Goal: Contribute content: Contribute content

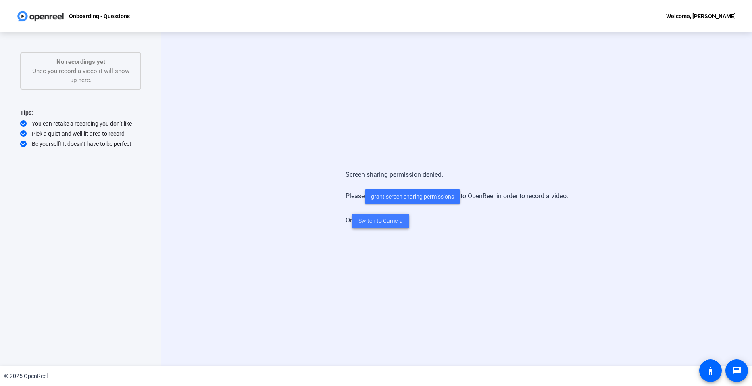
click at [390, 223] on span "Switch to Camera" at bounding box center [381, 221] width 44 height 8
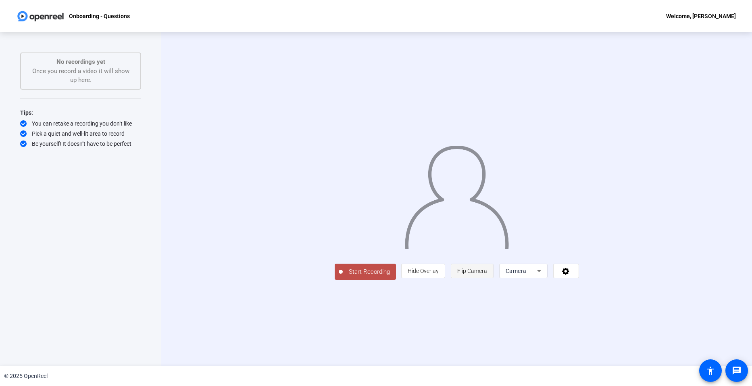
click at [487, 274] on span "Flip Camera" at bounding box center [472, 270] width 30 height 6
click at [527, 274] on span "Camera" at bounding box center [516, 270] width 21 height 6
click at [620, 307] on span "Screen And Camera" at bounding box center [625, 307] width 42 height 19
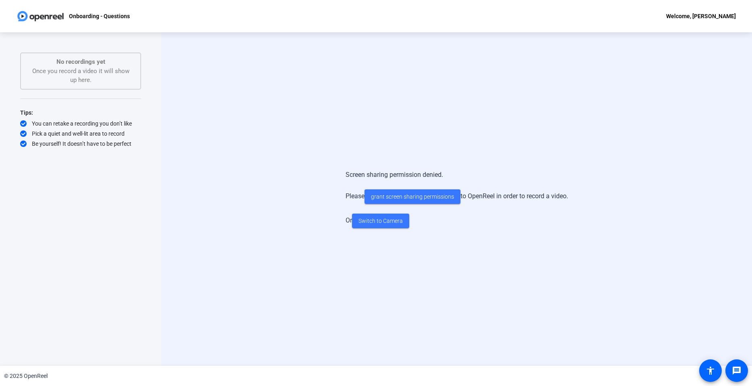
click at [229, 258] on div "Screen sharing permission denied. Please grant screen sharing permissions to Op…" at bounding box center [456, 198] width 591 height 333
click at [106, 17] on p "Onboarding - Questions" at bounding box center [99, 16] width 61 height 10
click at [105, 60] on p "No recordings yet" at bounding box center [80, 61] width 103 height 9
click at [75, 129] on div "Pick a quiet and well-lit area to record" at bounding box center [80, 133] width 121 height 8
click at [385, 221] on span "Switch to Camera" at bounding box center [381, 221] width 44 height 8
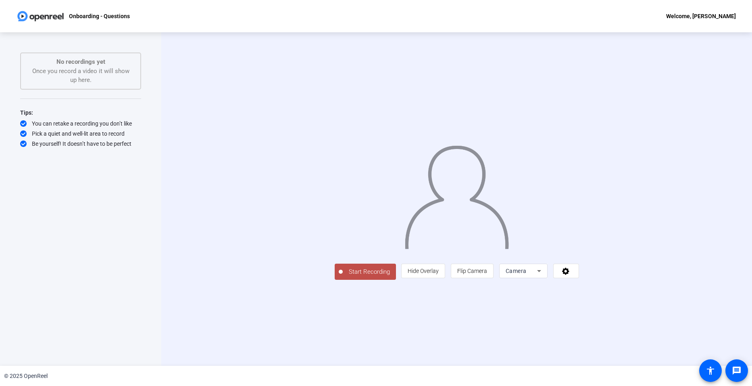
click at [702, 17] on div "Welcome, [PERSON_NAME]" at bounding box center [701, 16] width 70 height 10
click at [702, 17] on div at bounding box center [376, 193] width 752 height 386
click at [579, 280] on span at bounding box center [566, 270] width 25 height 19
click at [677, 329] on div at bounding box center [376, 193] width 752 height 386
click at [544, 275] on icon at bounding box center [539, 271] width 10 height 10
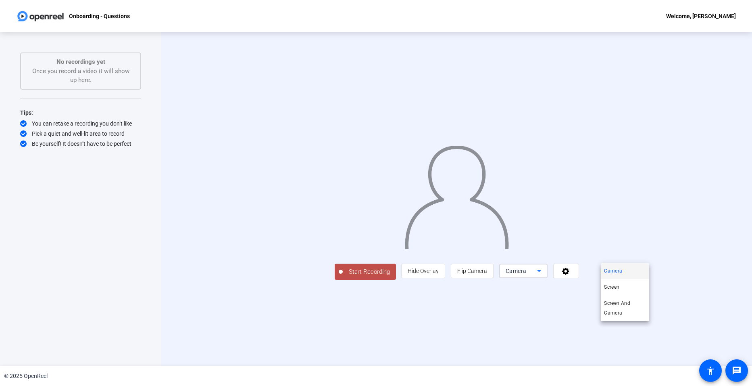
click at [641, 324] on div at bounding box center [376, 193] width 752 height 386
click at [439, 274] on span "Hide Overlay" at bounding box center [423, 270] width 31 height 6
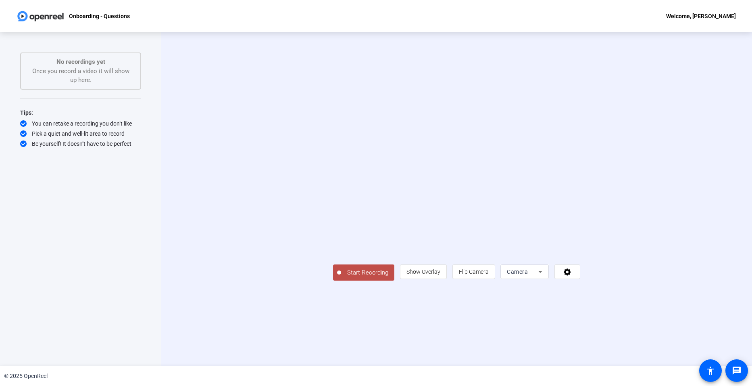
click at [712, 16] on div "Welcome, [PERSON_NAME]" at bounding box center [701, 16] width 70 height 10
click at [88, 15] on div at bounding box center [376, 193] width 752 height 386
click at [46, 18] on img at bounding box center [40, 16] width 49 height 16
click at [711, 371] on mat-icon "accessibility" at bounding box center [711, 370] width 10 height 10
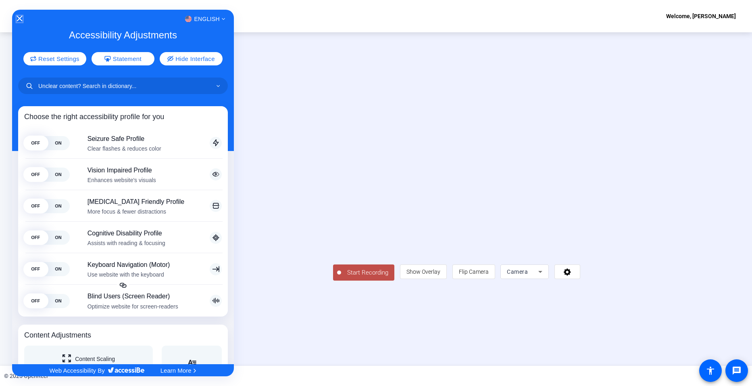
click at [18, 19] on icon "Close Accessibility Interface" at bounding box center [20, 19] width 6 height 6
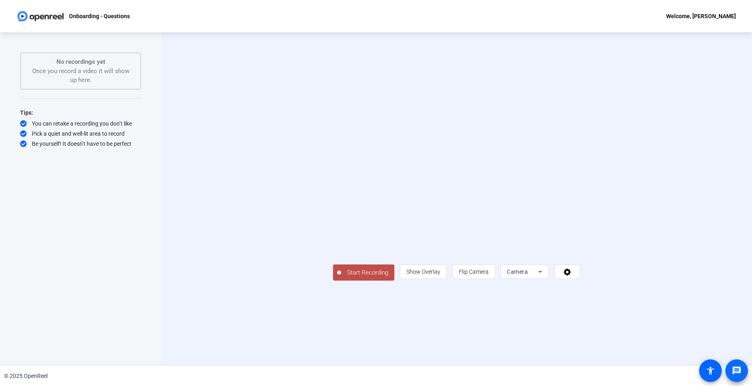
click at [736, 373] on mat-icon "message" at bounding box center [737, 370] width 10 height 10
click at [341, 277] on span "Start Recording" at bounding box center [367, 272] width 53 height 9
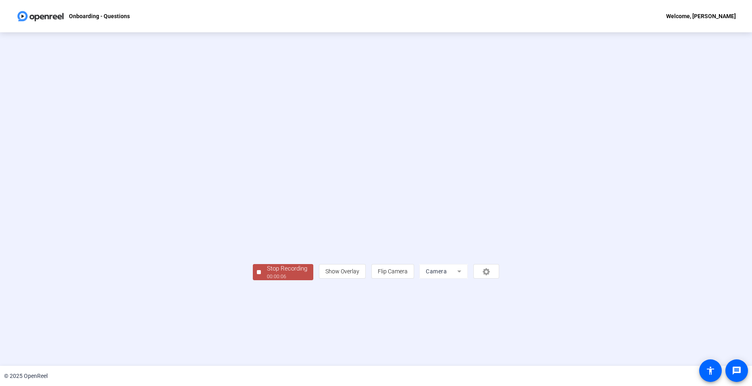
click at [267, 280] on div "00:00:06" at bounding box center [287, 276] width 40 height 7
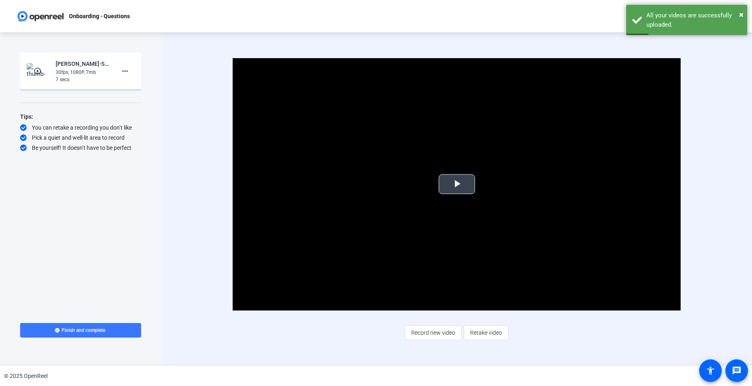
click at [457, 184] on span "Video Player" at bounding box center [457, 184] width 0 height 0
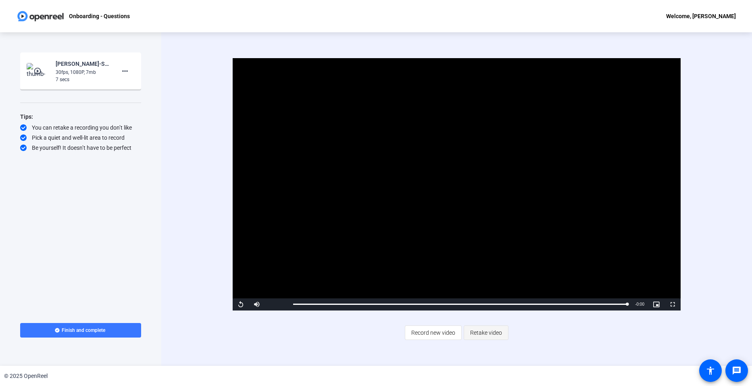
click at [498, 335] on span "Retake video" at bounding box center [486, 332] width 32 height 15
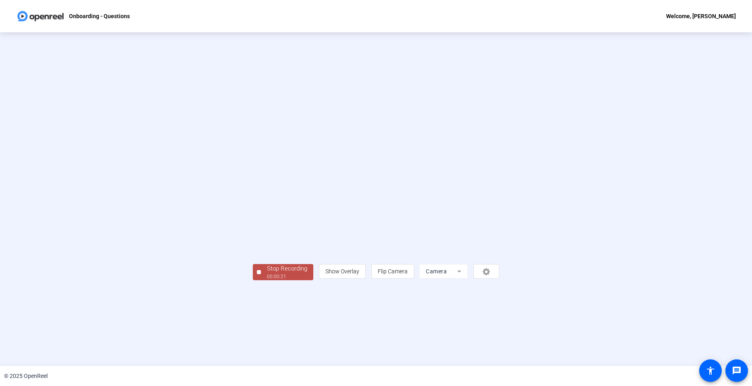
click at [267, 273] on div "Stop Recording" at bounding box center [287, 268] width 40 height 9
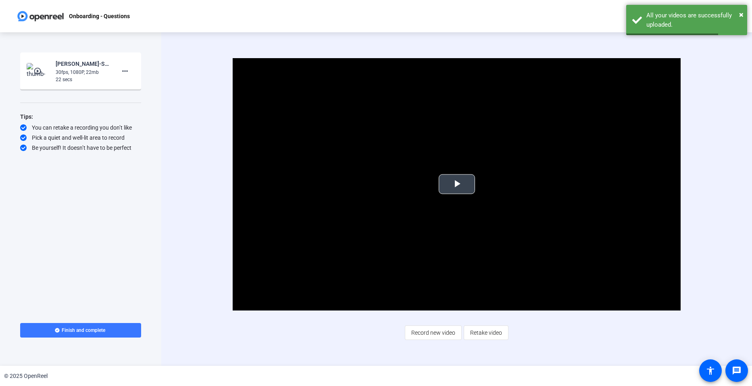
click at [457, 184] on span "Video Player" at bounding box center [457, 184] width 0 height 0
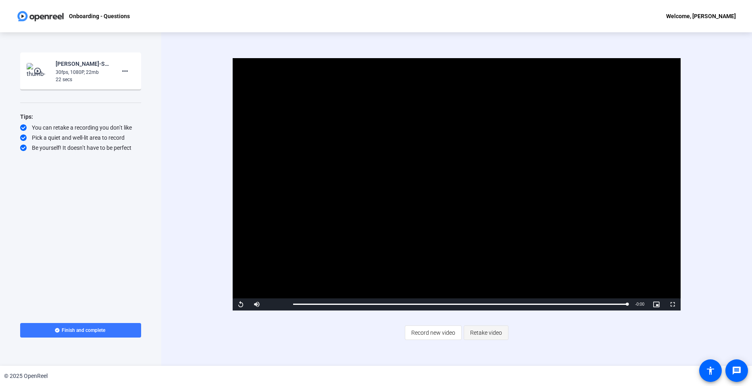
click at [482, 335] on span "Retake video" at bounding box center [486, 332] width 32 height 15
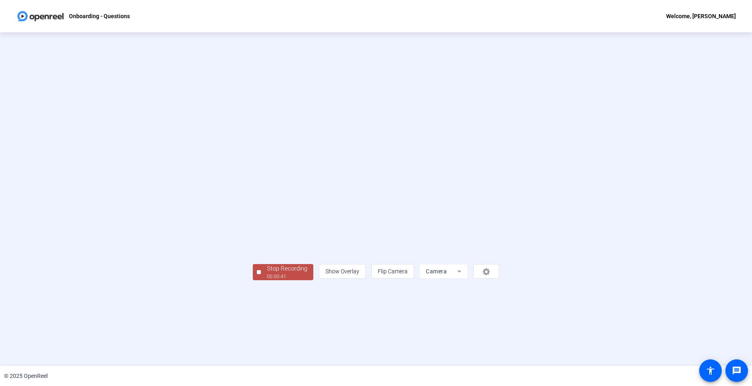
click at [267, 273] on div "Stop Recording" at bounding box center [287, 268] width 40 height 9
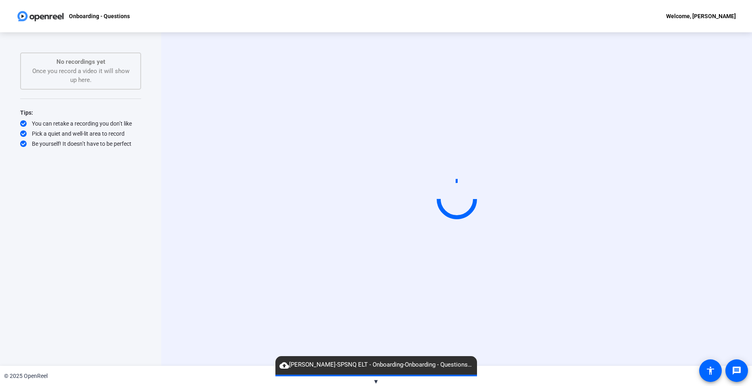
drag, startPoint x: 477, startPoint y: 179, endPoint x: 475, endPoint y: 166, distance: 12.6
click at [477, 179] on video at bounding box center [456, 199] width 121 height 68
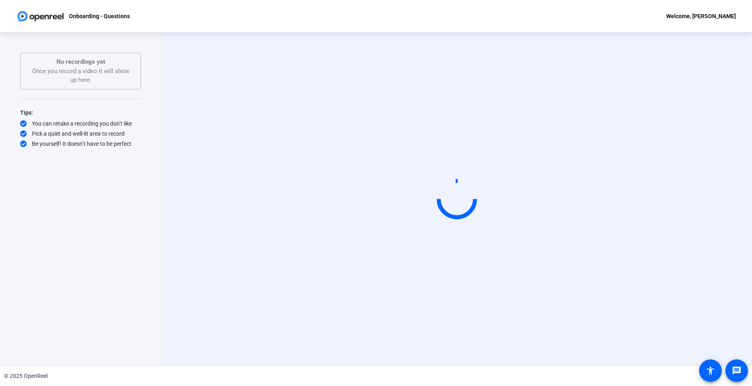
click at [443, 165] on video at bounding box center [456, 199] width 121 height 68
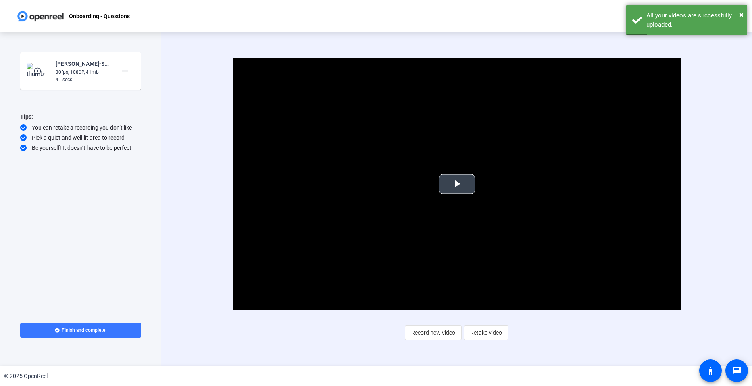
click at [457, 184] on span "Video Player" at bounding box center [457, 184] width 0 height 0
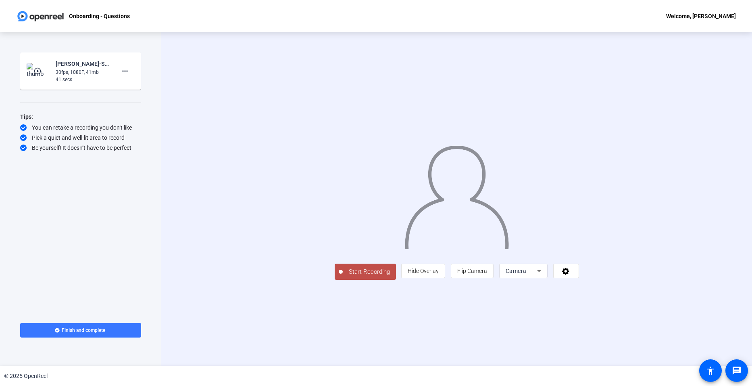
click at [86, 76] on div "41 secs" at bounding box center [83, 79] width 54 height 7
click at [98, 73] on div "30fps, 1080P, 41mb" at bounding box center [83, 72] width 54 height 7
click at [127, 73] on mat-icon "more_horiz" at bounding box center [125, 71] width 10 height 10
click at [141, 88] on span "Delete clip" at bounding box center [138, 88] width 32 height 10
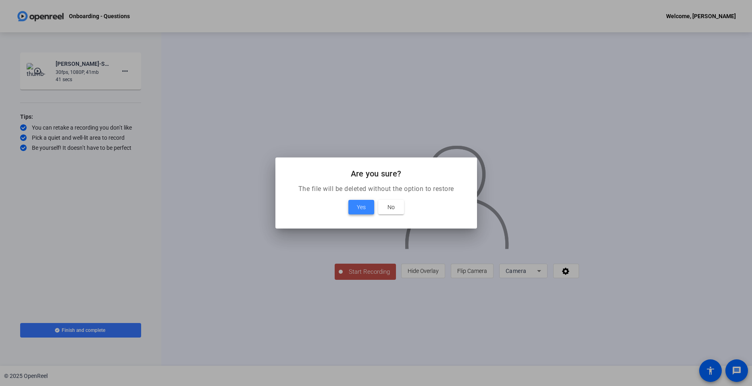
click at [364, 204] on span "Yes" at bounding box center [361, 207] width 9 height 10
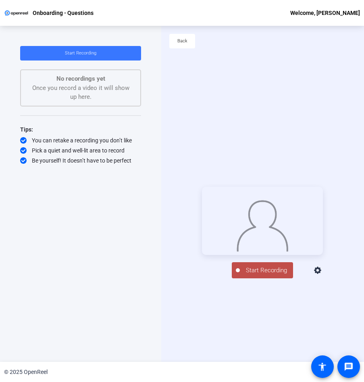
click at [257, 275] on span "Start Recording" at bounding box center [266, 270] width 53 height 9
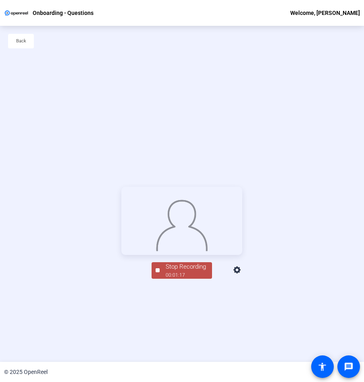
click at [193, 279] on div "00:01:17" at bounding box center [186, 274] width 40 height 7
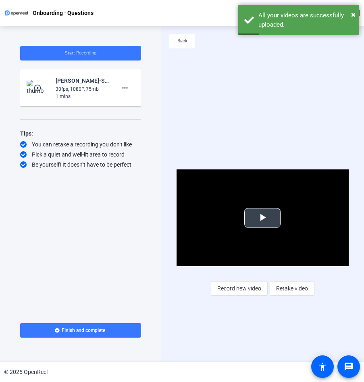
click at [263, 218] on span "Video Player" at bounding box center [263, 218] width 0 height 0
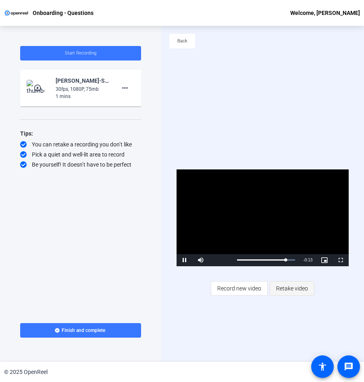
click at [290, 287] on span "Retake video" at bounding box center [292, 288] width 32 height 15
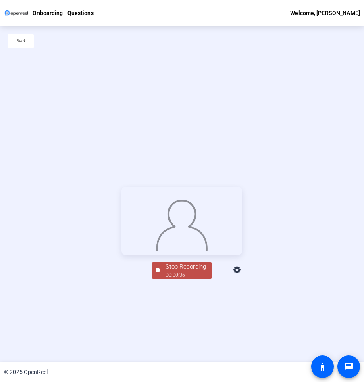
click at [194, 279] on div "00:00:36" at bounding box center [186, 274] width 40 height 7
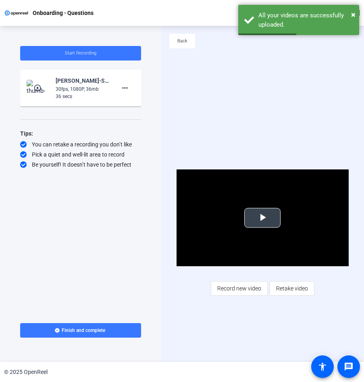
click at [263, 218] on span "Video Player" at bounding box center [263, 218] width 0 height 0
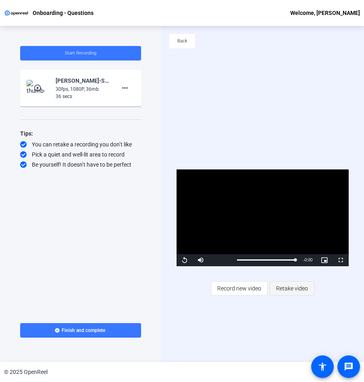
click at [292, 290] on span "Retake video" at bounding box center [292, 288] width 32 height 15
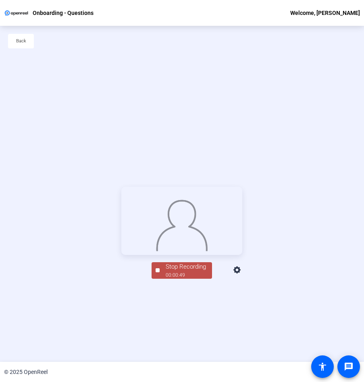
click at [194, 279] on div "00:00:49" at bounding box center [186, 274] width 40 height 7
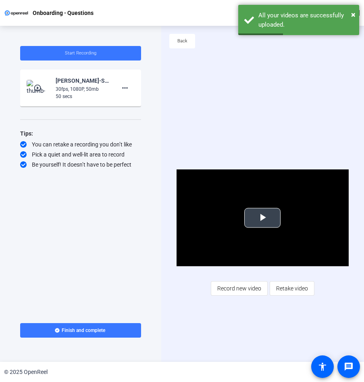
click at [263, 218] on span "Video Player" at bounding box center [263, 218] width 0 height 0
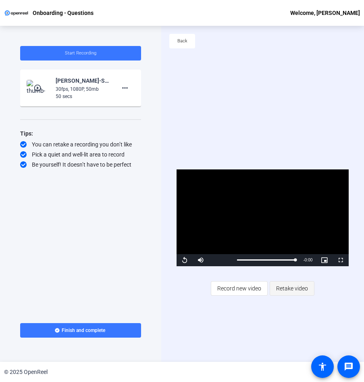
click at [293, 279] on span at bounding box center [292, 288] width 44 height 19
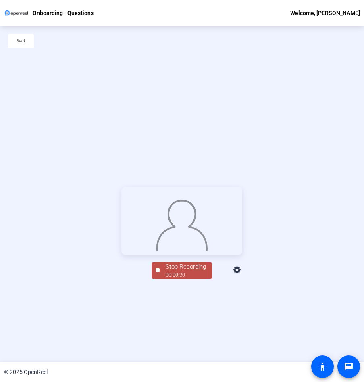
click at [175, 279] on div "00:00:20" at bounding box center [186, 274] width 40 height 7
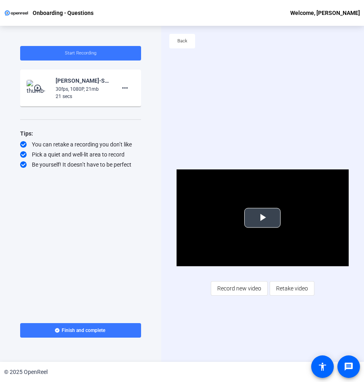
click at [263, 218] on span "Video Player" at bounding box center [263, 218] width 0 height 0
click at [293, 288] on span "Retake video" at bounding box center [292, 288] width 32 height 15
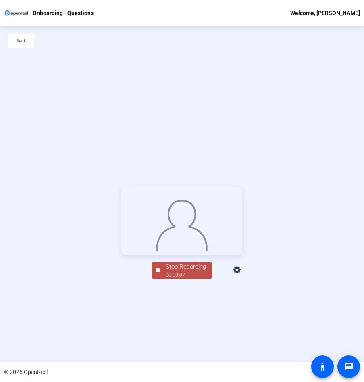
click at [180, 279] on div "00:00:07" at bounding box center [186, 274] width 40 height 7
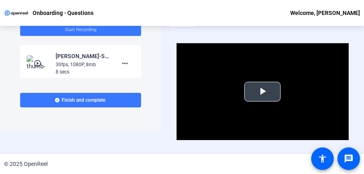
scroll to position [40, 0]
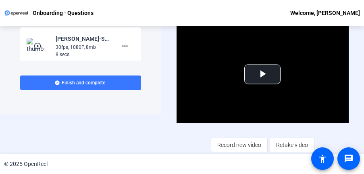
click at [279, 147] on span "Retake video" at bounding box center [292, 144] width 32 height 15
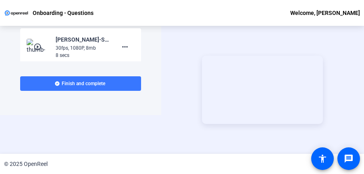
scroll to position [39, 0]
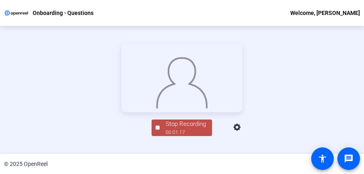
click at [177, 129] on div "Stop Recording" at bounding box center [186, 123] width 40 height 9
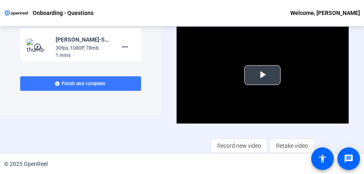
click at [263, 75] on span "Video Player" at bounding box center [263, 75] width 0 height 0
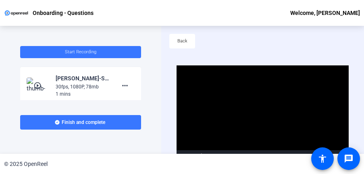
scroll to position [40, 0]
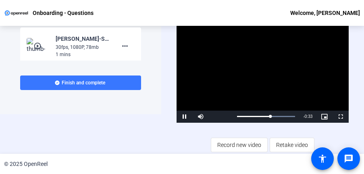
click at [250, 146] on span "Record new video" at bounding box center [239, 144] width 44 height 15
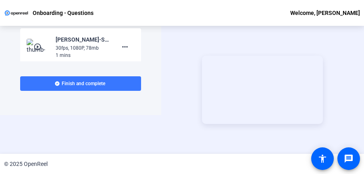
scroll to position [39, 0]
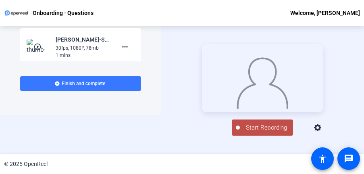
click at [257, 132] on span "Start Recording" at bounding box center [266, 127] width 53 height 9
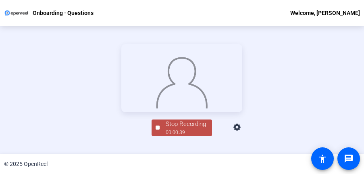
click at [181, 102] on img at bounding box center [182, 81] width 52 height 54
click at [173, 129] on div "Stop Recording" at bounding box center [186, 123] width 40 height 9
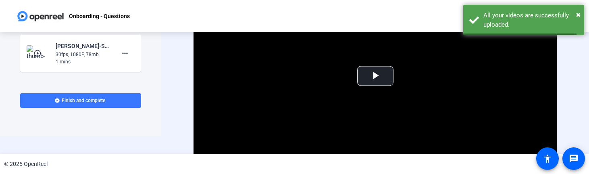
scroll to position [0, 0]
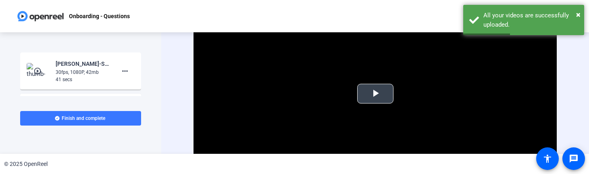
click at [375, 94] on span "Video Player" at bounding box center [375, 94] width 0 height 0
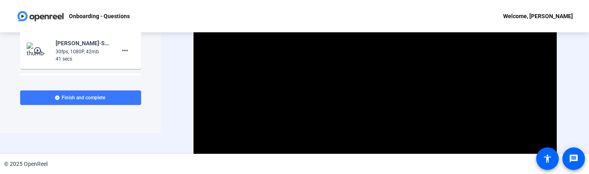
scroll to position [40, 0]
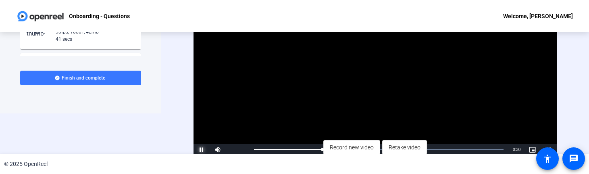
click at [202, 150] on span "Video Player" at bounding box center [202, 150] width 16 height 0
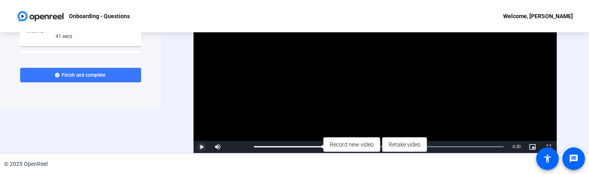
scroll to position [44, 0]
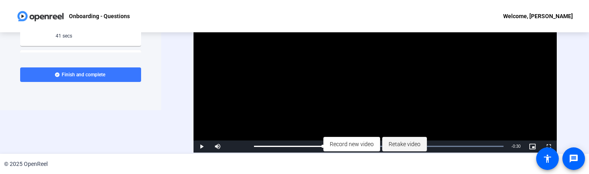
click at [397, 144] on span "Retake video" at bounding box center [405, 143] width 32 height 15
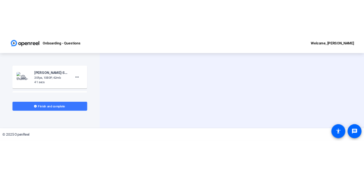
scroll to position [0, 0]
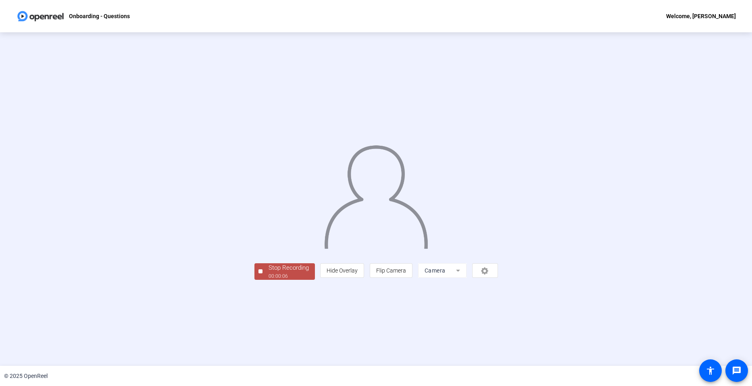
click at [269, 279] on div "00:00:06" at bounding box center [289, 275] width 40 height 7
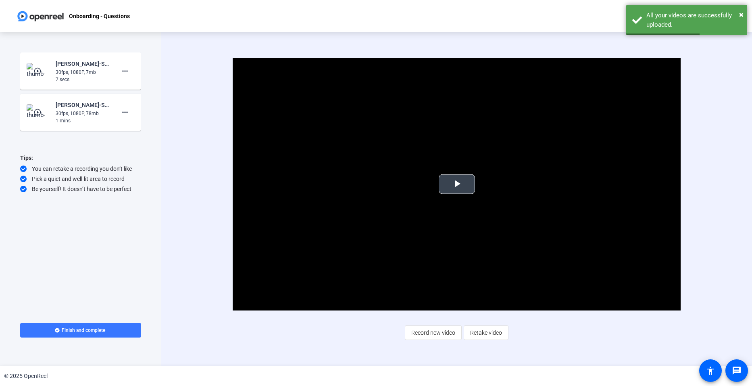
click at [457, 184] on span "Video Player" at bounding box center [457, 184] width 0 height 0
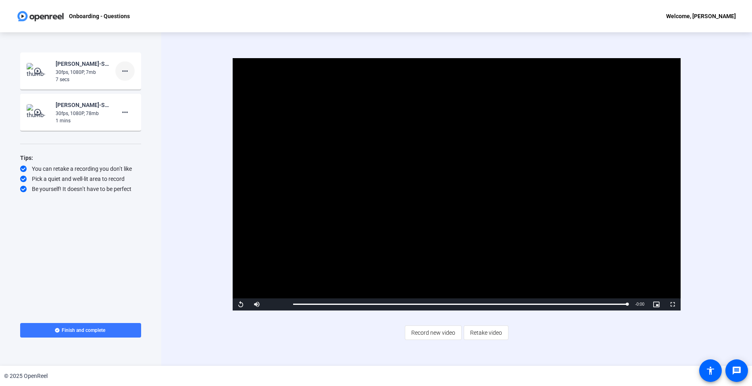
click at [125, 71] on mat-icon "more_horiz" at bounding box center [125, 71] width 10 height 10
click at [140, 88] on span "Delete clip" at bounding box center [138, 88] width 32 height 10
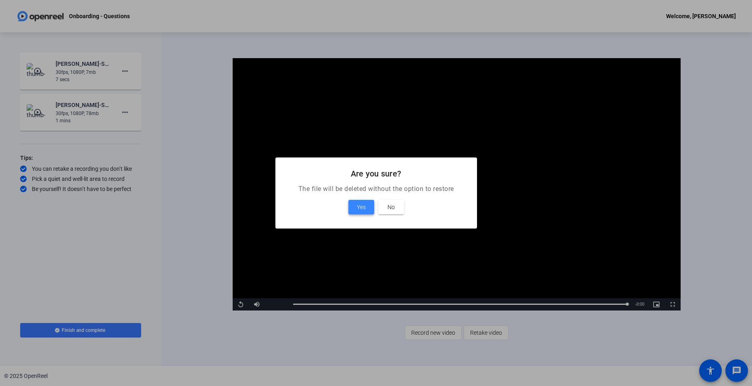
click at [361, 211] on span "Yes" at bounding box center [361, 207] width 9 height 10
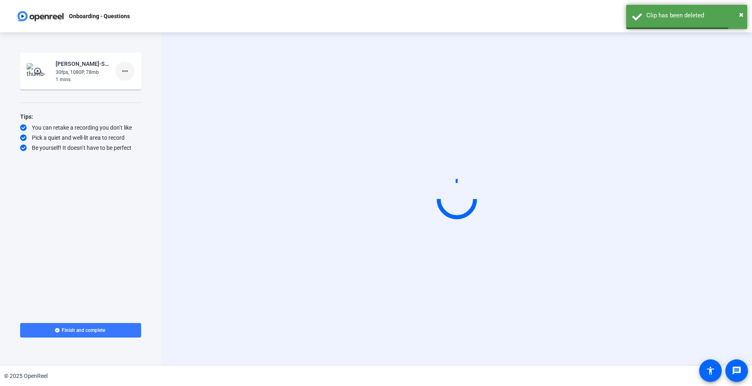
click at [129, 74] on mat-icon "more_horiz" at bounding box center [125, 71] width 10 height 10
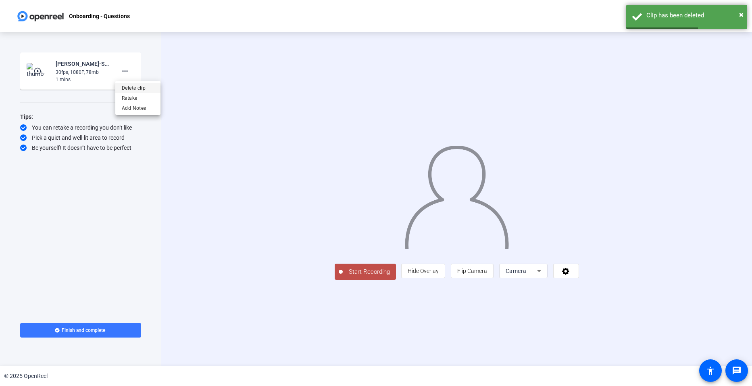
click at [141, 92] on span "Delete clip" at bounding box center [138, 88] width 32 height 10
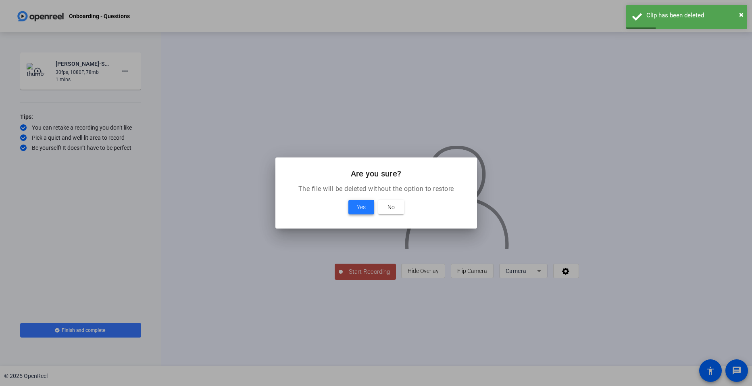
click at [356, 211] on span at bounding box center [361, 206] width 26 height 19
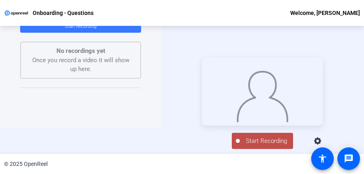
scroll to position [39, 0]
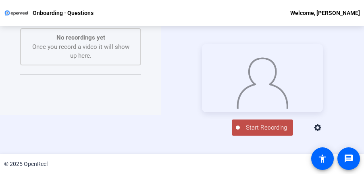
click at [256, 132] on span "Start Recording" at bounding box center [266, 127] width 53 height 9
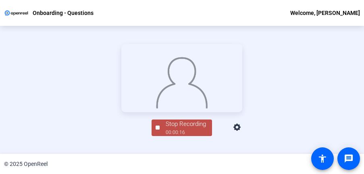
scroll to position [73, 0]
click at [194, 129] on div "Stop Recording" at bounding box center [186, 123] width 40 height 9
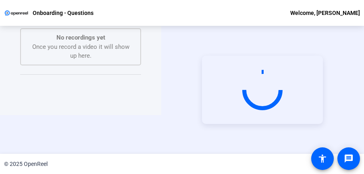
scroll to position [39, 0]
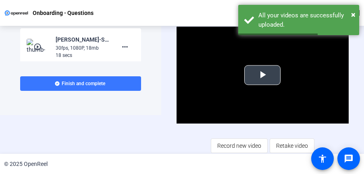
click at [263, 75] on span "Video Player" at bounding box center [263, 75] width 0 height 0
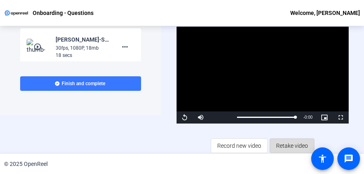
click at [277, 144] on span "Retake video" at bounding box center [292, 145] width 32 height 15
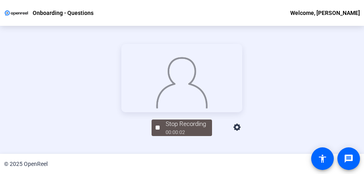
scroll to position [73, 0]
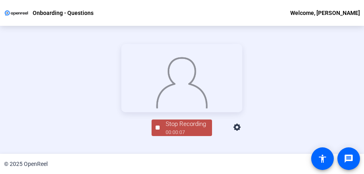
click at [184, 129] on div "Stop Recording" at bounding box center [186, 123] width 40 height 9
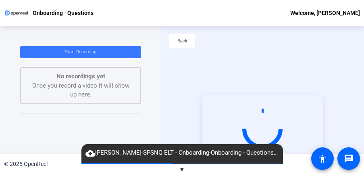
scroll to position [39, 0]
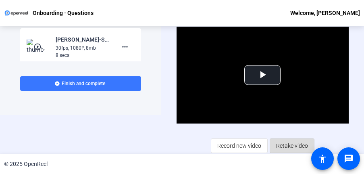
click at [294, 148] on span "Retake video" at bounding box center [292, 145] width 32 height 15
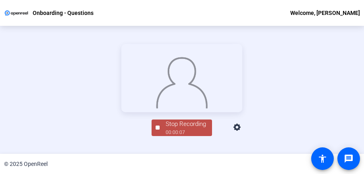
scroll to position [73, 0]
click at [198, 136] on div "00:00:08" at bounding box center [186, 132] width 40 height 7
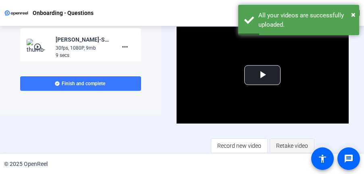
click at [280, 146] on span "Retake video" at bounding box center [292, 145] width 32 height 15
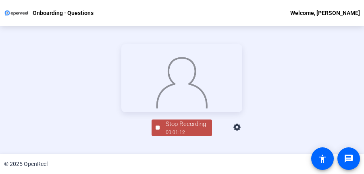
click at [205, 136] on span "Stop Recording 00:01:12" at bounding box center [186, 127] width 52 height 17
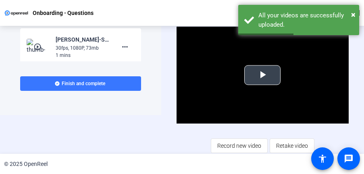
click at [263, 75] on span "Video Player" at bounding box center [263, 75] width 0 height 0
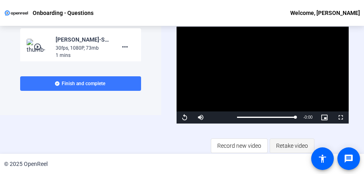
click at [285, 146] on span "Retake video" at bounding box center [292, 145] width 32 height 15
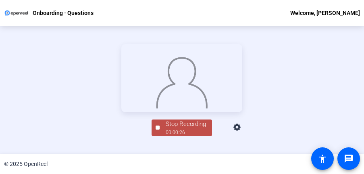
click at [188, 129] on div "Stop Recording" at bounding box center [186, 123] width 40 height 9
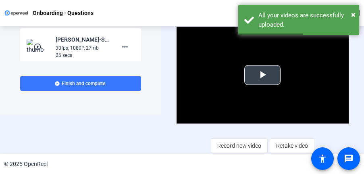
click at [263, 75] on span "Video Player" at bounding box center [263, 75] width 0 height 0
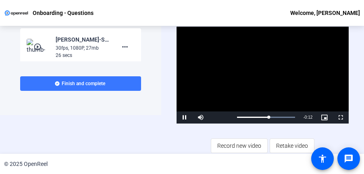
drag, startPoint x: 146, startPoint y: 123, endPoint x: 178, endPoint y: 47, distance: 83.0
click at [105, 123] on div "Start Recording play_circle_outline Samantha Brown-SPSNQ ELT - Onboarding-Onboa…" at bounding box center [182, 90] width 364 height 128
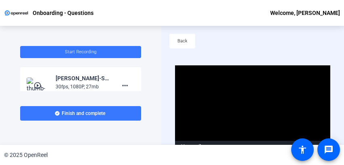
scroll to position [39, 0]
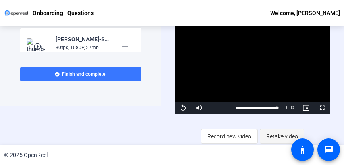
click at [280, 133] on span "Retake video" at bounding box center [282, 136] width 32 height 15
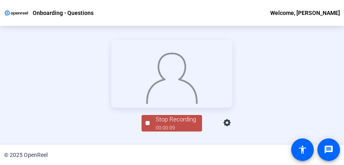
scroll to position [73, 0]
click at [187, 124] on div "Stop Recording" at bounding box center [176, 119] width 40 height 9
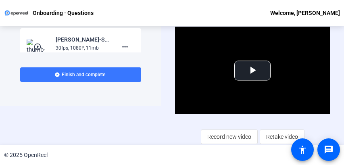
scroll to position [39, 0]
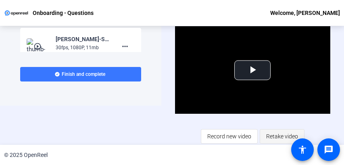
click at [275, 137] on span "Retake video" at bounding box center [282, 136] width 32 height 15
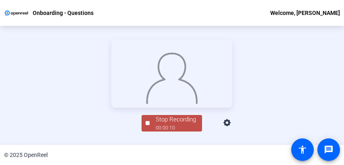
click at [175, 124] on div "Stop Recording" at bounding box center [176, 119] width 40 height 9
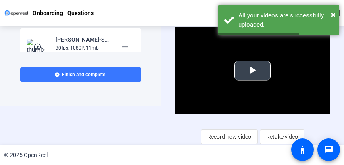
click at [252, 71] on span "Video Player" at bounding box center [252, 71] width 0 height 0
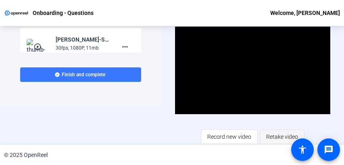
click at [277, 139] on span "Retake video" at bounding box center [282, 136] width 32 height 15
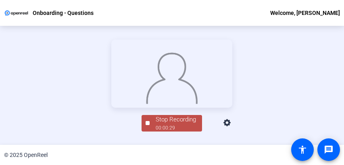
scroll to position [73, 0]
click at [181, 124] on div "Stop Recording" at bounding box center [176, 119] width 40 height 9
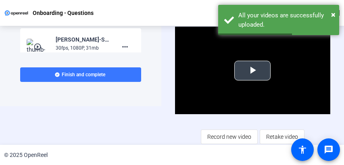
drag, startPoint x: 247, startPoint y: 70, endPoint x: 255, endPoint y: 72, distance: 8.2
click at [252, 71] on span "Video Player" at bounding box center [252, 71] width 0 height 0
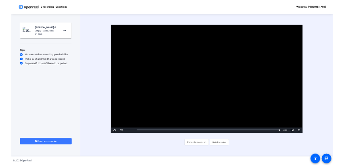
scroll to position [0, 0]
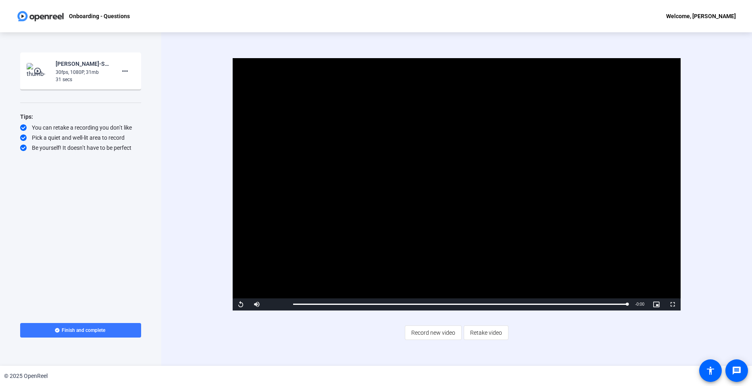
click at [476, 331] on span "Retake video" at bounding box center [486, 332] width 32 height 15
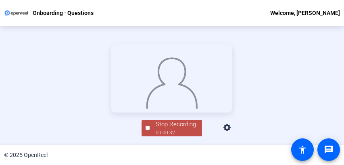
scroll to position [73, 0]
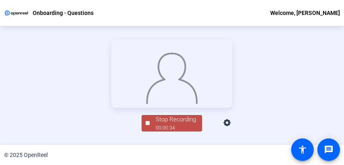
click at [171, 124] on div "Stop Recording" at bounding box center [176, 119] width 40 height 9
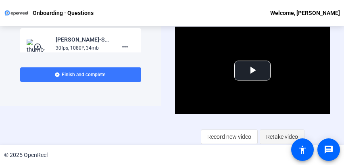
click at [285, 135] on span "Retake video" at bounding box center [282, 136] width 32 height 15
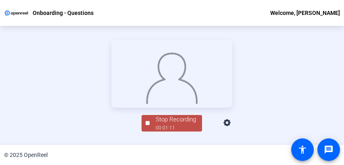
scroll to position [73, 0]
click at [187, 131] on div "00:01:11" at bounding box center [176, 127] width 40 height 7
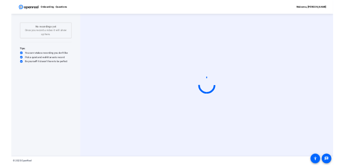
scroll to position [0, 0]
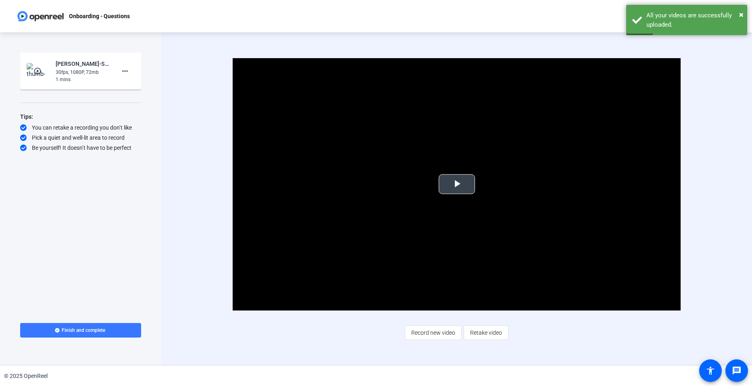
click at [457, 184] on span "Video Player" at bounding box center [457, 184] width 0 height 0
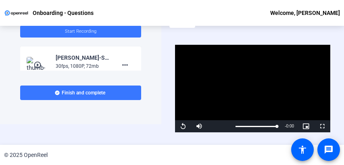
scroll to position [39, 0]
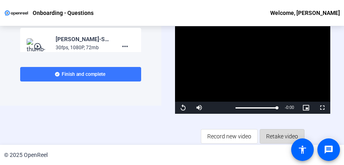
click at [276, 136] on span "Retake video" at bounding box center [282, 136] width 32 height 15
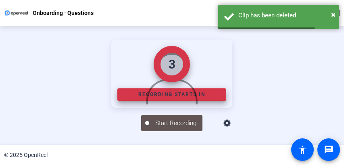
scroll to position [72, 0]
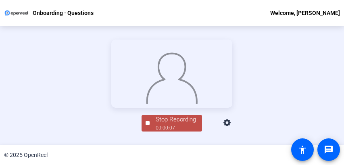
click at [181, 124] on div "Stop Recording" at bounding box center [176, 119] width 40 height 9
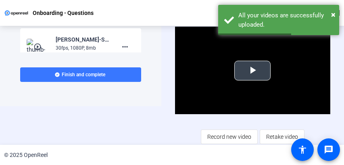
scroll to position [39, 0]
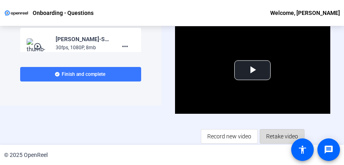
click at [275, 136] on span "Retake video" at bounding box center [282, 136] width 32 height 15
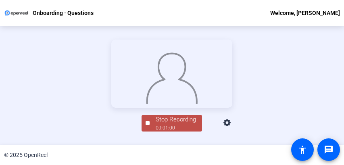
scroll to position [73, 0]
click at [190, 131] on div "00:01:13" at bounding box center [176, 127] width 40 height 7
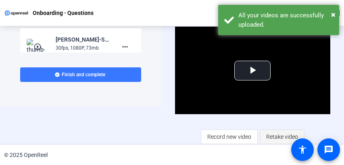
click at [275, 135] on span "Retake video" at bounding box center [282, 136] width 32 height 15
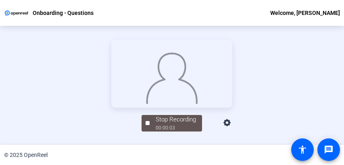
scroll to position [73, 0]
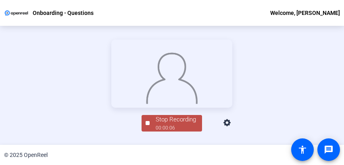
click at [182, 124] on div "Stop Recording" at bounding box center [176, 119] width 40 height 9
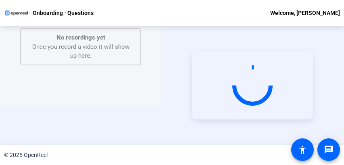
scroll to position [39, 0]
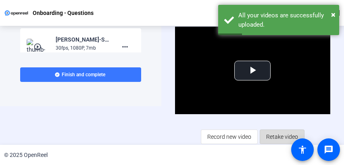
click at [277, 136] on span "Retake video" at bounding box center [282, 136] width 32 height 15
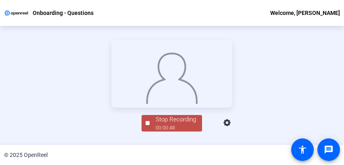
click at [195, 131] on span "Stop Recording 00:00:48" at bounding box center [176, 123] width 52 height 17
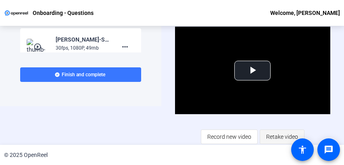
click at [282, 136] on span "Retake video" at bounding box center [282, 136] width 32 height 15
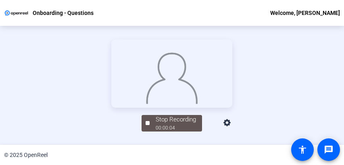
scroll to position [73, 0]
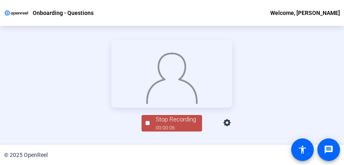
click at [166, 131] on div "00:00:06" at bounding box center [176, 127] width 40 height 7
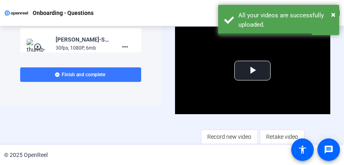
scroll to position [39, 0]
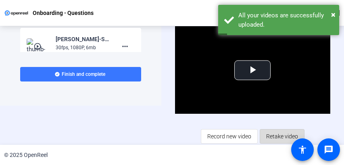
click at [284, 133] on span "Retake video" at bounding box center [282, 136] width 32 height 15
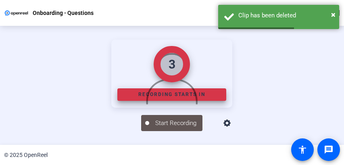
scroll to position [72, 0]
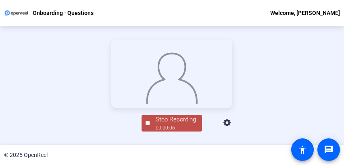
click at [178, 131] on div "00:00:06" at bounding box center [176, 127] width 40 height 7
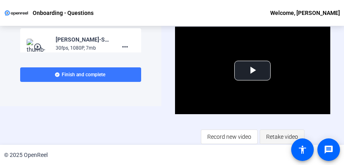
click at [289, 137] on span "Retake video" at bounding box center [282, 136] width 32 height 15
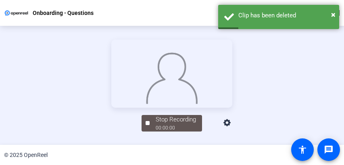
scroll to position [73, 0]
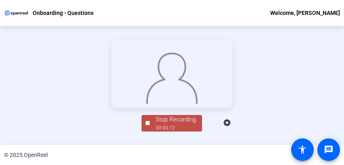
click at [190, 131] on div "00:00:12" at bounding box center [176, 127] width 40 height 7
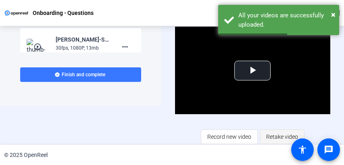
click at [269, 134] on span "Retake video" at bounding box center [282, 136] width 32 height 15
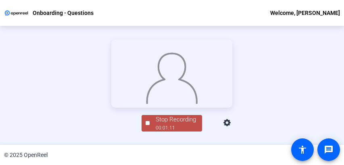
scroll to position [73, 0]
click at [188, 147] on div "© 2025 OpenReel" at bounding box center [172, 155] width 344 height 20
click at [186, 131] on div "00:01:12" at bounding box center [176, 127] width 40 height 7
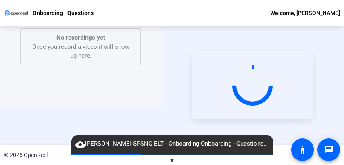
scroll to position [0, 0]
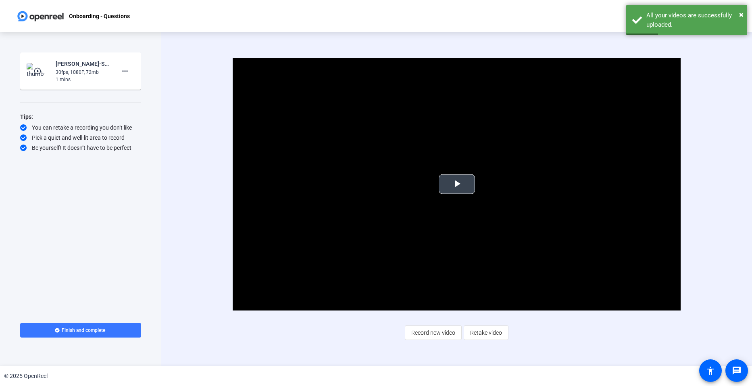
click at [457, 184] on span "Video Player" at bounding box center [457, 184] width 0 height 0
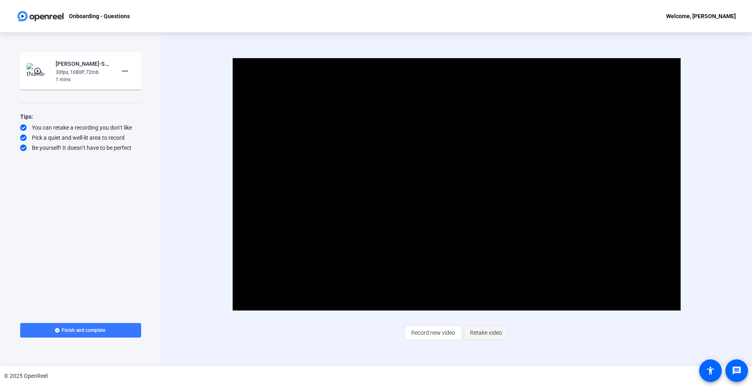
click at [476, 333] on span "Retake video" at bounding box center [486, 332] width 32 height 15
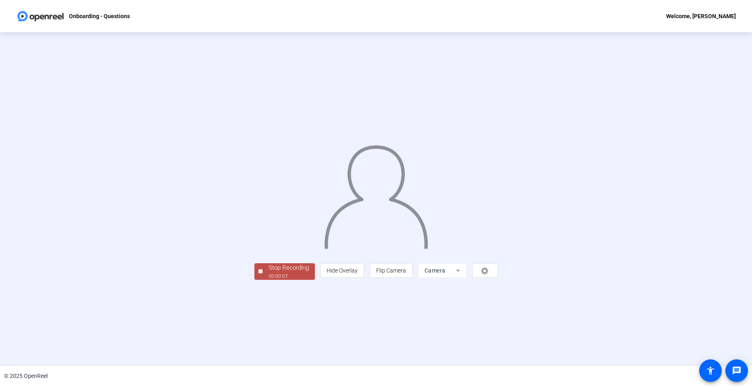
click at [269, 279] on div "00:00:07" at bounding box center [289, 275] width 40 height 7
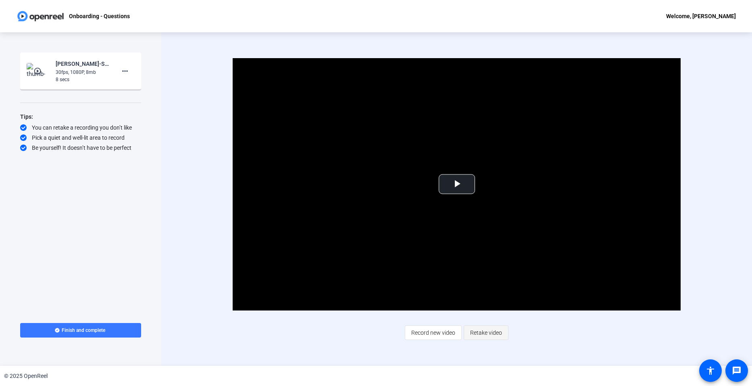
click at [503, 325] on span at bounding box center [486, 332] width 44 height 19
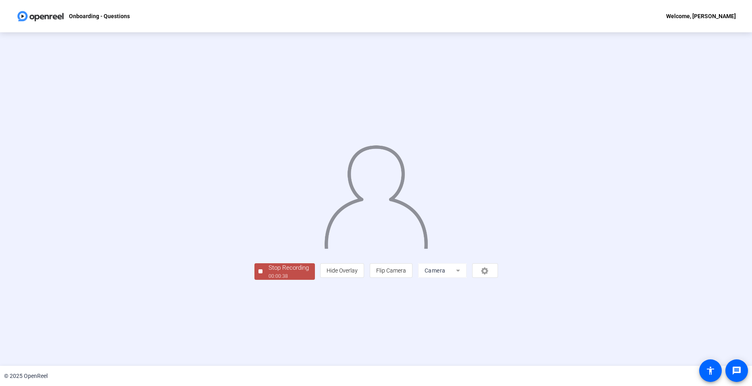
click at [269, 272] on div "Stop Recording" at bounding box center [289, 267] width 40 height 9
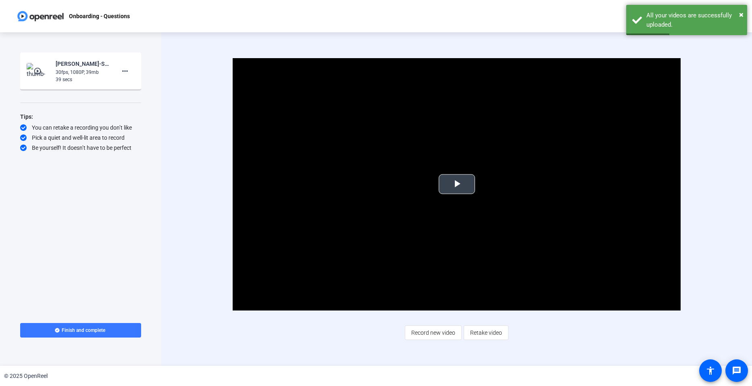
drag, startPoint x: 466, startPoint y: 185, endPoint x: 469, endPoint y: 200, distance: 15.3
click at [457, 184] on span "Video Player" at bounding box center [457, 184] width 0 height 0
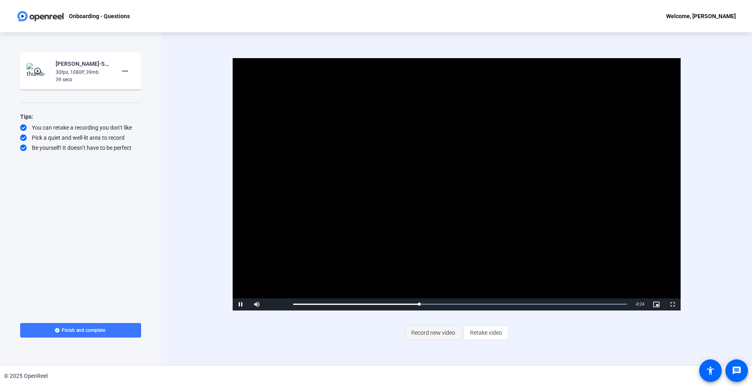
click at [448, 333] on span "Record new video" at bounding box center [433, 332] width 44 height 15
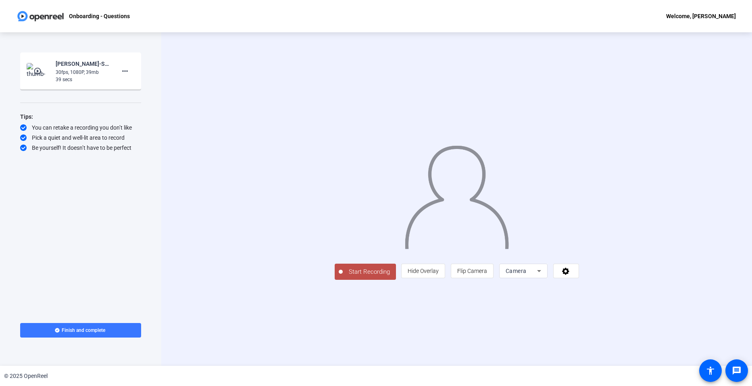
click at [343, 276] on span "Start Recording" at bounding box center [369, 271] width 53 height 9
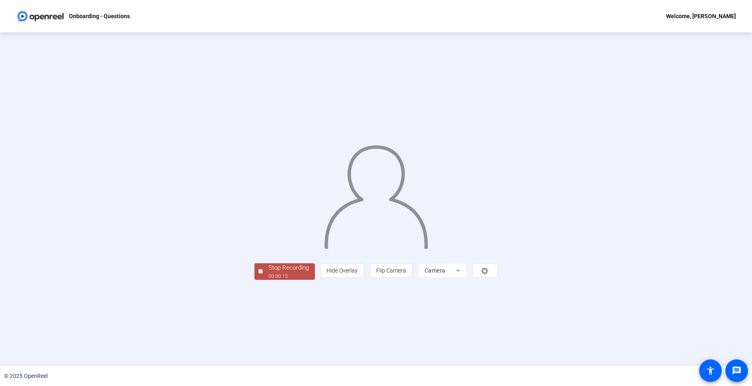
click at [269, 272] on div "Stop Recording" at bounding box center [289, 267] width 40 height 9
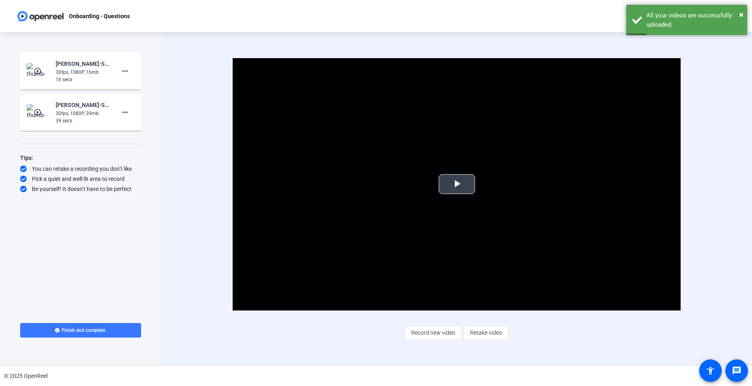
click at [457, 184] on span "Video Player" at bounding box center [457, 184] width 0 height 0
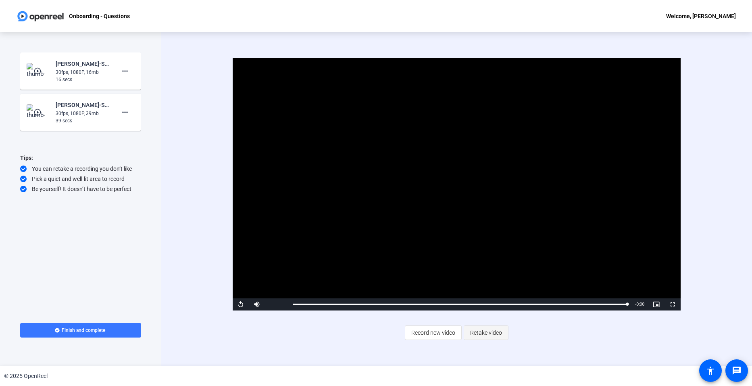
click at [486, 335] on span "Retake video" at bounding box center [486, 332] width 32 height 15
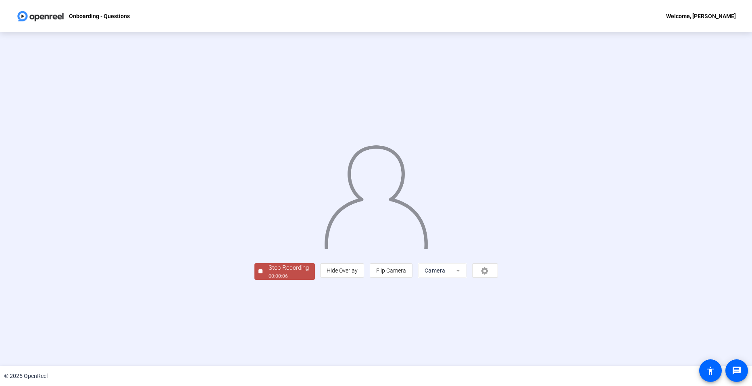
click at [269, 279] on div "00:00:06" at bounding box center [289, 275] width 40 height 7
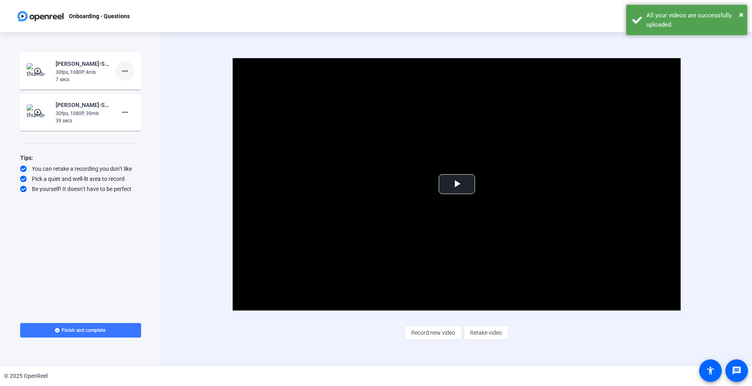
click at [126, 72] on mat-icon "more_horiz" at bounding box center [125, 71] width 10 height 10
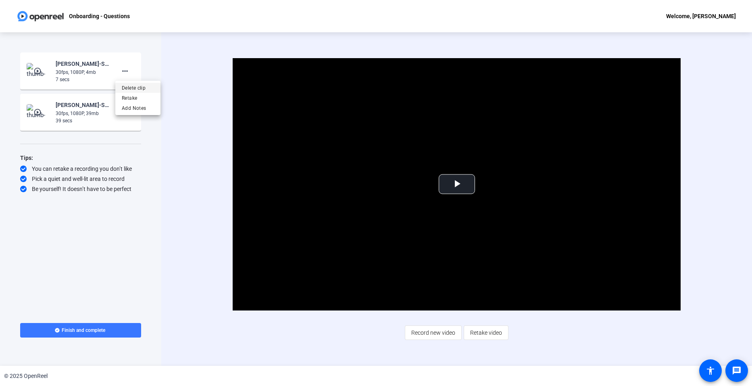
click at [134, 89] on span "Delete clip" at bounding box center [138, 88] width 32 height 10
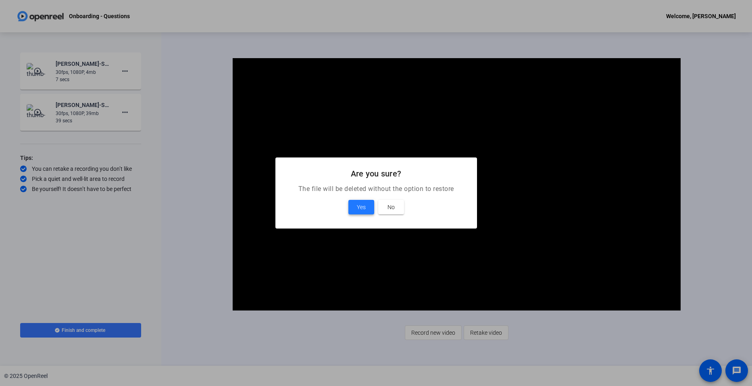
click at [360, 209] on span "Yes" at bounding box center [361, 207] width 9 height 10
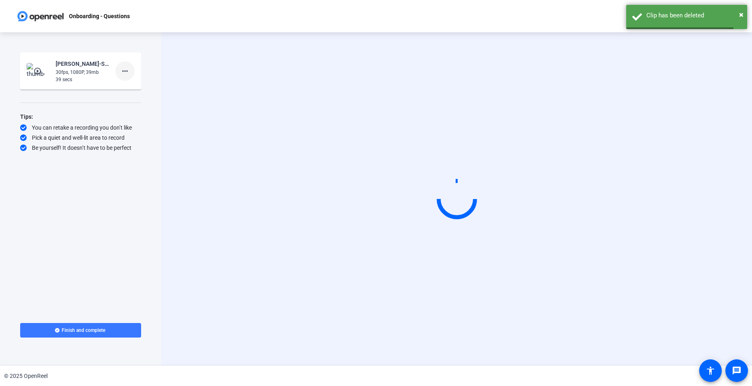
click at [126, 73] on mat-icon "more_horiz" at bounding box center [125, 71] width 10 height 10
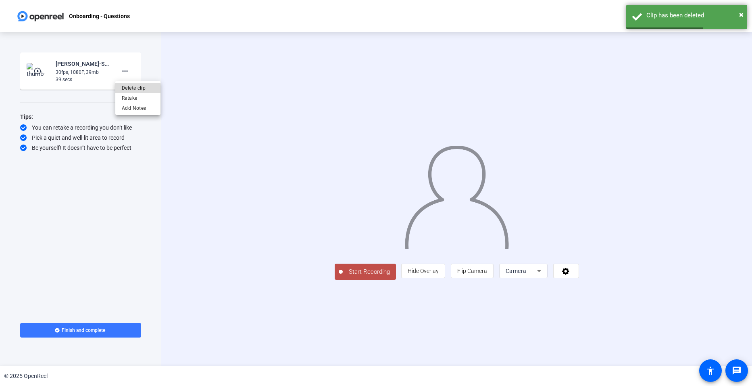
click at [132, 88] on span "Delete clip" at bounding box center [138, 88] width 32 height 10
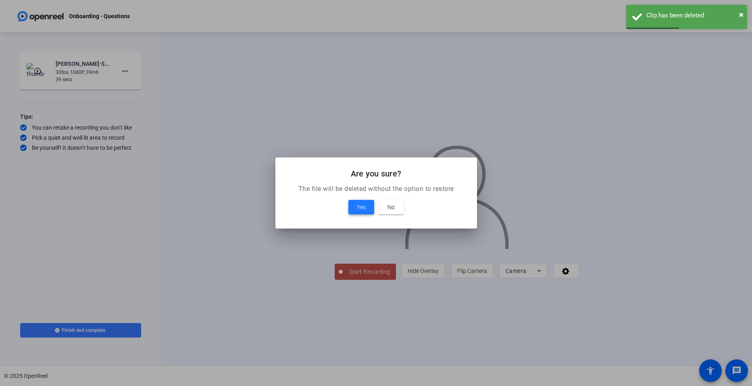
click at [364, 205] on span "Yes" at bounding box center [361, 207] width 9 height 10
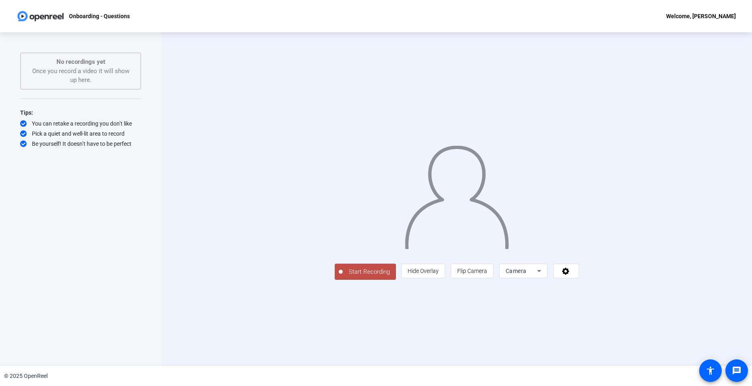
click at [343, 276] on span "Start Recording" at bounding box center [369, 271] width 53 height 9
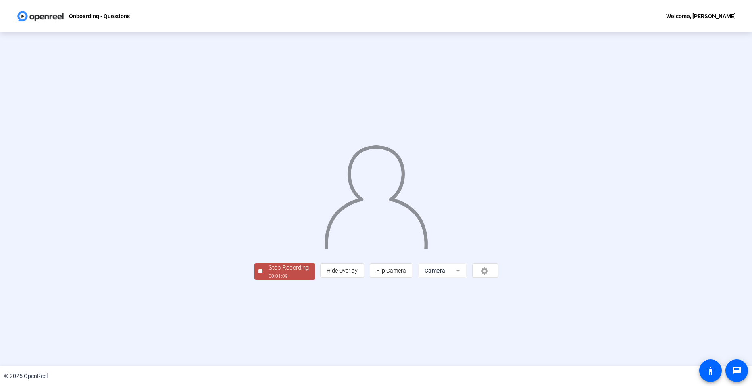
click at [269, 272] on div "Stop Recording" at bounding box center [289, 267] width 40 height 9
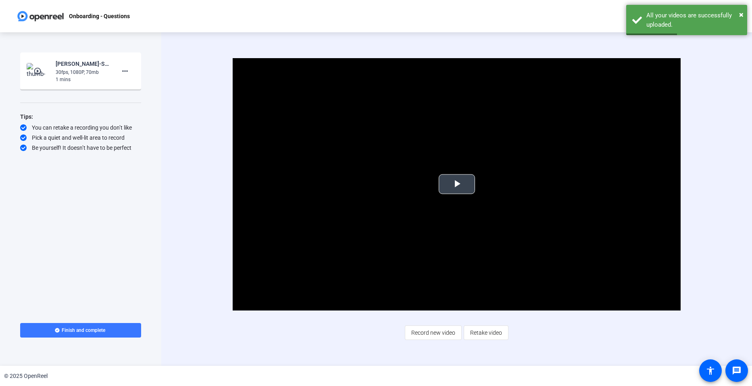
click at [457, 184] on span "Video Player" at bounding box center [457, 184] width 0 height 0
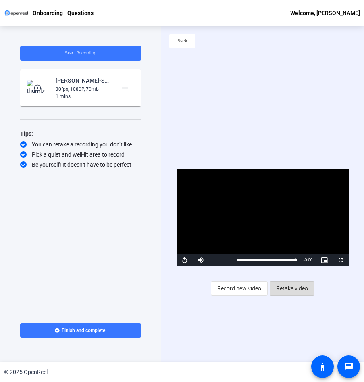
click at [295, 289] on span "Retake video" at bounding box center [292, 288] width 32 height 15
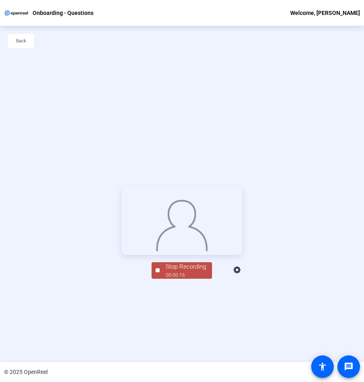
click at [206, 279] on span "Stop Recording 00:00:16" at bounding box center [186, 270] width 52 height 17
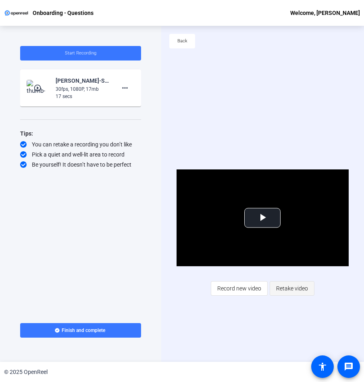
click at [282, 290] on span "Retake video" at bounding box center [292, 288] width 32 height 15
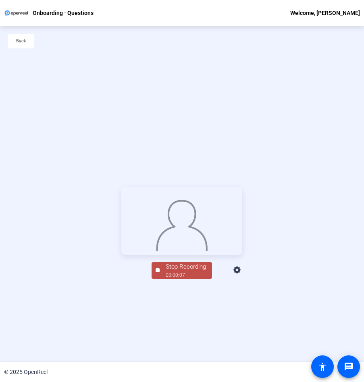
click at [190, 271] on div "Stop Recording" at bounding box center [186, 266] width 40 height 9
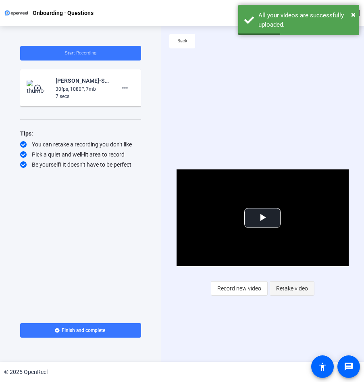
click at [297, 284] on span "Retake video" at bounding box center [292, 288] width 32 height 15
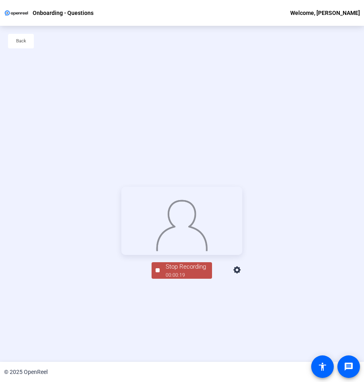
click at [196, 279] on div "00:00:19" at bounding box center [186, 274] width 40 height 7
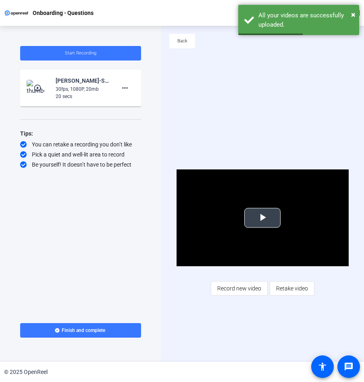
click at [257, 229] on video "Video Player" at bounding box center [263, 217] width 173 height 97
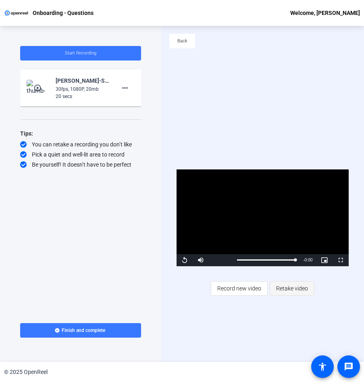
click at [292, 285] on span "Retake video" at bounding box center [292, 288] width 32 height 15
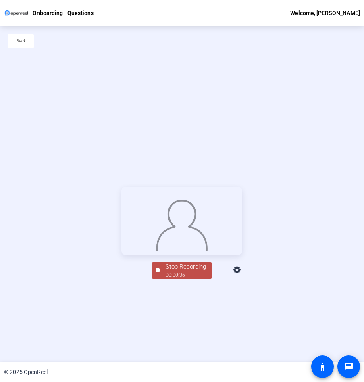
click at [190, 279] on div "00:00:36" at bounding box center [186, 274] width 40 height 7
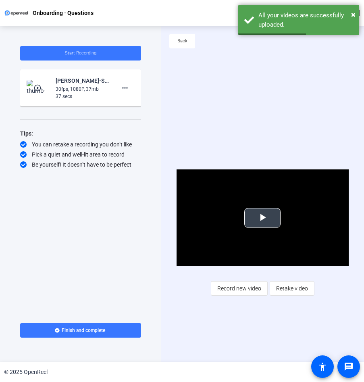
click at [263, 218] on span "Video Player" at bounding box center [263, 218] width 0 height 0
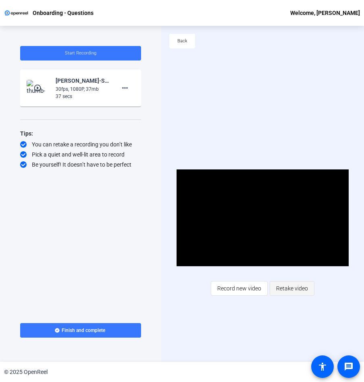
click at [291, 288] on span "Retake video" at bounding box center [292, 288] width 32 height 15
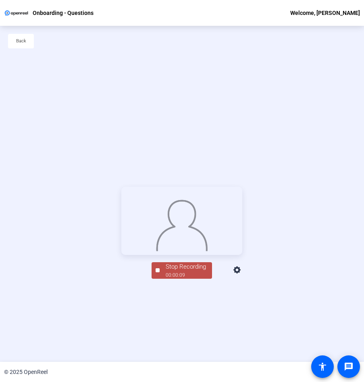
click at [192, 279] on div "00:00:09" at bounding box center [186, 274] width 40 height 7
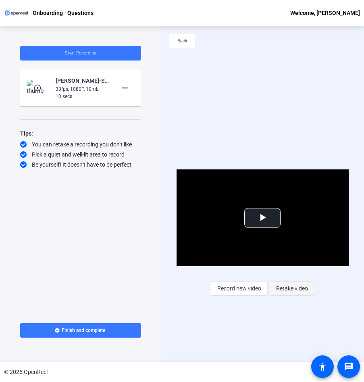
click at [293, 292] on span "Retake video" at bounding box center [292, 288] width 32 height 15
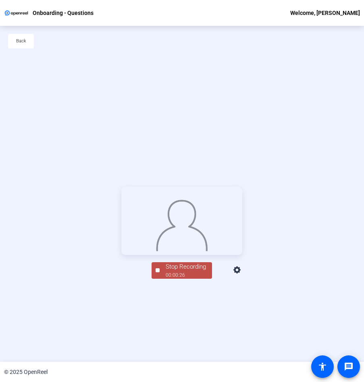
click at [189, 271] on div "Stop Recording" at bounding box center [186, 266] width 40 height 9
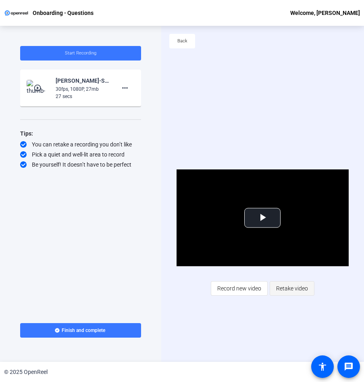
click at [282, 288] on span "Retake video" at bounding box center [292, 288] width 32 height 15
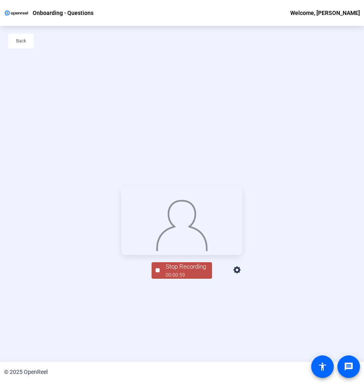
click at [189, 271] on div "Stop Recording" at bounding box center [186, 266] width 40 height 9
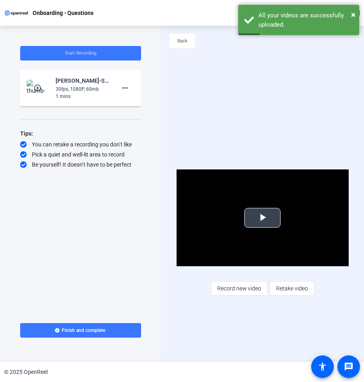
click at [263, 218] on span "Video Player" at bounding box center [263, 218] width 0 height 0
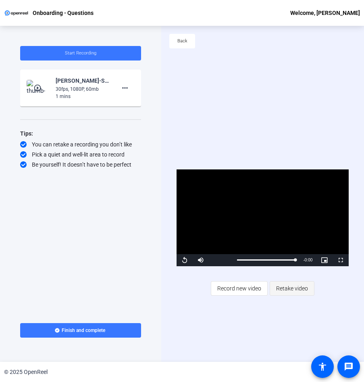
click at [300, 286] on span "Retake video" at bounding box center [292, 288] width 32 height 15
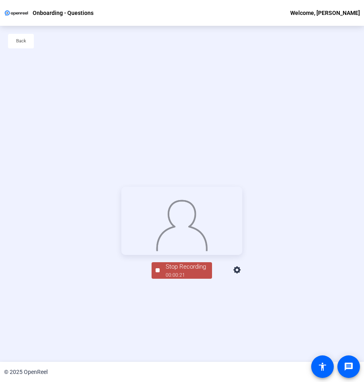
click at [186, 271] on div "Stop Recording" at bounding box center [186, 266] width 40 height 9
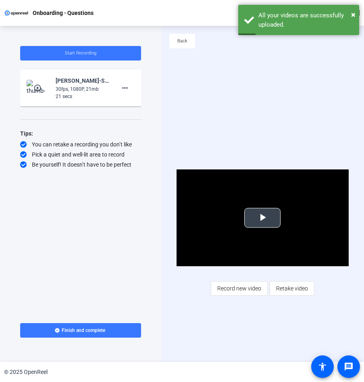
click at [261, 228] on video "Video Player" at bounding box center [263, 217] width 173 height 97
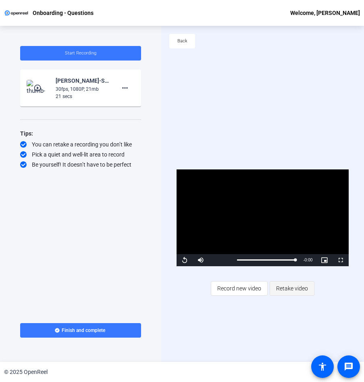
click at [300, 287] on span "Retake video" at bounding box center [292, 288] width 32 height 15
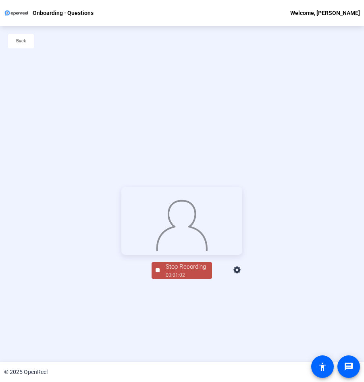
click at [198, 271] on div "Stop Recording" at bounding box center [186, 266] width 40 height 9
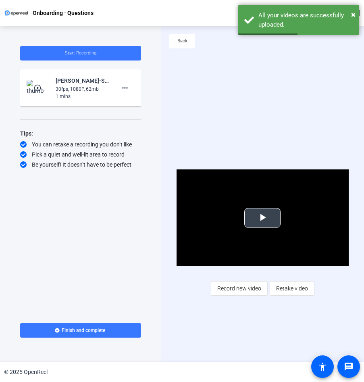
click at [263, 218] on span "Video Player" at bounding box center [263, 218] width 0 height 0
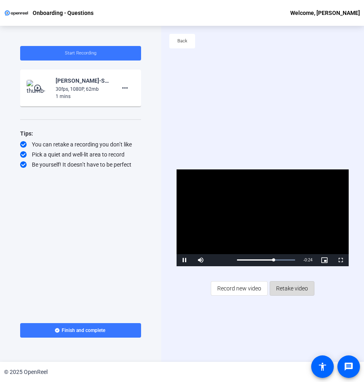
click at [294, 285] on span "Retake video" at bounding box center [292, 288] width 32 height 15
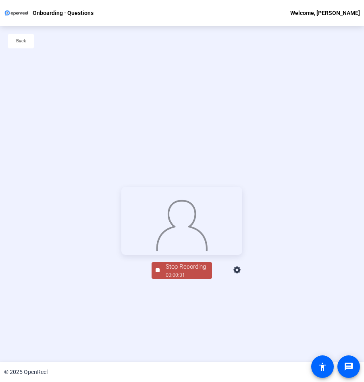
click at [185, 279] on div "00:00:31" at bounding box center [186, 274] width 40 height 7
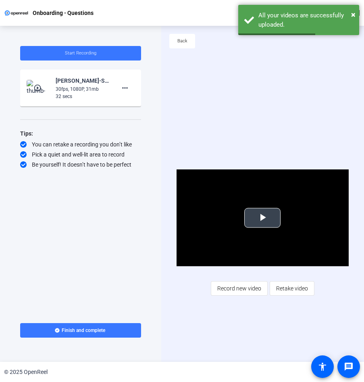
click at [263, 218] on span "Video Player" at bounding box center [263, 218] width 0 height 0
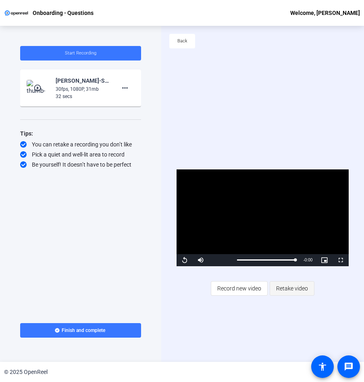
click at [298, 288] on span "Retake video" at bounding box center [292, 288] width 32 height 15
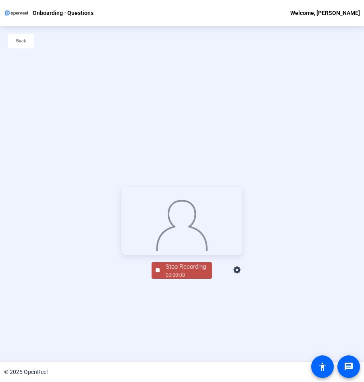
click at [178, 279] on div "00:00:08" at bounding box center [186, 274] width 40 height 7
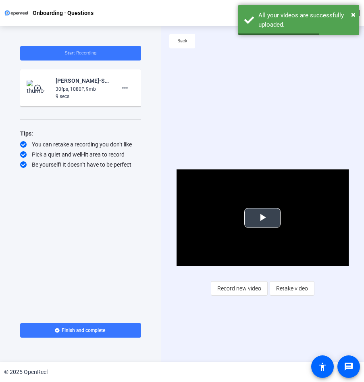
click at [263, 218] on span "Video Player" at bounding box center [263, 218] width 0 height 0
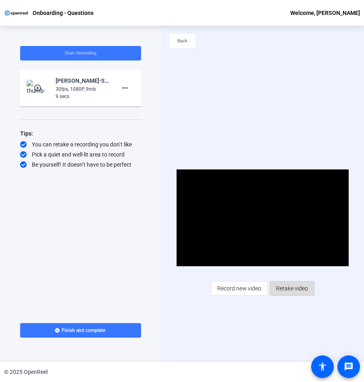
click at [296, 288] on span "Retake video" at bounding box center [292, 288] width 32 height 15
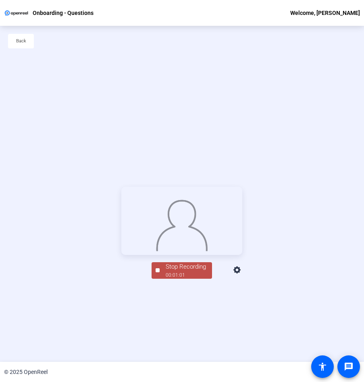
click at [179, 340] on div "Stop Recording 00:01:01 person Hide Overlay flip Flip Camera Camera" at bounding box center [182, 233] width 364 height 336
click at [183, 279] on div "00:01:02" at bounding box center [186, 274] width 40 height 7
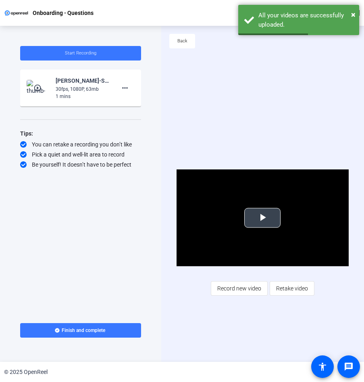
click at [263, 218] on span "Video Player" at bounding box center [263, 218] width 0 height 0
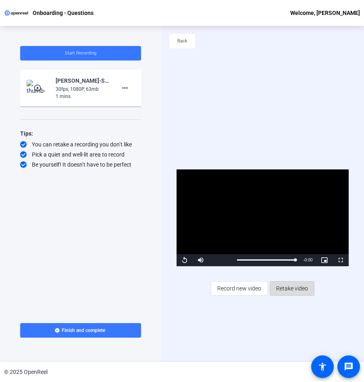
click at [299, 288] on span "Retake video" at bounding box center [292, 288] width 32 height 15
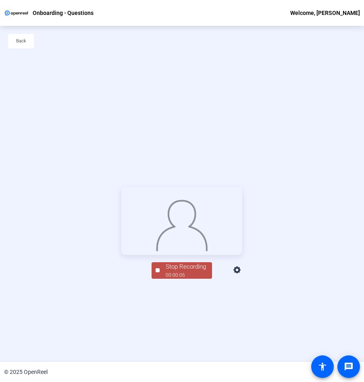
click at [192, 279] on div "00:00:06" at bounding box center [186, 274] width 40 height 7
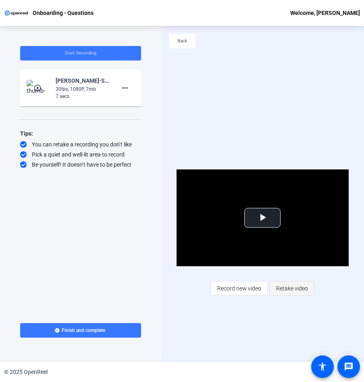
click at [295, 289] on span "Retake video" at bounding box center [292, 288] width 32 height 15
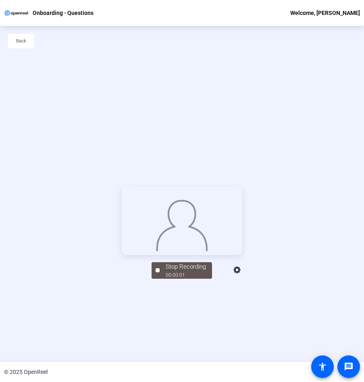
click at [242, 275] on icon at bounding box center [238, 270] width 10 height 10
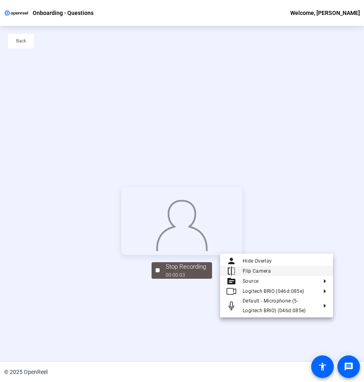
click at [248, 270] on span "Flip Camera" at bounding box center [257, 271] width 28 height 6
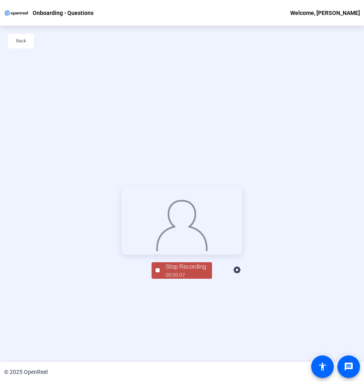
click at [192, 279] on div "00:00:07" at bounding box center [186, 274] width 40 height 7
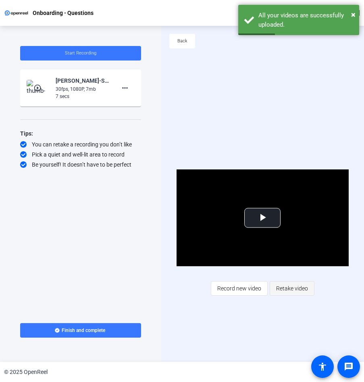
click at [307, 284] on span at bounding box center [292, 288] width 44 height 19
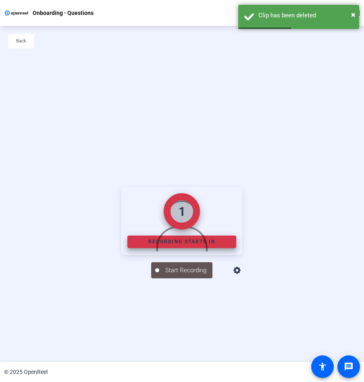
click at [241, 274] on icon at bounding box center [236, 270] width 7 height 7
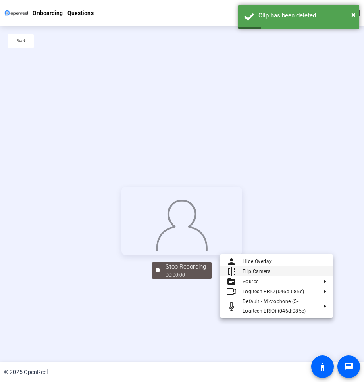
click at [288, 273] on span "Flip Camera" at bounding box center [285, 271] width 84 height 10
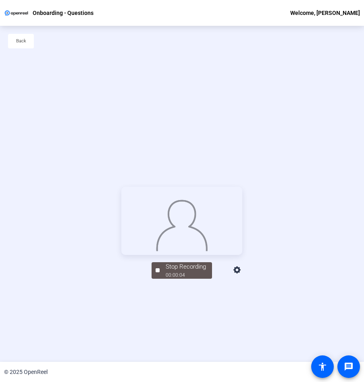
click at [242, 275] on icon at bounding box center [238, 270] width 10 height 10
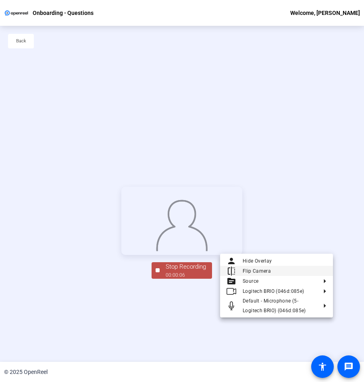
click at [284, 273] on span "Flip Camera" at bounding box center [285, 271] width 84 height 10
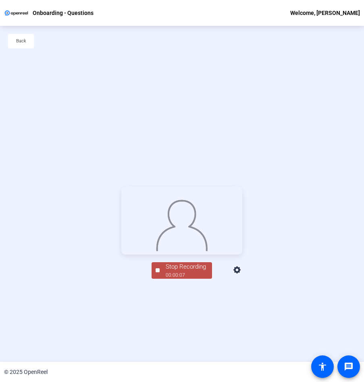
click at [192, 271] on div "Stop Recording" at bounding box center [186, 266] width 40 height 9
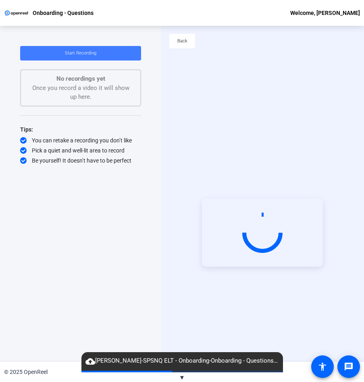
click at [94, 56] on span at bounding box center [80, 53] width 121 height 19
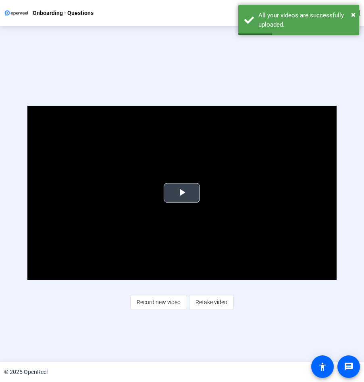
scroll to position [39, 0]
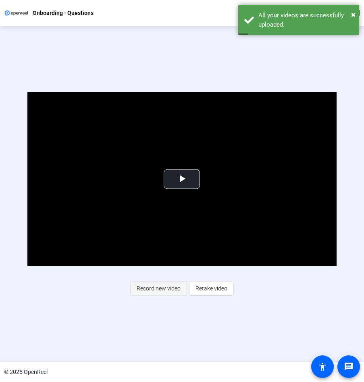
click at [150, 289] on span "Record new video" at bounding box center [159, 288] width 44 height 15
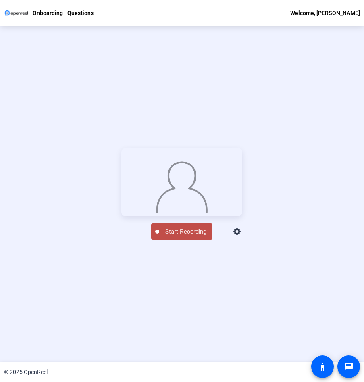
click at [241, 235] on icon at bounding box center [236, 231] width 7 height 7
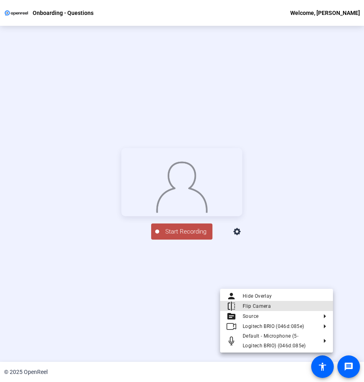
click at [265, 304] on span "Flip Camera" at bounding box center [257, 306] width 28 height 6
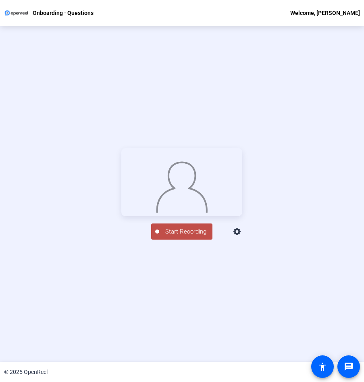
click at [241, 235] on icon at bounding box center [236, 231] width 7 height 7
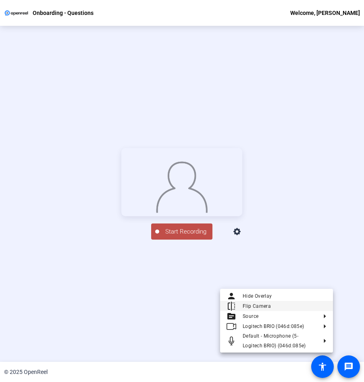
click at [253, 306] on span "Flip Camera" at bounding box center [257, 306] width 28 height 6
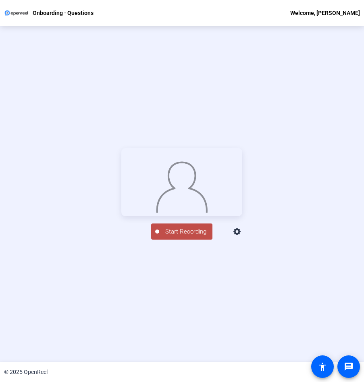
click at [199, 236] on span "Start Recording" at bounding box center [185, 231] width 53 height 9
click at [169, 292] on div "Stop Recording 00:00:36 person Hide Overlay flip Flip Camera Camera" at bounding box center [182, 194] width 364 height 336
click at [177, 240] on div "00:00:37" at bounding box center [186, 236] width 40 height 7
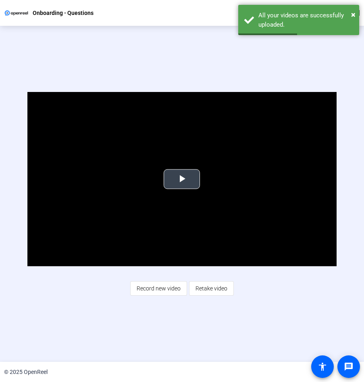
click at [182, 179] on span "Video Player" at bounding box center [182, 179] width 0 height 0
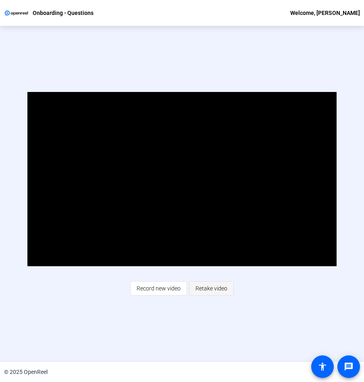
click at [221, 290] on span "Retake video" at bounding box center [212, 288] width 32 height 15
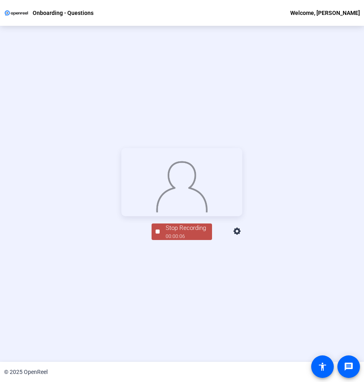
click at [201, 240] on div "00:00:06" at bounding box center [186, 236] width 40 height 7
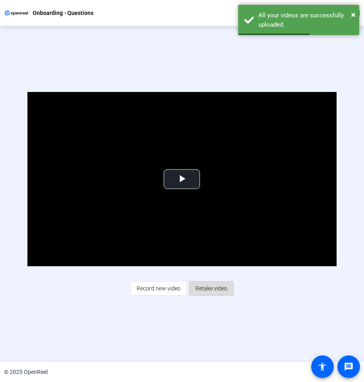
click at [225, 287] on span at bounding box center [212, 288] width 44 height 19
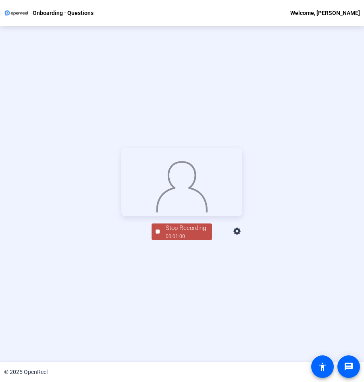
click at [171, 233] on div "Stop Recording" at bounding box center [186, 227] width 40 height 9
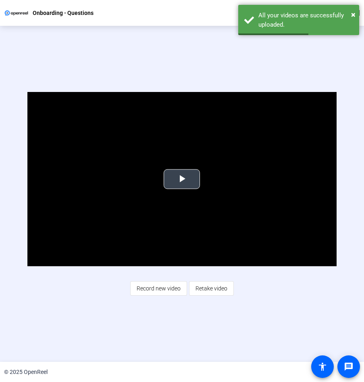
click at [182, 179] on span "Video Player" at bounding box center [182, 179] width 0 height 0
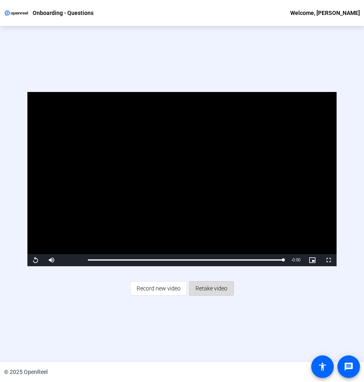
click at [216, 285] on span "Retake video" at bounding box center [212, 288] width 32 height 15
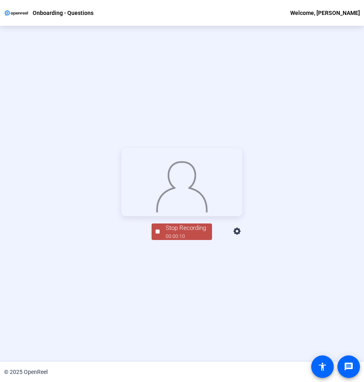
click at [186, 240] on div "00:00:10" at bounding box center [186, 236] width 40 height 7
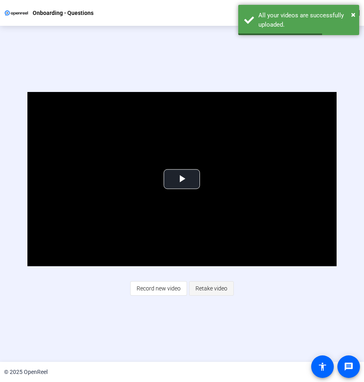
click at [217, 290] on span "Retake video" at bounding box center [212, 288] width 32 height 15
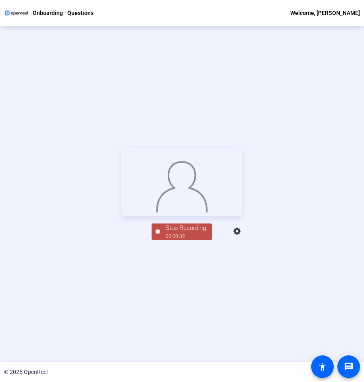
click at [185, 233] on div "Stop Recording" at bounding box center [186, 227] width 40 height 9
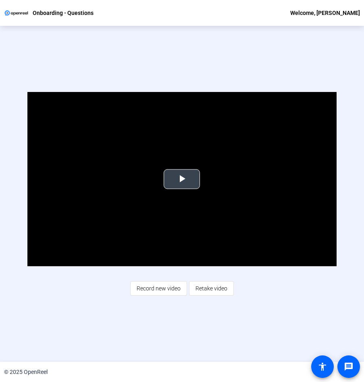
click at [182, 179] on span "Video Player" at bounding box center [182, 179] width 0 height 0
click at [223, 288] on span "Retake video" at bounding box center [212, 288] width 32 height 15
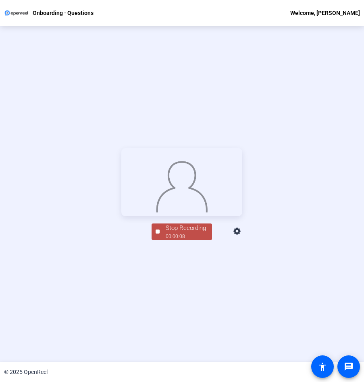
click at [179, 233] on div "Stop Recording" at bounding box center [186, 227] width 40 height 9
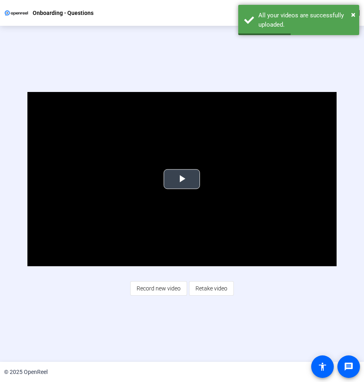
click at [182, 179] on span "Video Player" at bounding box center [182, 179] width 0 height 0
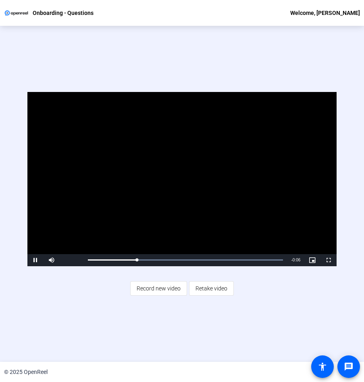
click at [271, 315] on div "Video Player is loading. Play Video Pause Mute Current Time 0:02 / Duration 0:0…" at bounding box center [182, 194] width 364 height 336
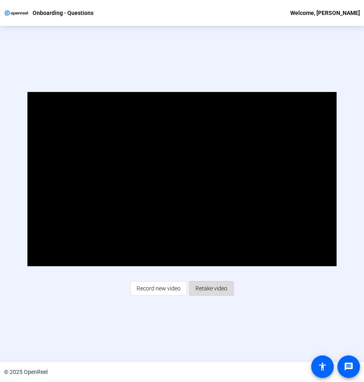
click at [210, 287] on span "Retake video" at bounding box center [212, 288] width 32 height 15
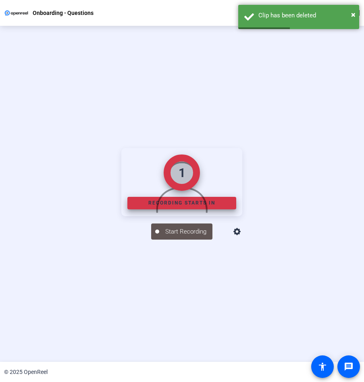
click at [179, 181] on div "1" at bounding box center [182, 173] width 7 height 18
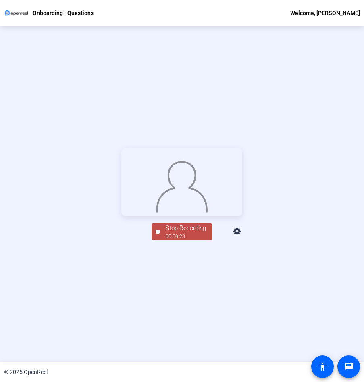
click at [242, 236] on icon at bounding box center [238, 232] width 10 height 10
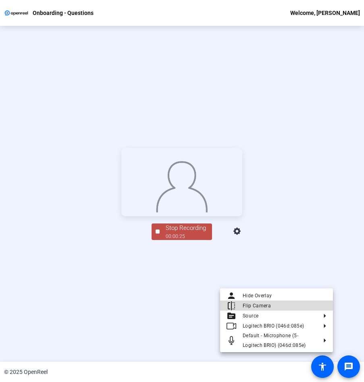
click at [296, 307] on span "Flip Camera" at bounding box center [285, 306] width 84 height 10
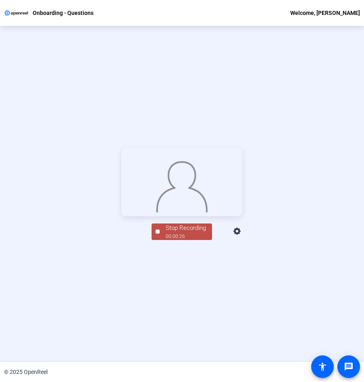
click at [242, 236] on icon at bounding box center [238, 232] width 10 height 10
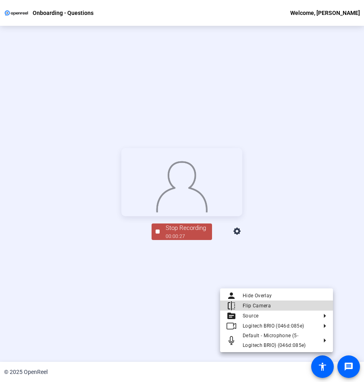
click at [280, 306] on span "Flip Camera" at bounding box center [285, 306] width 84 height 10
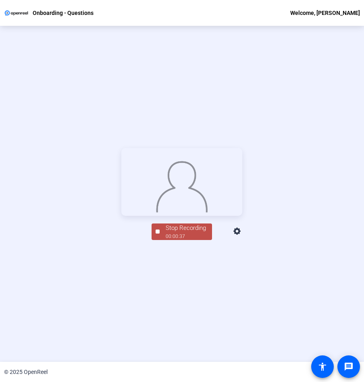
click at [198, 233] on div "Stop Recording" at bounding box center [186, 227] width 40 height 9
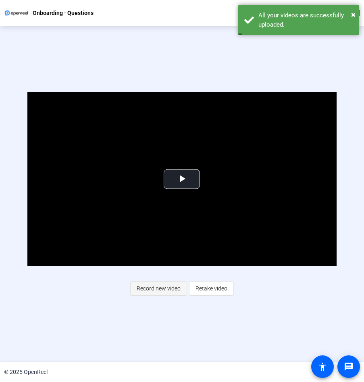
click at [172, 289] on span "Record new video" at bounding box center [159, 288] width 44 height 15
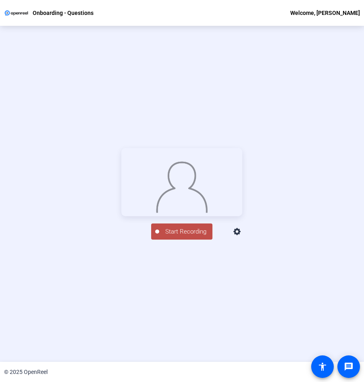
click at [241, 235] on icon at bounding box center [236, 231] width 7 height 7
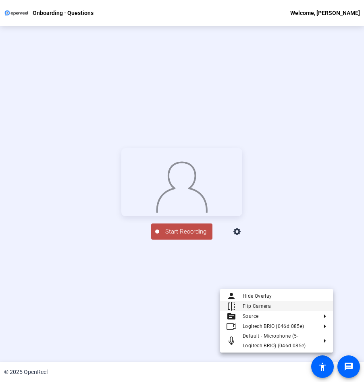
click at [283, 309] on span "Flip Camera" at bounding box center [285, 306] width 84 height 10
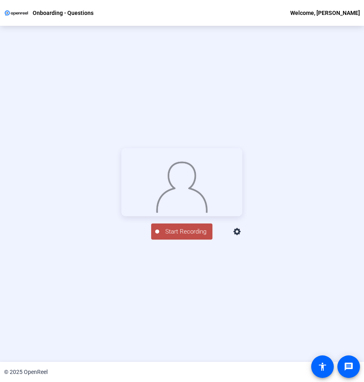
click at [242, 237] on icon at bounding box center [238, 232] width 10 height 10
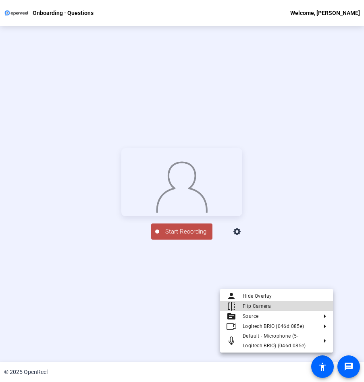
click at [300, 304] on span "Flip Camera" at bounding box center [285, 306] width 84 height 10
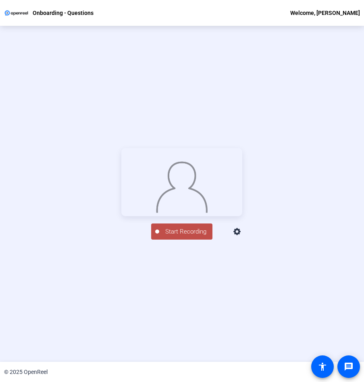
click at [203, 236] on span "Start Recording" at bounding box center [185, 231] width 53 height 9
click at [192, 240] on div "00:01:00" at bounding box center [186, 236] width 40 height 7
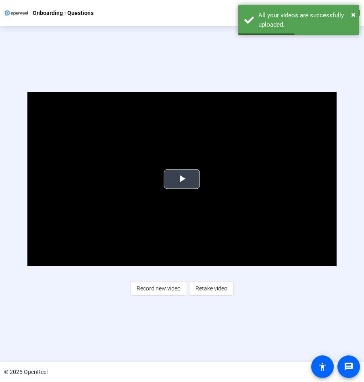
click at [198, 173] on video "Video Player" at bounding box center [182, 179] width 310 height 174
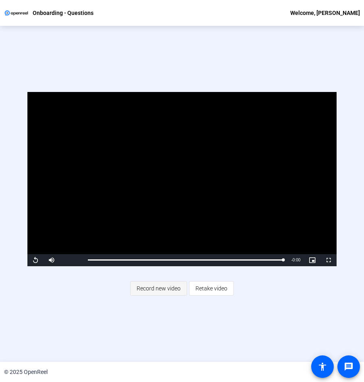
click at [172, 288] on span "Record new video" at bounding box center [159, 288] width 44 height 15
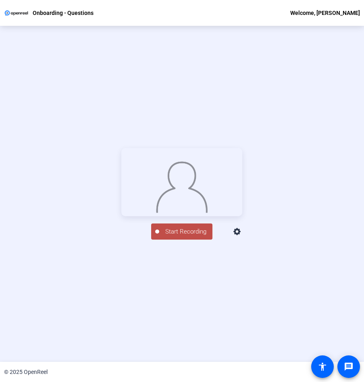
click at [242, 237] on icon at bounding box center [238, 232] width 10 height 10
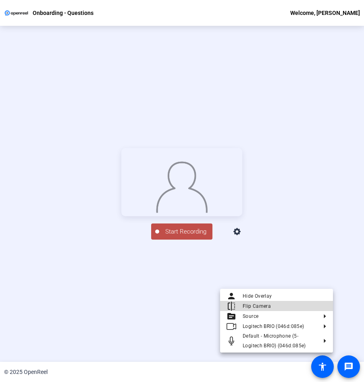
click at [291, 306] on span "Flip Camera" at bounding box center [285, 306] width 84 height 10
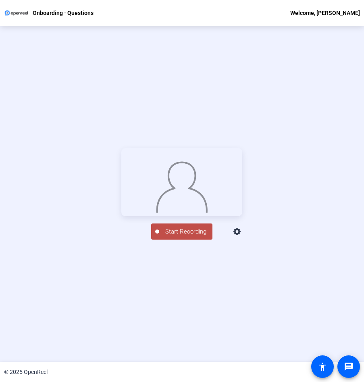
click at [242, 237] on icon at bounding box center [238, 232] width 10 height 10
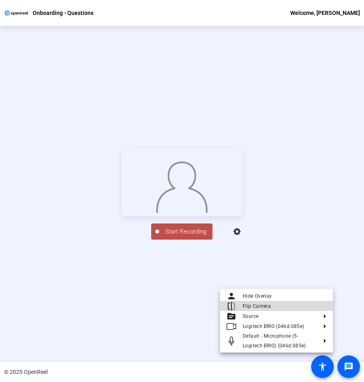
click at [302, 304] on span "Flip Camera" at bounding box center [285, 306] width 84 height 10
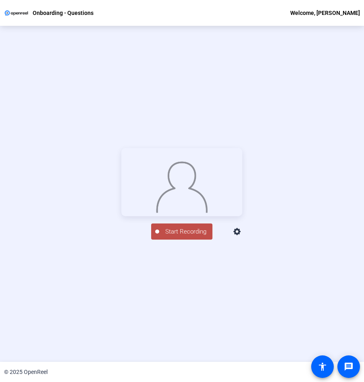
click at [201, 236] on span "Start Recording" at bounding box center [185, 231] width 53 height 9
click at [186, 233] on div "Stop Recording" at bounding box center [186, 227] width 40 height 9
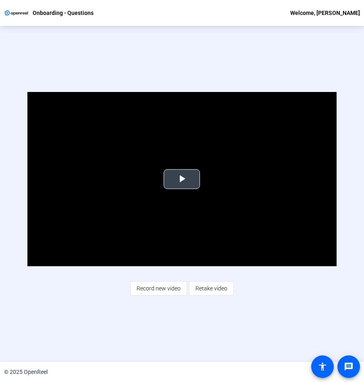
drag, startPoint x: 174, startPoint y: 177, endPoint x: 232, endPoint y: 180, distance: 58.6
click at [182, 179] on span "Video Player" at bounding box center [182, 179] width 0 height 0
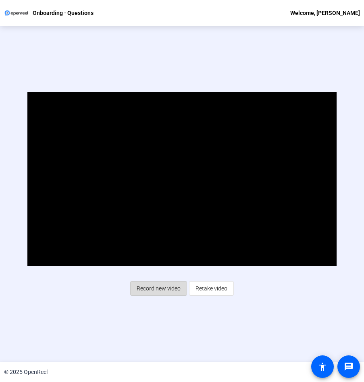
click at [165, 286] on span "Record new video" at bounding box center [159, 288] width 44 height 15
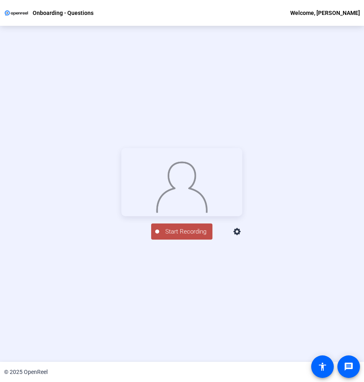
click at [242, 237] on icon at bounding box center [238, 232] width 10 height 10
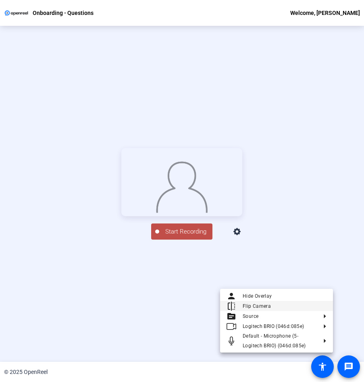
click at [291, 309] on span "Flip Camera" at bounding box center [285, 306] width 84 height 10
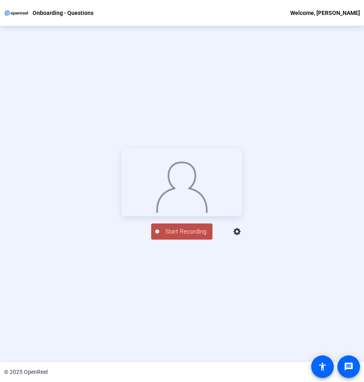
click at [242, 237] on icon at bounding box center [238, 232] width 10 height 10
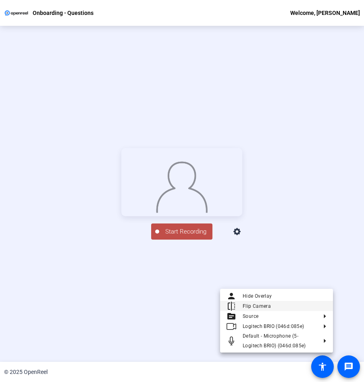
click at [300, 303] on span "Flip Camera" at bounding box center [285, 306] width 84 height 10
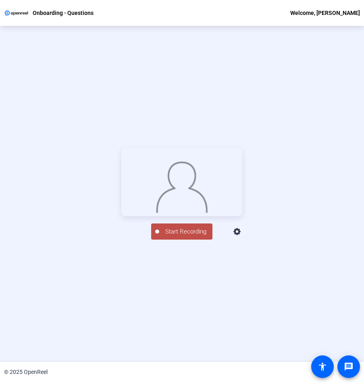
click at [186, 236] on span "Start Recording" at bounding box center [185, 231] width 53 height 9
click at [190, 240] on div "00:00:06" at bounding box center [186, 236] width 40 height 7
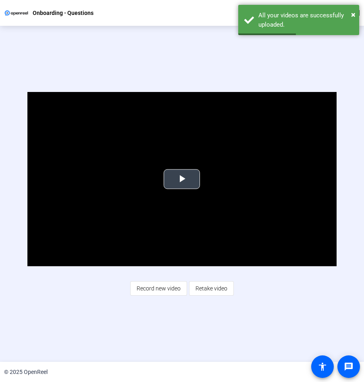
click at [182, 179] on span "Video Player" at bounding box center [182, 179] width 0 height 0
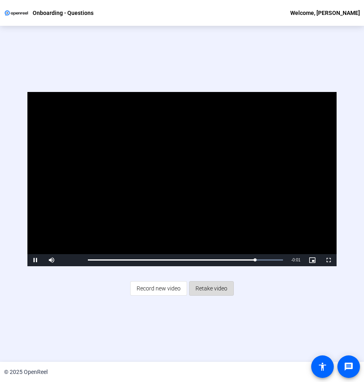
click at [219, 287] on span "Retake video" at bounding box center [212, 288] width 32 height 15
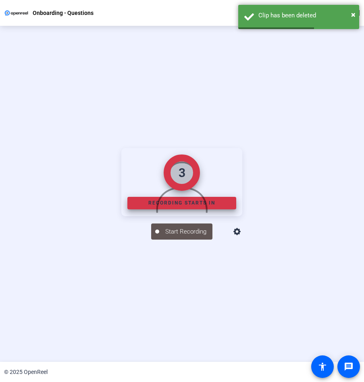
click at [242, 237] on icon at bounding box center [238, 232] width 10 height 10
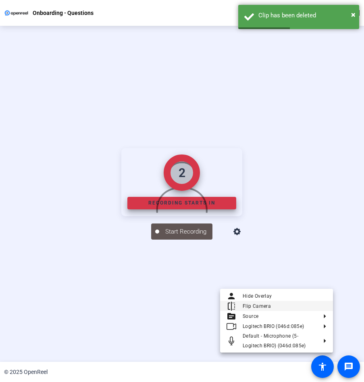
click at [300, 306] on span "Flip Camera" at bounding box center [285, 306] width 84 height 10
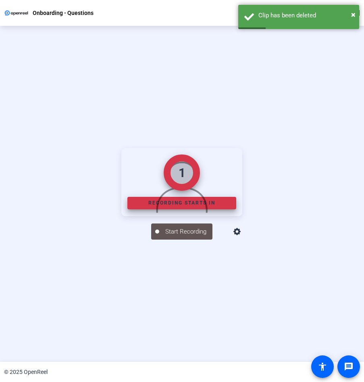
click at [241, 235] on icon at bounding box center [236, 231] width 7 height 7
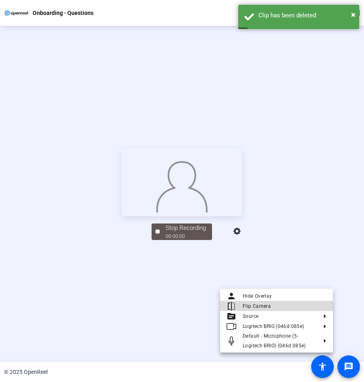
click at [311, 303] on span "Flip Camera" at bounding box center [285, 306] width 84 height 10
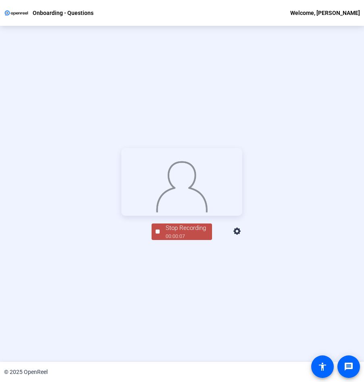
click at [191, 233] on div "Stop Recording" at bounding box center [186, 227] width 40 height 9
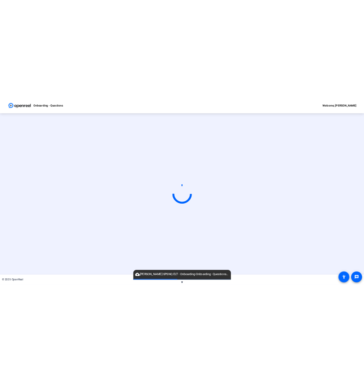
scroll to position [0, 0]
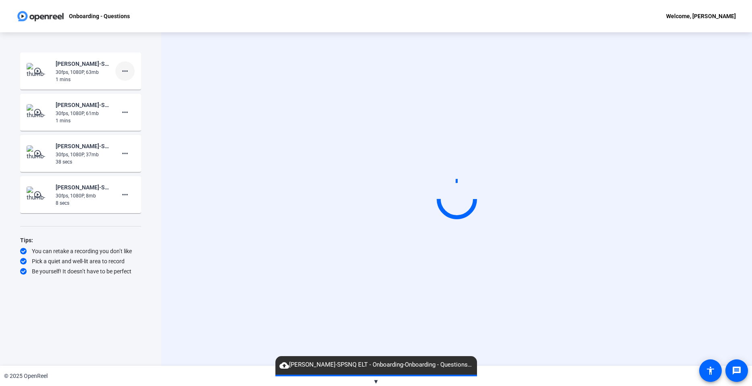
click at [124, 71] on mat-icon "more_horiz" at bounding box center [125, 71] width 10 height 10
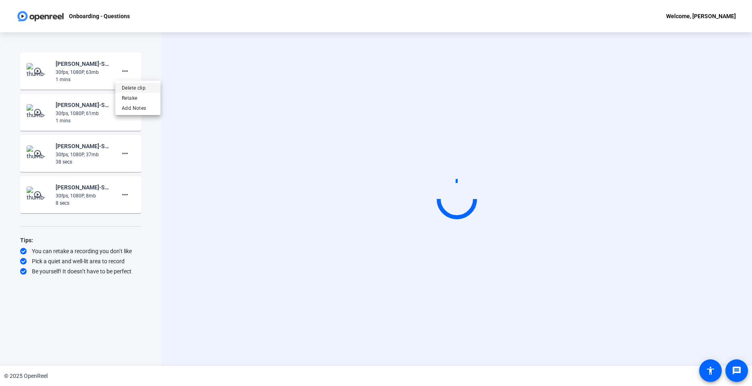
click at [129, 89] on span "Delete clip" at bounding box center [138, 88] width 32 height 10
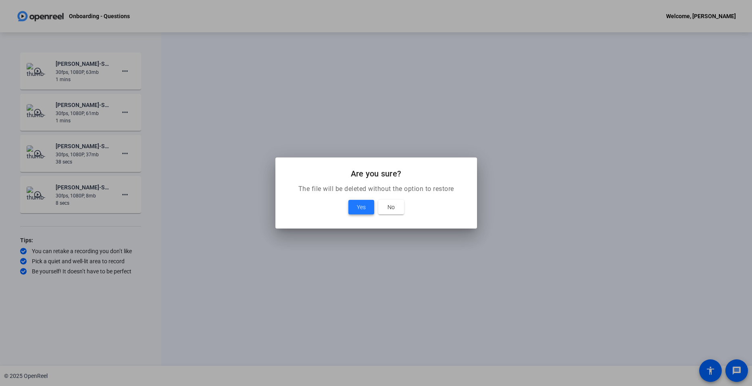
click at [363, 209] on span "Yes" at bounding box center [361, 207] width 9 height 10
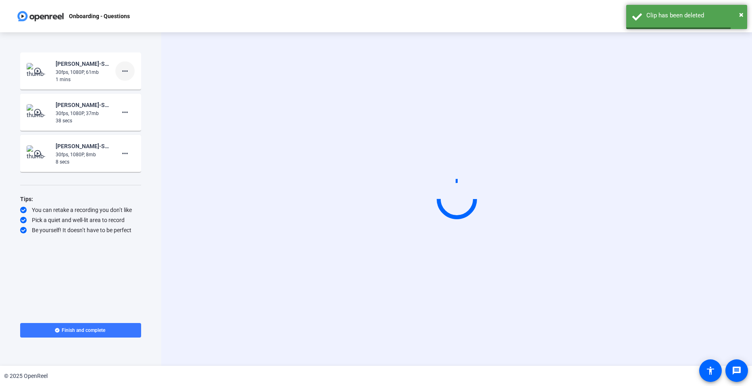
click at [128, 73] on mat-icon "more_horiz" at bounding box center [125, 71] width 10 height 10
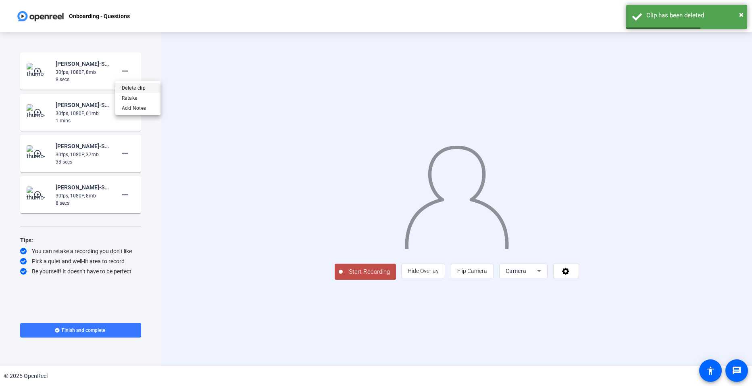
click at [140, 88] on span "Delete clip" at bounding box center [138, 88] width 32 height 10
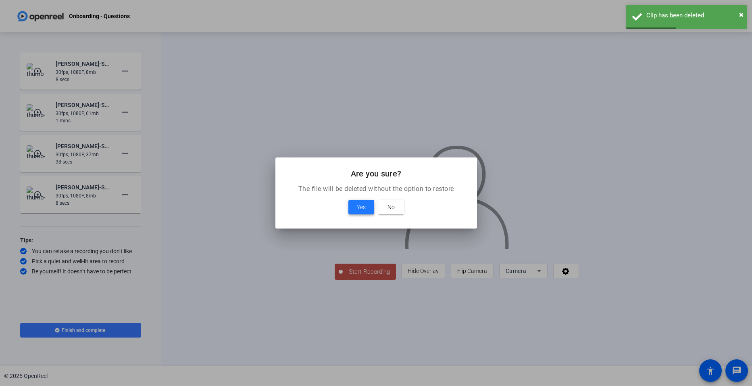
click at [363, 206] on span "Yes" at bounding box center [361, 207] width 9 height 10
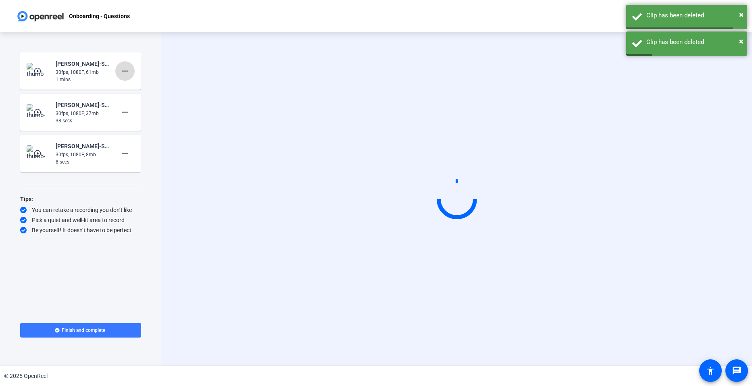
click at [126, 73] on mat-icon "more_horiz" at bounding box center [125, 71] width 10 height 10
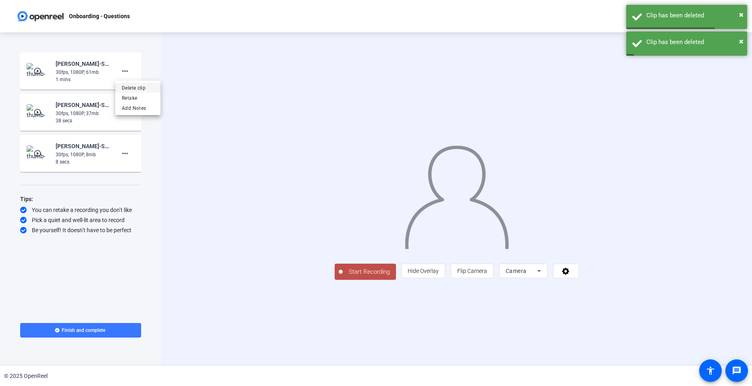
click at [140, 90] on span "Delete clip" at bounding box center [138, 88] width 32 height 10
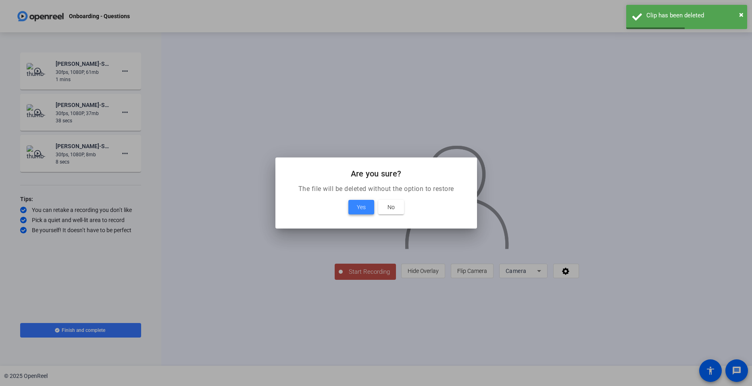
click at [362, 208] on span "Yes" at bounding box center [361, 207] width 9 height 10
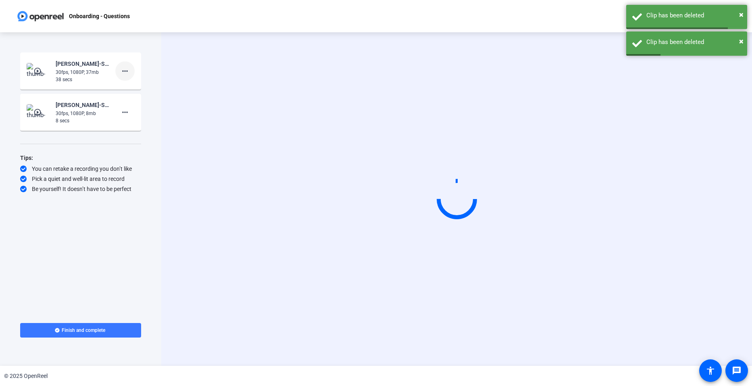
click at [127, 73] on mat-icon "more_horiz" at bounding box center [125, 71] width 10 height 10
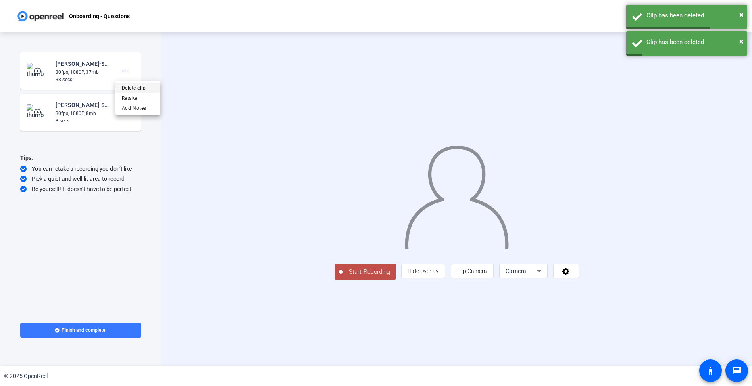
click at [142, 88] on span "Delete clip" at bounding box center [138, 88] width 32 height 10
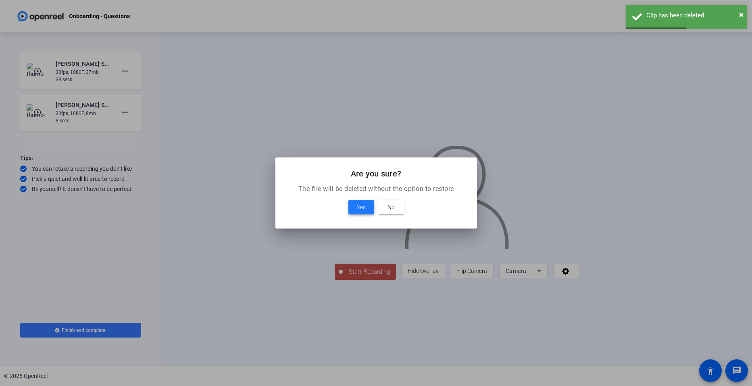
click at [363, 201] on span at bounding box center [361, 206] width 26 height 19
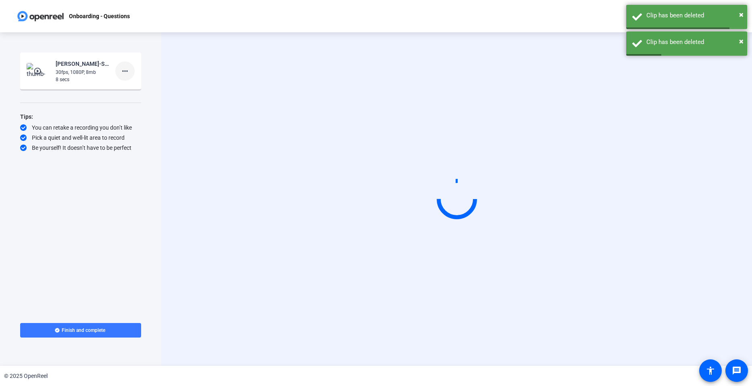
click at [121, 71] on mat-icon "more_horiz" at bounding box center [125, 71] width 10 height 10
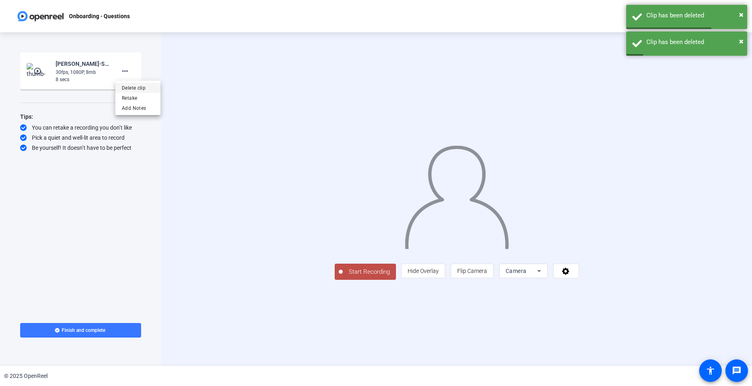
click at [146, 86] on span "Delete clip" at bounding box center [138, 88] width 32 height 10
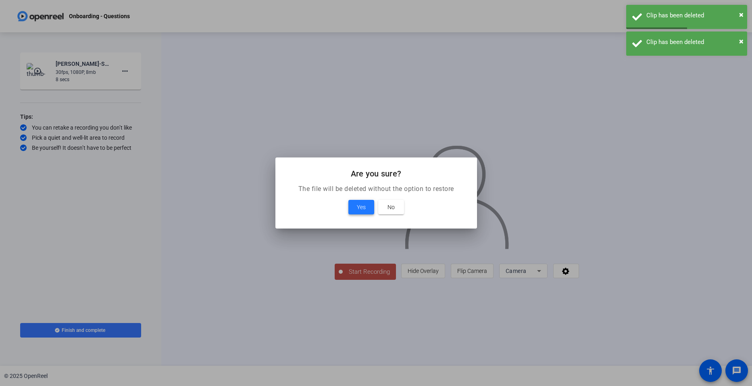
click at [360, 202] on span at bounding box center [361, 206] width 26 height 19
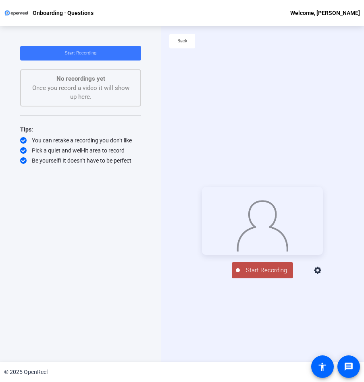
click at [323, 275] on icon at bounding box center [318, 271] width 10 height 10
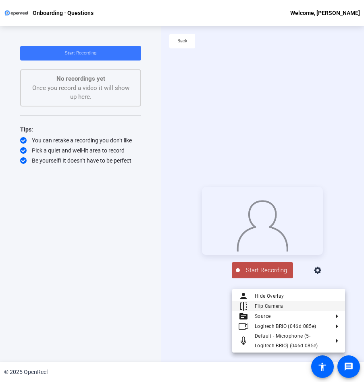
click at [304, 302] on span "Flip Camera" at bounding box center [297, 306] width 84 height 10
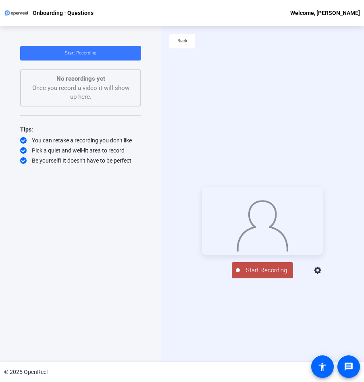
click at [273, 275] on span "Start Recording" at bounding box center [266, 270] width 53 height 9
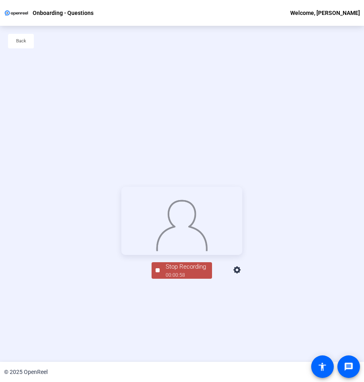
click at [178, 271] on div "Stop Recording" at bounding box center [186, 266] width 40 height 9
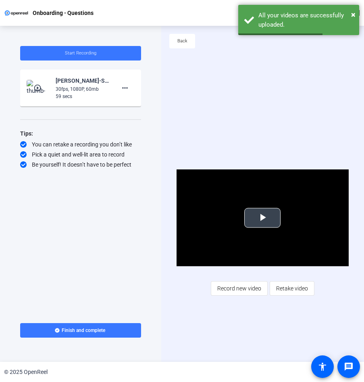
click at [263, 218] on span "Video Player" at bounding box center [263, 218] width 0 height 0
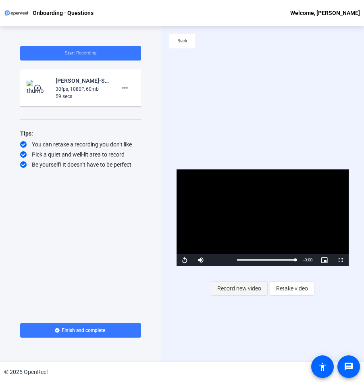
click at [225, 293] on span "Record new video" at bounding box center [239, 288] width 44 height 15
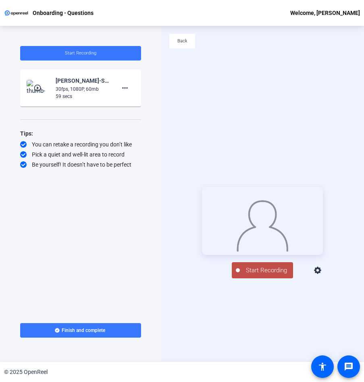
click at [321, 274] on icon at bounding box center [317, 270] width 7 height 7
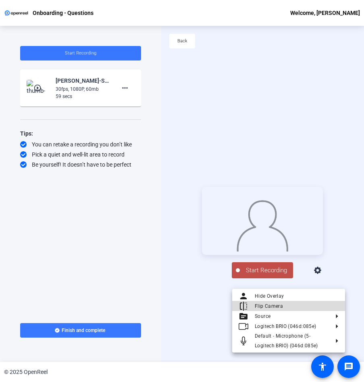
click at [320, 303] on span "Flip Camera" at bounding box center [297, 306] width 84 height 10
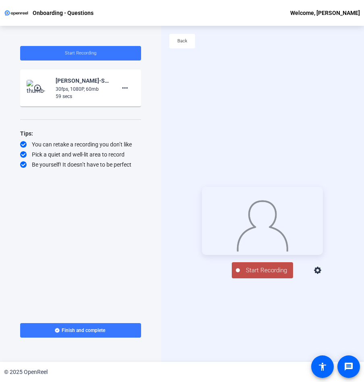
click at [277, 275] on span "Start Recording" at bounding box center [266, 270] width 53 height 9
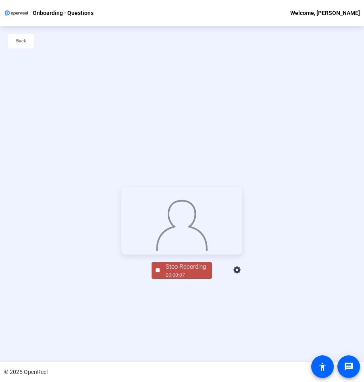
click at [184, 271] on div "Stop Recording" at bounding box center [186, 266] width 40 height 9
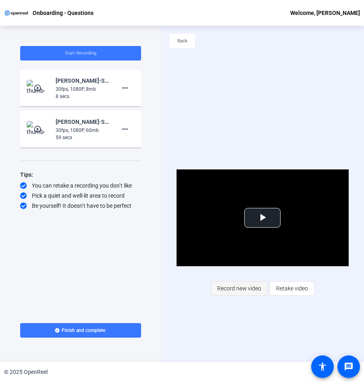
click at [239, 288] on span "Record new video" at bounding box center [239, 288] width 44 height 15
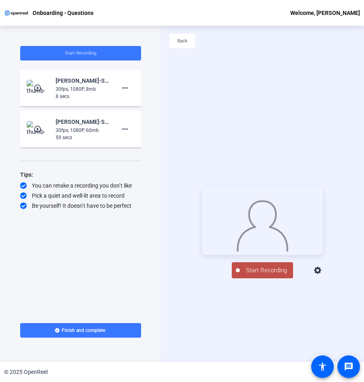
click at [323, 275] on icon at bounding box center [318, 271] width 10 height 10
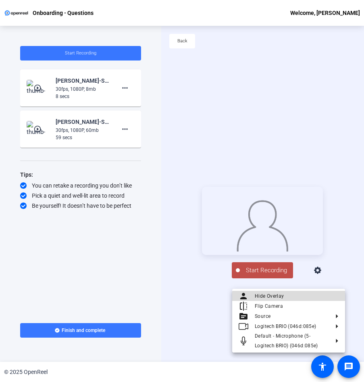
click at [319, 300] on span "Hide Overlay" at bounding box center [297, 296] width 84 height 10
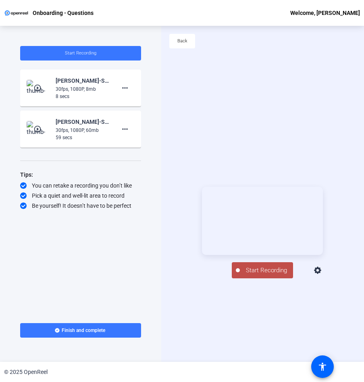
click at [321, 274] on icon at bounding box center [317, 270] width 7 height 7
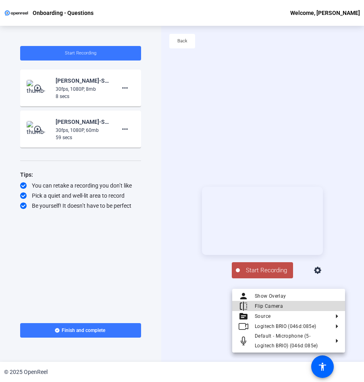
click at [327, 308] on span "Flip Camera" at bounding box center [297, 306] width 84 height 10
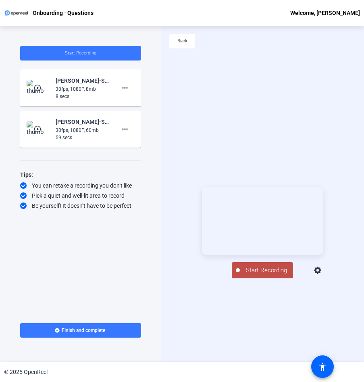
click at [323, 275] on icon at bounding box center [318, 271] width 10 height 10
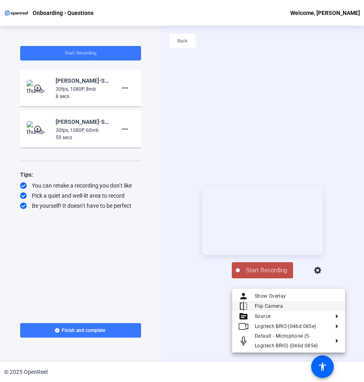
click at [334, 304] on span "Flip Camera" at bounding box center [297, 306] width 84 height 10
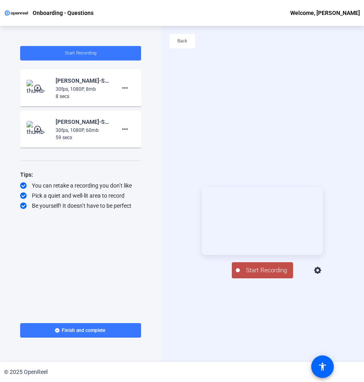
click at [279, 275] on span "Start Recording" at bounding box center [266, 270] width 53 height 9
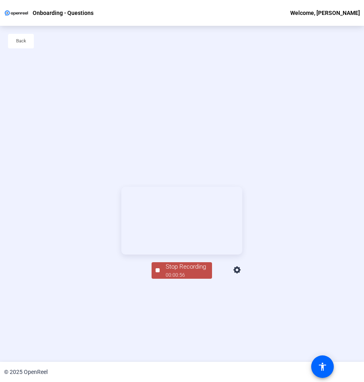
click at [186, 331] on div "Stop Recording 00:00:56 person Show Overlay flip Flip Camera Camera" at bounding box center [182, 233] width 364 height 336
click at [188, 271] on div "Stop Recording" at bounding box center [186, 266] width 40 height 9
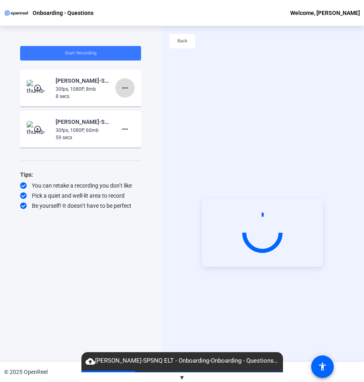
click at [127, 83] on mat-icon "more_horiz" at bounding box center [125, 88] width 10 height 10
click at [131, 104] on span "Delete clip" at bounding box center [138, 105] width 32 height 10
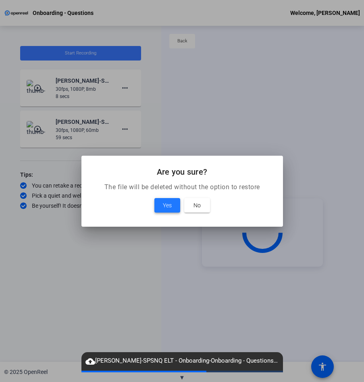
click at [164, 206] on span "Yes" at bounding box center [167, 205] width 9 height 10
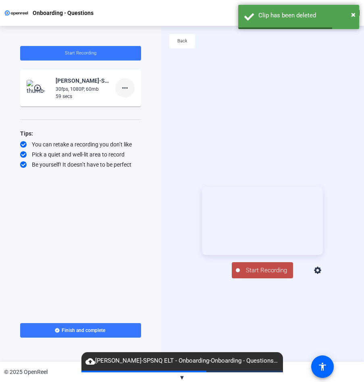
click at [126, 93] on span at bounding box center [124, 87] width 19 height 19
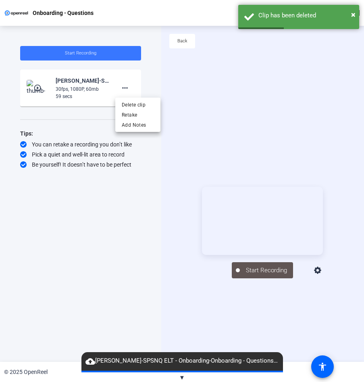
click at [116, 88] on div at bounding box center [182, 191] width 364 height 382
click at [124, 89] on mat-icon "more_horiz" at bounding box center [125, 88] width 10 height 10
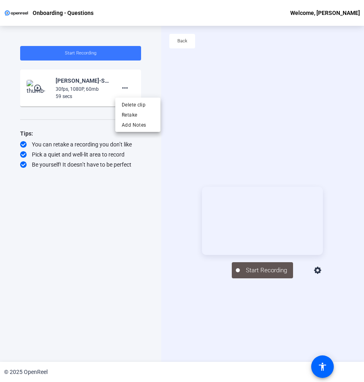
click at [81, 95] on div at bounding box center [182, 191] width 364 height 382
click at [111, 80] on div "play_circle_outline Samantha Brown-SPSNQ ELT - Onboarding-Onboarding - Question…" at bounding box center [81, 88] width 108 height 24
click at [40, 90] on mat-icon "play_circle_outline" at bounding box center [38, 88] width 10 height 8
click at [39, 87] on mat-icon "play_circle_outline" at bounding box center [38, 88] width 10 height 8
click at [36, 88] on mat-icon "play_circle_outline" at bounding box center [38, 88] width 10 height 8
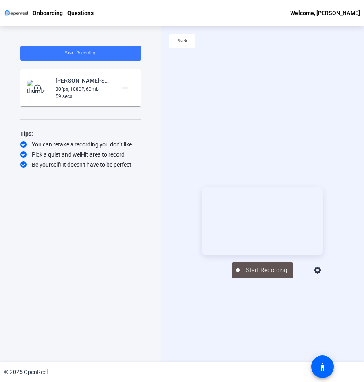
click at [36, 88] on mat-icon "play_circle_outline" at bounding box center [38, 88] width 10 height 8
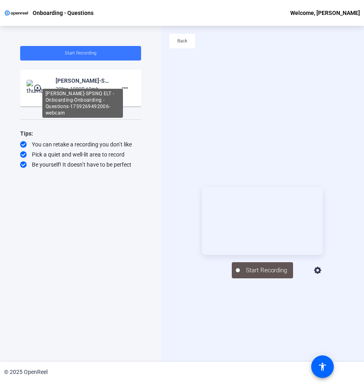
click at [105, 77] on div "Samantha Brown-SPSNQ ELT - Onboarding-Onboarding - Questions-1759269492006-webc…" at bounding box center [83, 81] width 54 height 10
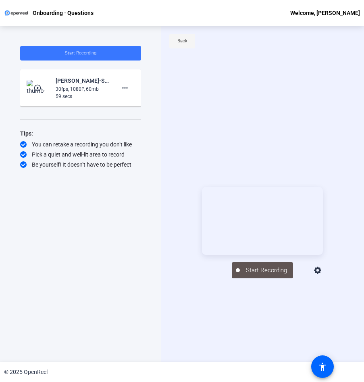
click at [185, 46] on span "Back" at bounding box center [182, 41] width 10 height 12
click at [92, 88] on div "30fps, 1080P, 60mb" at bounding box center [83, 88] width 54 height 7
click at [61, 85] on div "30fps, 1080P, 60mb" at bounding box center [83, 88] width 54 height 7
click at [14, 97] on div "Start Recording play_circle_outline Samantha Brown-SPSNQ ELT - Onboarding-Onboa…" at bounding box center [80, 194] width 161 height 336
click at [42, 92] on img at bounding box center [39, 88] width 24 height 16
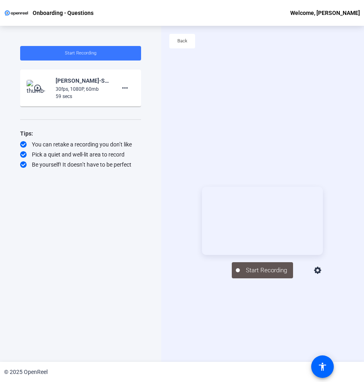
drag, startPoint x: 52, startPoint y: 104, endPoint x: 57, endPoint y: 110, distance: 8.6
click at [53, 104] on mat-card-content "play_circle_outline Samantha Brown-SPSNQ ELT - Onboarding-Onboarding - Question…" at bounding box center [80, 87] width 121 height 37
click at [323, 275] on icon at bounding box center [318, 271] width 10 height 10
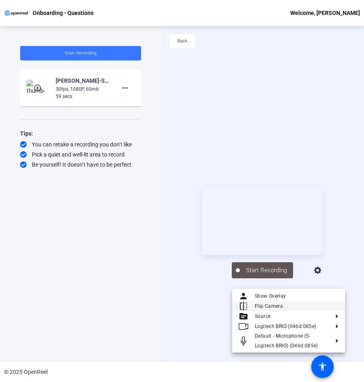
click at [312, 308] on span "Flip Camera" at bounding box center [297, 306] width 84 height 10
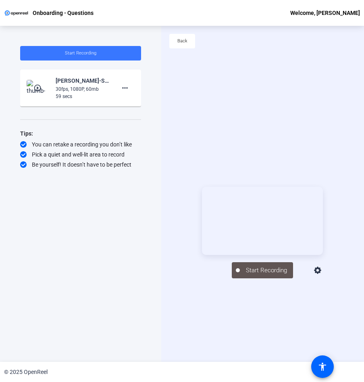
click at [321, 274] on icon at bounding box center [317, 270] width 7 height 7
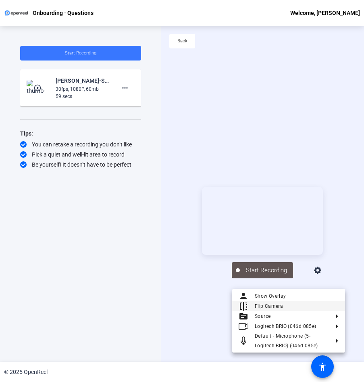
click at [306, 306] on span "Flip Camera" at bounding box center [297, 306] width 84 height 10
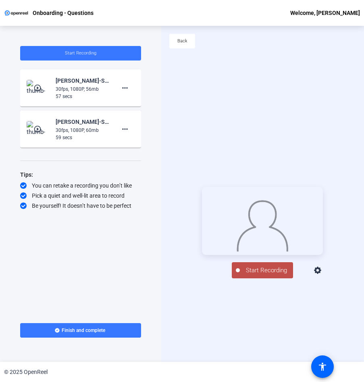
click at [38, 87] on mat-icon "play_circle_outline" at bounding box center [38, 88] width 10 height 8
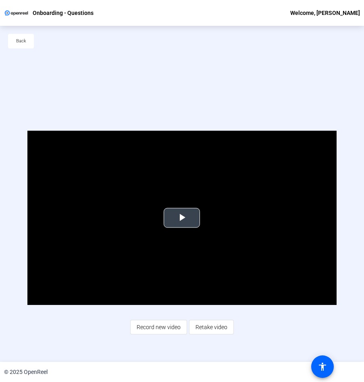
click at [182, 218] on span "Video Player" at bounding box center [182, 218] width 0 height 0
click at [27, 47] on span at bounding box center [21, 40] width 26 height 19
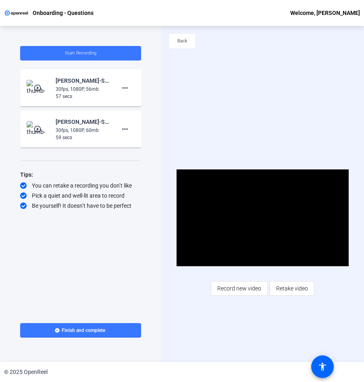
click at [37, 128] on mat-icon "play_circle_outline" at bounding box center [38, 129] width 10 height 8
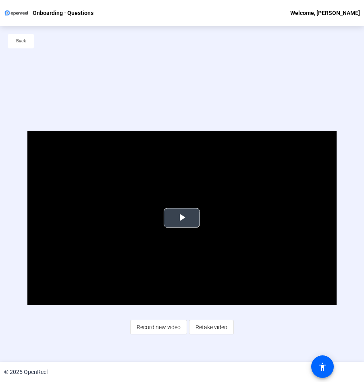
click at [182, 218] on span "Video Player" at bounding box center [182, 218] width 0 height 0
click at [20, 44] on span "Back" at bounding box center [21, 41] width 10 height 12
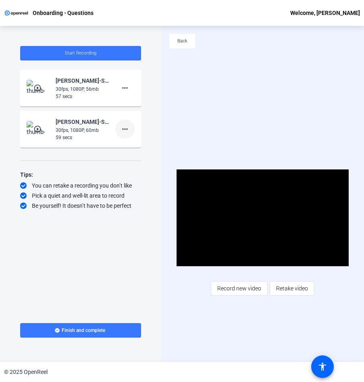
click at [122, 131] on mat-icon "more_horiz" at bounding box center [125, 129] width 10 height 10
click at [131, 146] on span "Delete clip" at bounding box center [138, 146] width 32 height 10
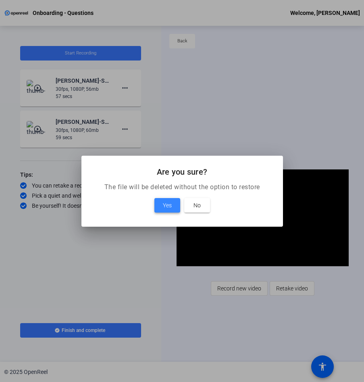
click at [170, 202] on span "Yes" at bounding box center [167, 205] width 9 height 10
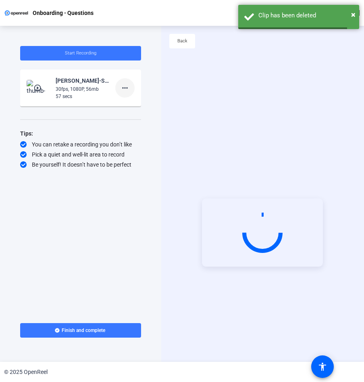
click at [122, 85] on mat-icon "more_horiz" at bounding box center [125, 88] width 10 height 10
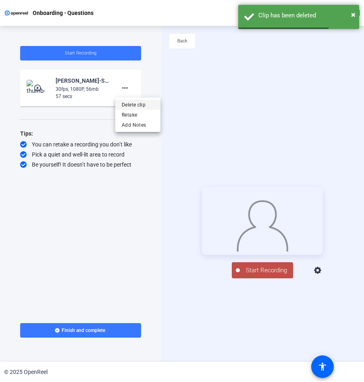
click at [132, 104] on span "Delete clip" at bounding box center [138, 105] width 32 height 10
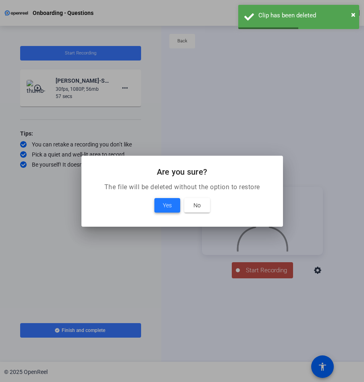
click at [164, 204] on span "Yes" at bounding box center [167, 205] width 9 height 10
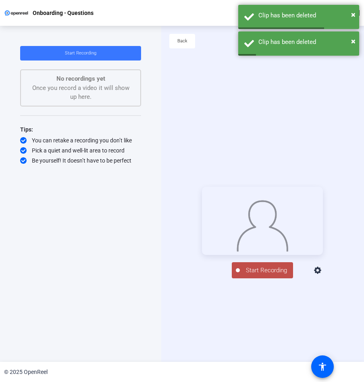
click at [323, 275] on icon at bounding box center [318, 271] width 10 height 10
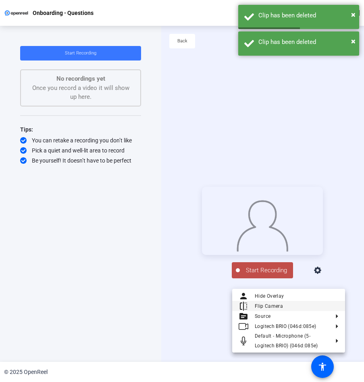
click at [313, 305] on span "Flip Camera" at bounding box center [297, 306] width 84 height 10
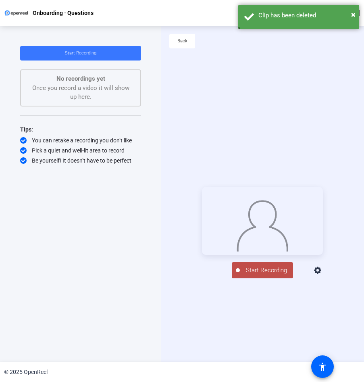
click at [269, 275] on span "Start Recording" at bounding box center [266, 270] width 53 height 9
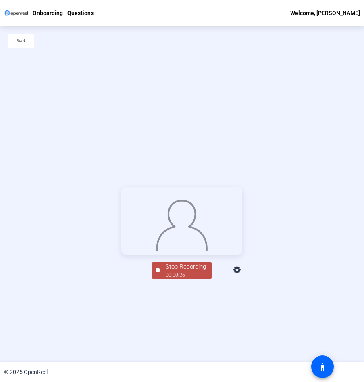
click at [203, 279] on div "Stop Recording 00:00:26 person Hide Overlay flip Flip Camera Camera" at bounding box center [181, 233] width 121 height 92
drag, startPoint x: 203, startPoint y: 312, endPoint x: 197, endPoint y: 324, distance: 13.0
click at [197, 279] on div "00:00:27" at bounding box center [186, 274] width 40 height 7
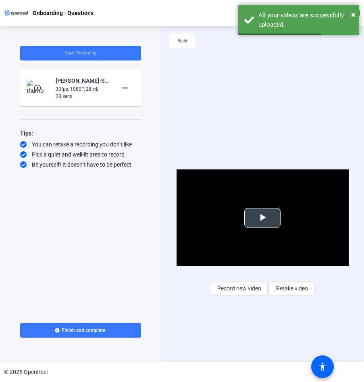
click at [263, 218] on span "Video Player" at bounding box center [263, 218] width 0 height 0
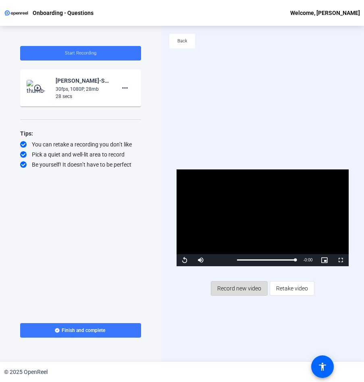
click at [257, 287] on span "Record new video" at bounding box center [239, 288] width 44 height 15
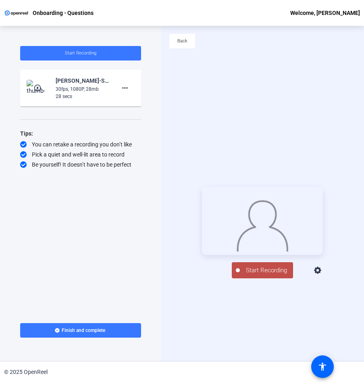
click at [321, 274] on icon at bounding box center [317, 270] width 7 height 7
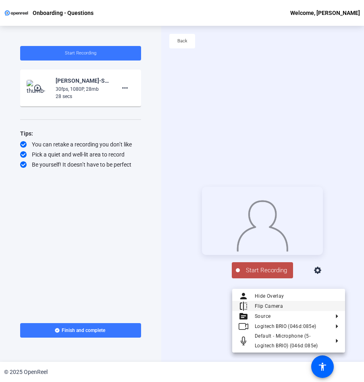
click at [326, 303] on span "Flip Camera" at bounding box center [297, 306] width 84 height 10
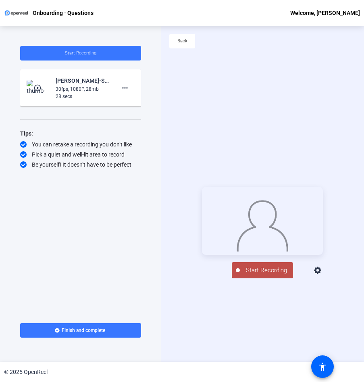
click at [321, 274] on icon at bounding box center [317, 270] width 7 height 7
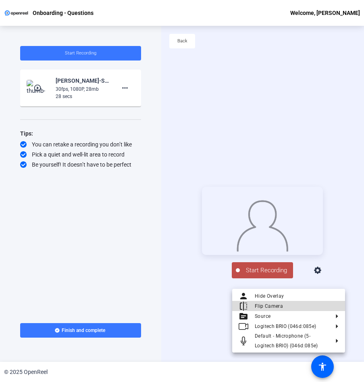
click at [325, 302] on span "Flip Camera" at bounding box center [297, 306] width 84 height 10
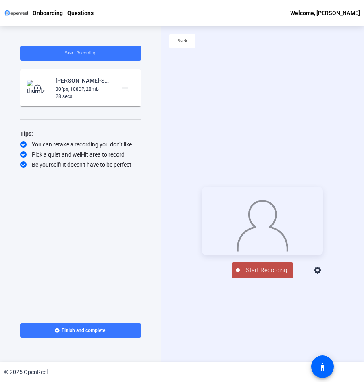
click at [276, 275] on span "Start Recording" at bounding box center [266, 270] width 53 height 9
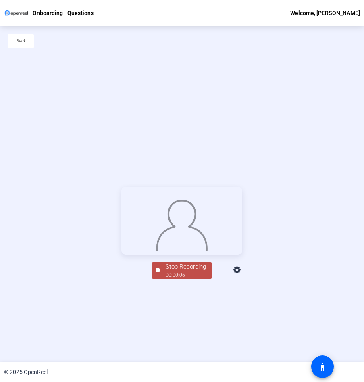
click at [198, 279] on div "00:00:06" at bounding box center [186, 274] width 40 height 7
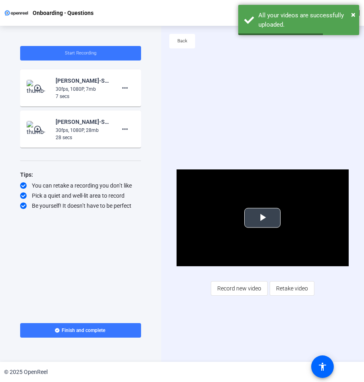
click at [263, 218] on span "Video Player" at bounding box center [263, 218] width 0 height 0
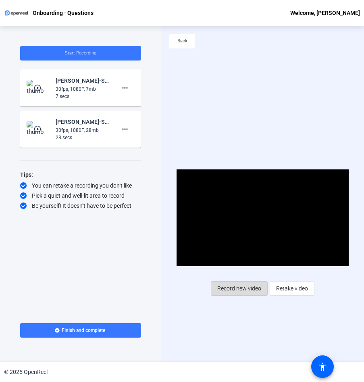
click at [247, 290] on span "Record new video" at bounding box center [239, 288] width 44 height 15
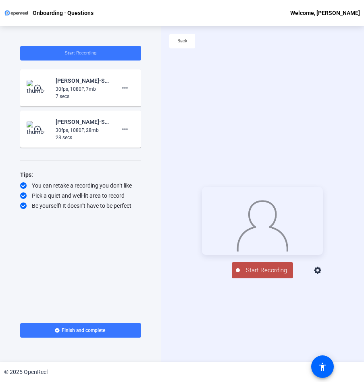
click at [321, 274] on icon at bounding box center [317, 270] width 7 height 7
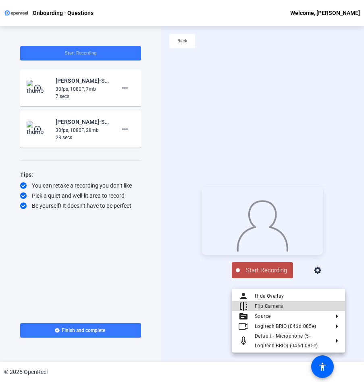
click at [328, 306] on span "Flip Camera" at bounding box center [297, 306] width 84 height 10
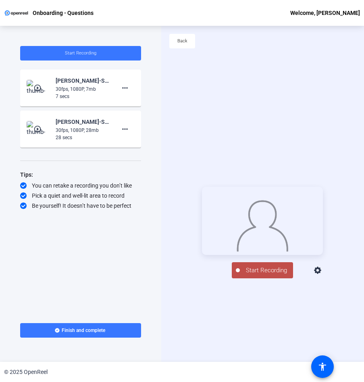
click at [321, 274] on icon at bounding box center [317, 270] width 7 height 7
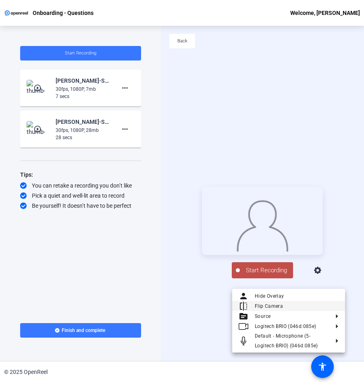
click at [323, 301] on span "Flip Camera" at bounding box center [297, 306] width 84 height 10
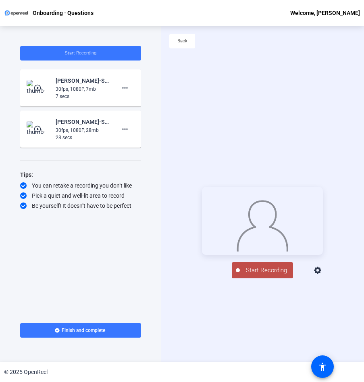
drag, startPoint x: 266, startPoint y: 284, endPoint x: 273, endPoint y: 272, distance: 14.5
click at [267, 275] on span "Start Recording" at bounding box center [266, 270] width 53 height 9
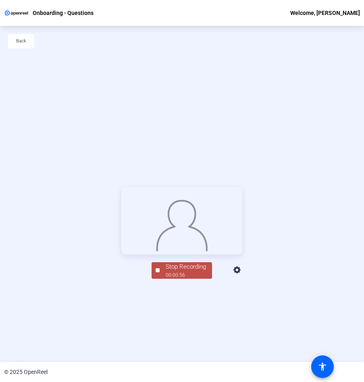
click at [193, 271] on div "Stop Recording" at bounding box center [186, 266] width 40 height 9
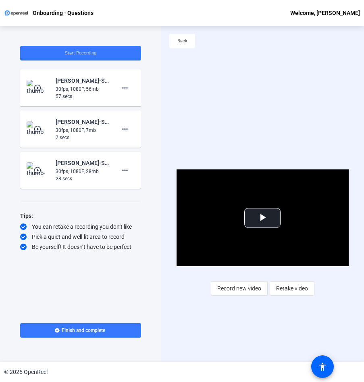
click at [250, 288] on span "Record new video" at bounding box center [239, 288] width 44 height 15
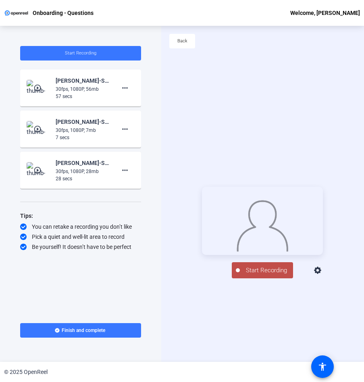
click at [321, 274] on icon at bounding box center [317, 270] width 7 height 7
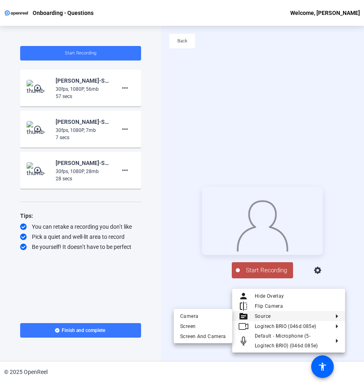
click at [298, 313] on span "Source" at bounding box center [292, 316] width 74 height 10
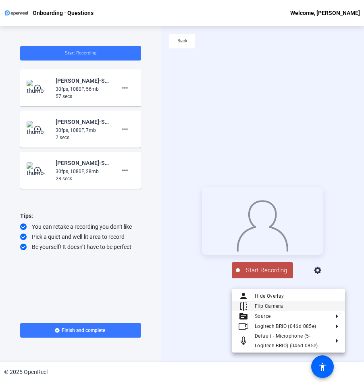
click at [321, 309] on span "Flip Camera" at bounding box center [297, 306] width 84 height 10
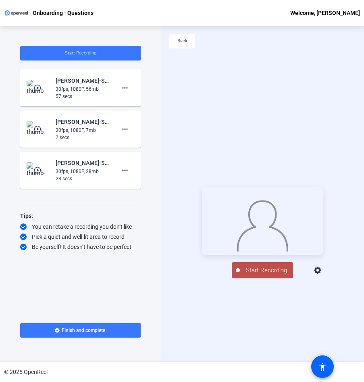
click at [323, 275] on icon at bounding box center [318, 271] width 10 height 10
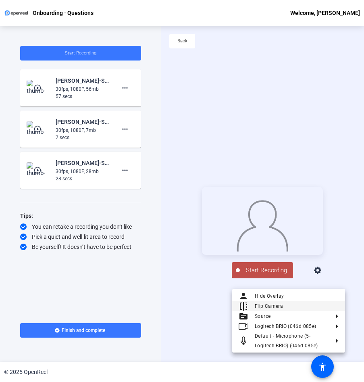
click at [315, 310] on span "Flip Camera" at bounding box center [297, 306] width 84 height 10
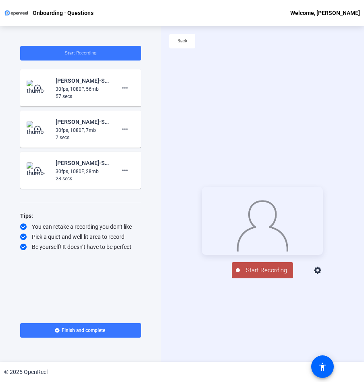
click at [277, 275] on span "Start Recording" at bounding box center [266, 270] width 53 height 9
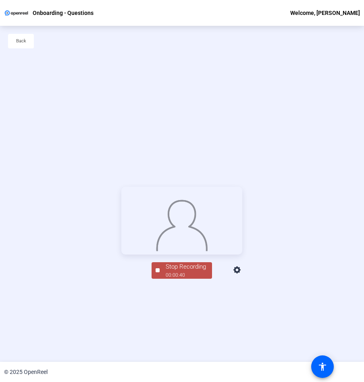
click at [193, 279] on div "00:00:40" at bounding box center [186, 274] width 40 height 7
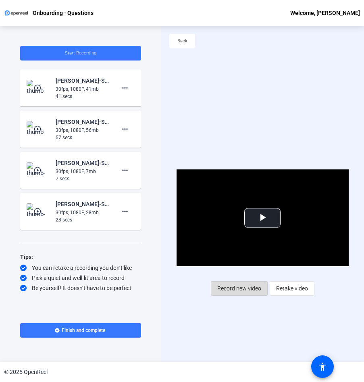
click at [240, 291] on span "Record new video" at bounding box center [239, 288] width 44 height 15
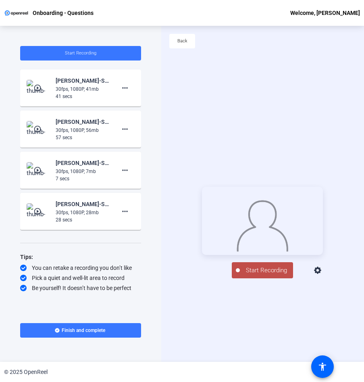
click at [321, 274] on icon at bounding box center [317, 270] width 7 height 7
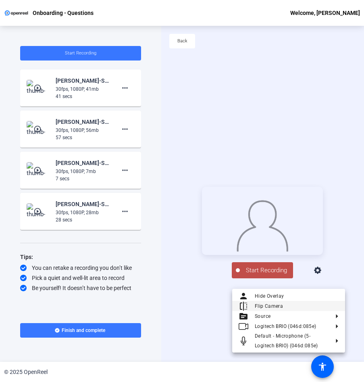
click at [315, 306] on span "Flip Camera" at bounding box center [297, 306] width 84 height 10
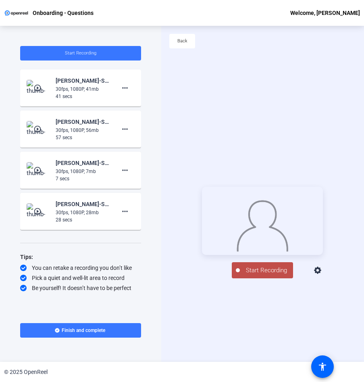
click at [323, 275] on icon at bounding box center [318, 271] width 10 height 10
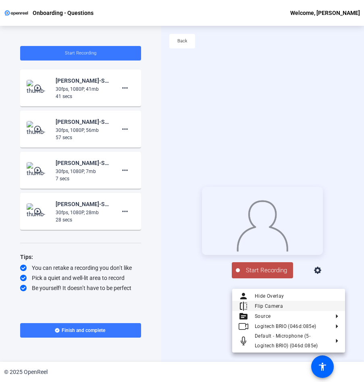
click at [327, 303] on span "Flip Camera" at bounding box center [297, 306] width 84 height 10
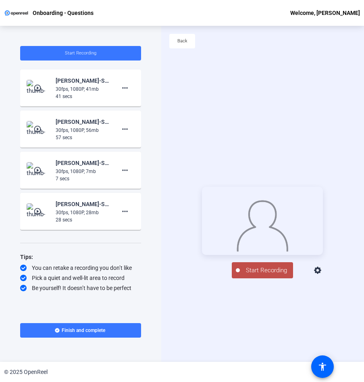
click at [280, 275] on span "Start Recording" at bounding box center [266, 270] width 53 height 9
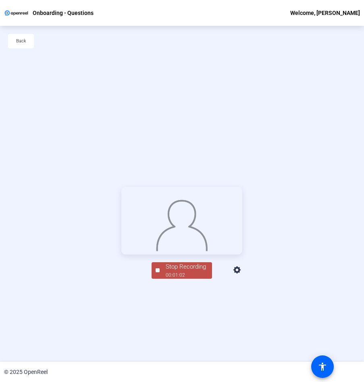
click at [202, 271] on div "Stop Recording" at bounding box center [186, 266] width 40 height 9
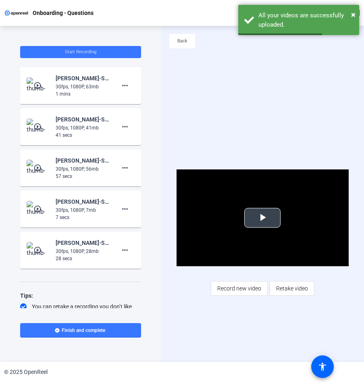
click at [263, 218] on span "Video Player" at bounding box center [263, 218] width 0 height 0
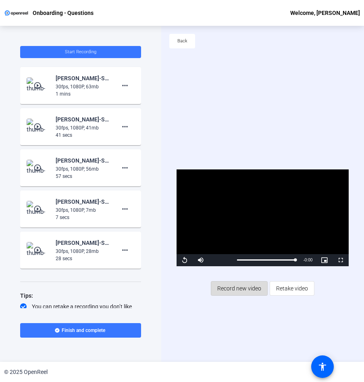
click at [255, 290] on span "Record new video" at bounding box center [239, 288] width 44 height 15
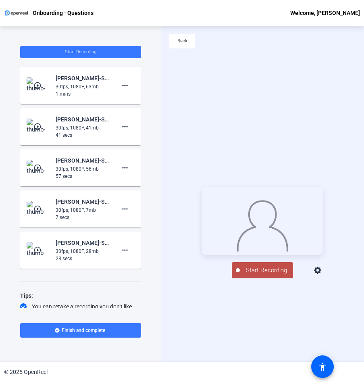
click at [323, 275] on icon at bounding box center [318, 271] width 10 height 10
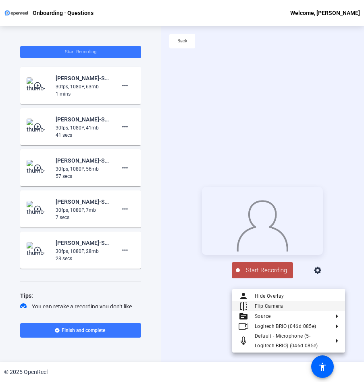
click at [315, 306] on span "Flip Camera" at bounding box center [297, 306] width 84 height 10
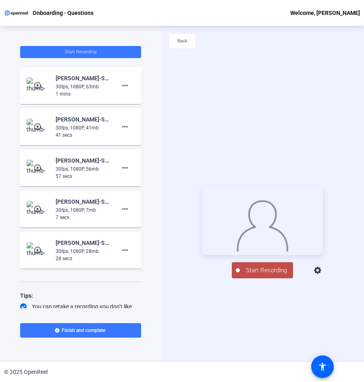
click at [321, 274] on icon at bounding box center [317, 270] width 7 height 7
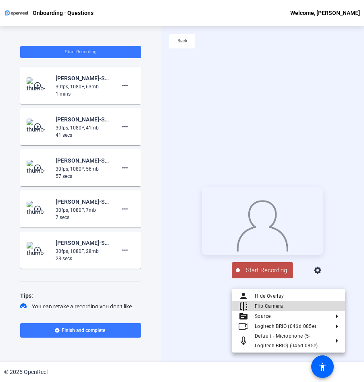
click at [321, 306] on span "Flip Camera" at bounding box center [297, 306] width 84 height 10
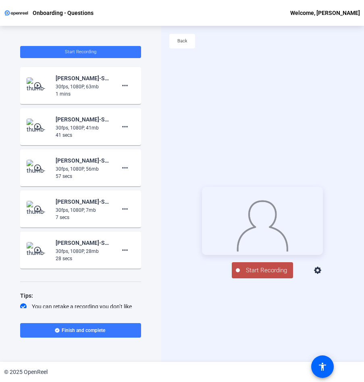
click at [256, 275] on span "Start Recording" at bounding box center [266, 270] width 53 height 9
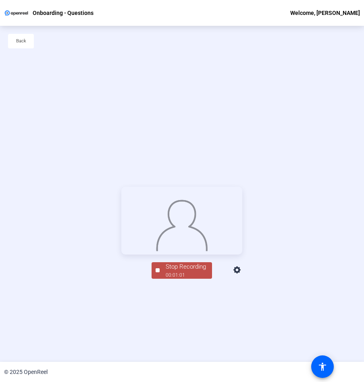
click at [187, 279] on div "00:01:01" at bounding box center [186, 274] width 40 height 7
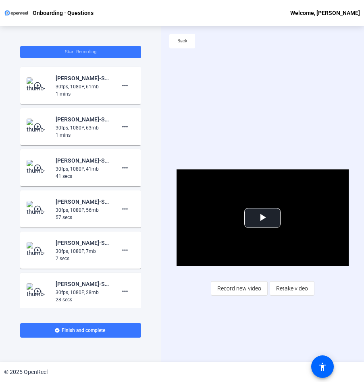
click at [190, 291] on div "Video Player is loading. Play Video Play Mute Current Time 0:00 / Duration 1:01…" at bounding box center [263, 232] width 173 height 127
click at [247, 286] on span "Record new video" at bounding box center [239, 288] width 44 height 15
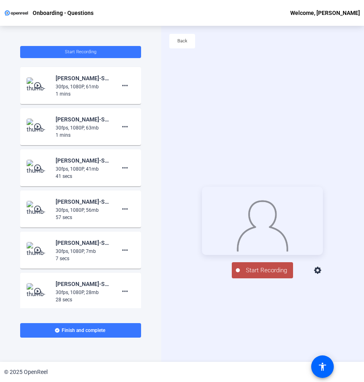
click at [323, 275] on icon at bounding box center [318, 271] width 10 height 10
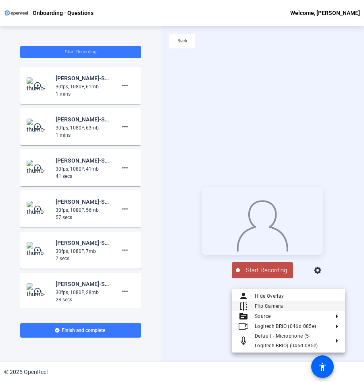
click at [303, 304] on span "Flip Camera" at bounding box center [297, 306] width 84 height 10
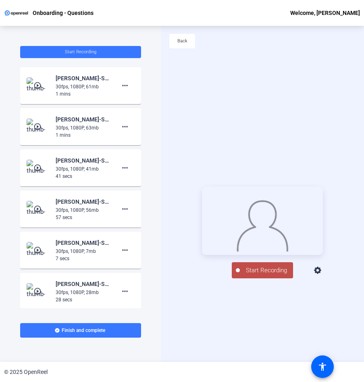
click at [323, 275] on icon at bounding box center [318, 271] width 10 height 10
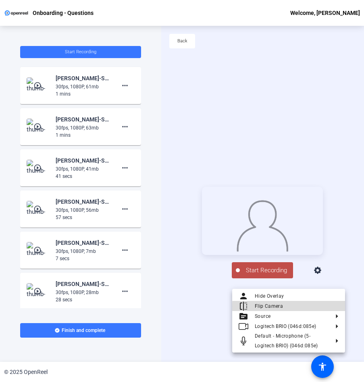
click at [314, 306] on span "Flip Camera" at bounding box center [297, 306] width 84 height 10
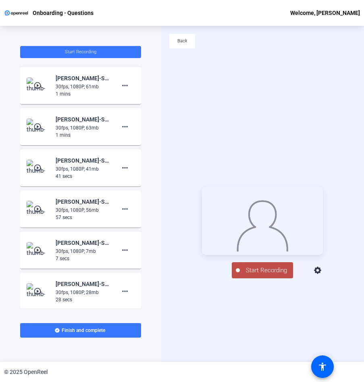
drag, startPoint x: 269, startPoint y: 284, endPoint x: 273, endPoint y: 284, distance: 4.5
click at [270, 275] on span "Start Recording" at bounding box center [266, 270] width 53 height 9
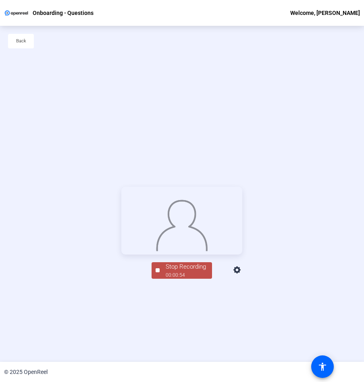
click at [174, 279] on div "00:00:54" at bounding box center [186, 274] width 40 height 7
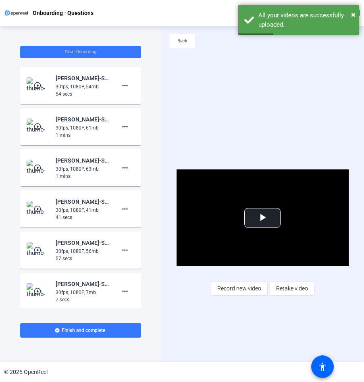
click at [279, 331] on div "Video Player is loading. Play Video Play Mute Current Time 0:00 / Duration 0:54…" at bounding box center [262, 233] width 203 height 336
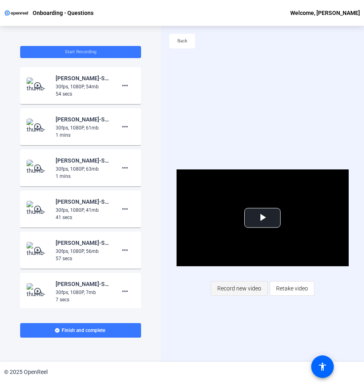
click at [256, 291] on span "Record new video" at bounding box center [239, 288] width 44 height 15
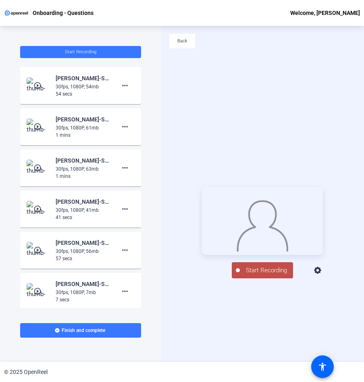
click at [321, 274] on icon at bounding box center [317, 270] width 7 height 7
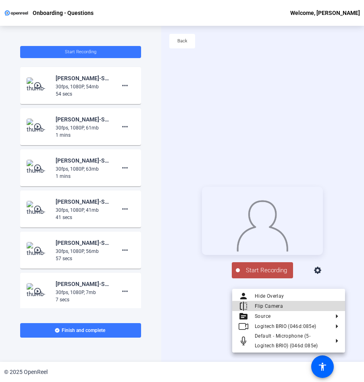
click at [318, 306] on span "Flip Camera" at bounding box center [297, 306] width 84 height 10
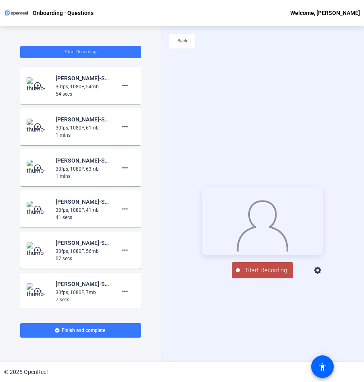
click at [323, 275] on icon at bounding box center [318, 271] width 10 height 10
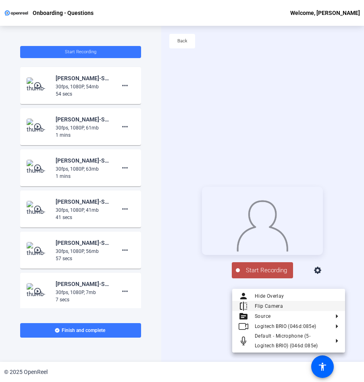
click at [325, 303] on span "Flip Camera" at bounding box center [297, 306] width 84 height 10
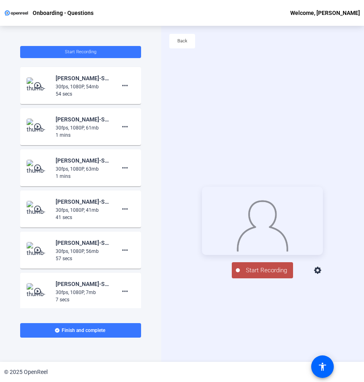
click at [281, 275] on span "Start Recording" at bounding box center [266, 270] width 53 height 9
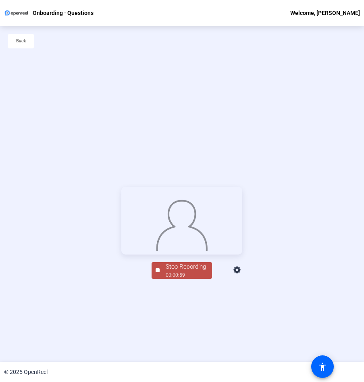
click at [184, 279] on div "00:00:59" at bounding box center [186, 274] width 40 height 7
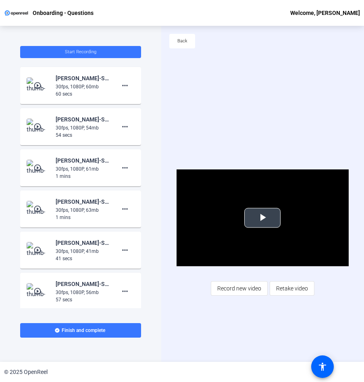
click at [263, 218] on span "Video Player" at bounding box center [263, 218] width 0 height 0
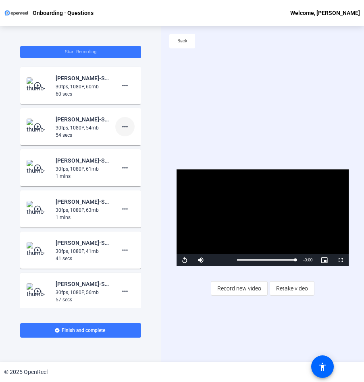
click at [122, 131] on mat-icon "more_horiz" at bounding box center [125, 127] width 10 height 10
click at [134, 146] on span "Delete clip" at bounding box center [134, 144] width 32 height 10
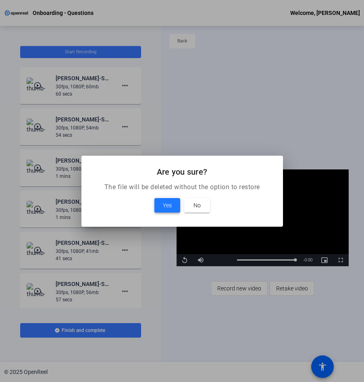
click at [167, 206] on span "Yes" at bounding box center [167, 205] width 9 height 10
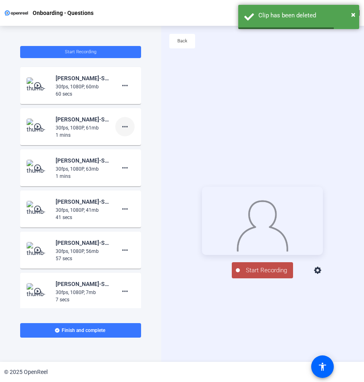
click at [122, 131] on mat-icon "more_horiz" at bounding box center [125, 127] width 10 height 10
click at [131, 145] on span "Delete clip" at bounding box center [134, 144] width 32 height 10
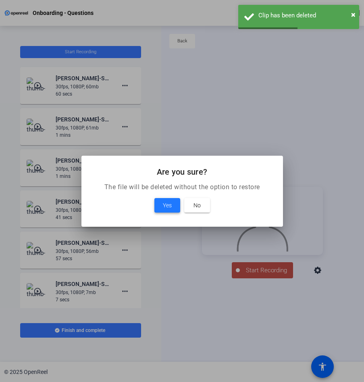
click at [163, 204] on span "Yes" at bounding box center [167, 205] width 9 height 10
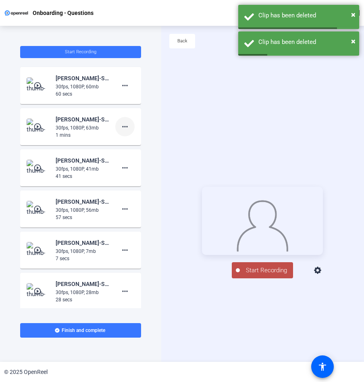
click at [121, 128] on mat-icon "more_horiz" at bounding box center [125, 127] width 10 height 10
click at [143, 143] on span "Delete clip" at bounding box center [134, 144] width 32 height 10
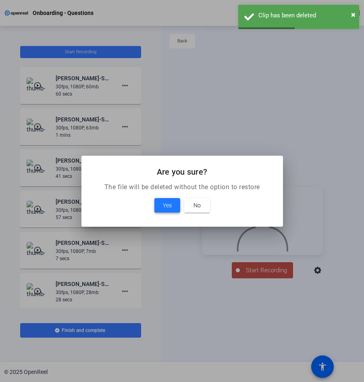
click at [165, 208] on span "Yes" at bounding box center [167, 205] width 9 height 10
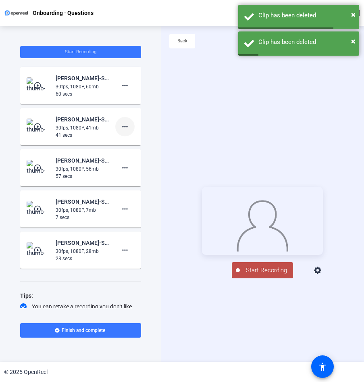
click at [125, 130] on mat-icon "more_horiz" at bounding box center [125, 127] width 10 height 10
click at [140, 142] on span "Delete clip" at bounding box center [134, 144] width 32 height 10
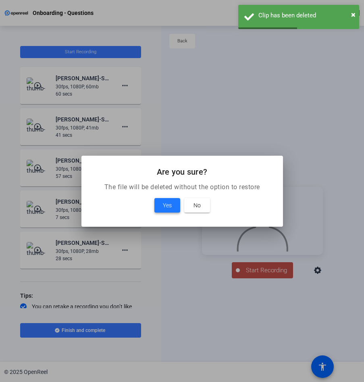
click at [166, 201] on span "Yes" at bounding box center [167, 205] width 9 height 10
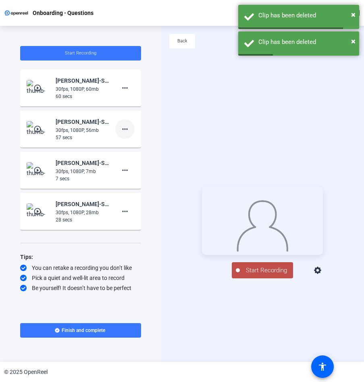
click at [128, 130] on mat-icon "more_horiz" at bounding box center [125, 129] width 10 height 10
click at [152, 148] on span "Delete clip" at bounding box center [138, 146] width 32 height 10
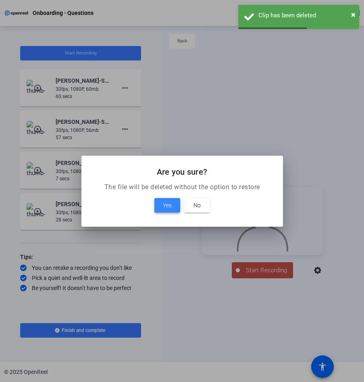
click at [163, 204] on span "Yes" at bounding box center [167, 205] width 9 height 10
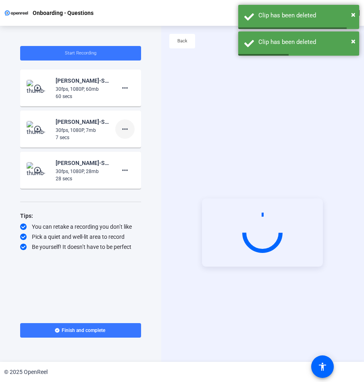
click at [125, 130] on mat-icon "more_horiz" at bounding box center [125, 129] width 10 height 10
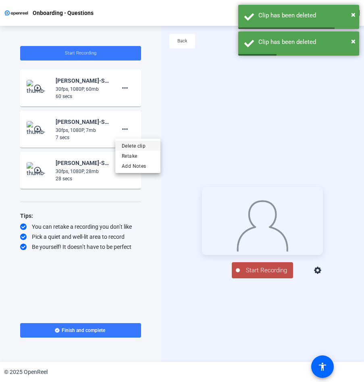
click at [149, 146] on span "Delete clip" at bounding box center [138, 146] width 32 height 10
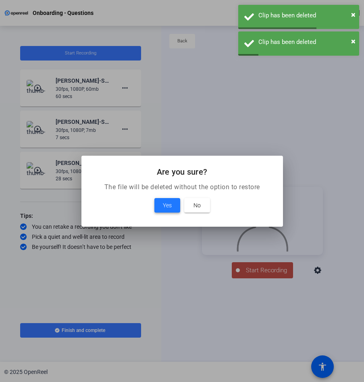
click at [169, 210] on span at bounding box center [167, 205] width 26 height 19
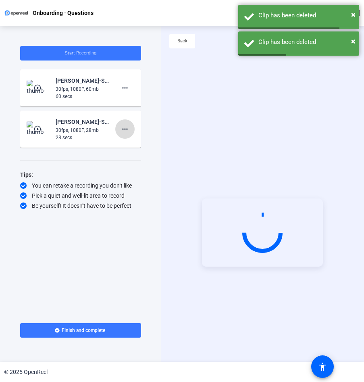
click at [125, 131] on mat-icon "more_horiz" at bounding box center [125, 129] width 10 height 10
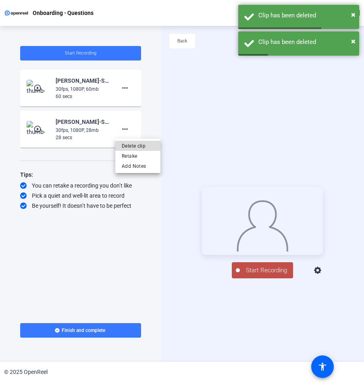
click at [146, 145] on span "Delete clip" at bounding box center [138, 146] width 32 height 10
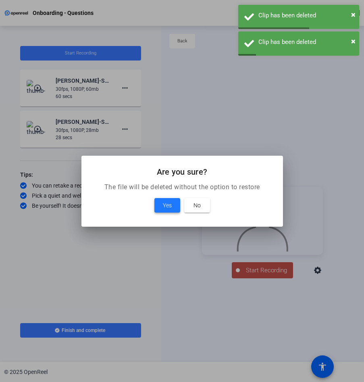
click at [167, 203] on span "Yes" at bounding box center [167, 205] width 9 height 10
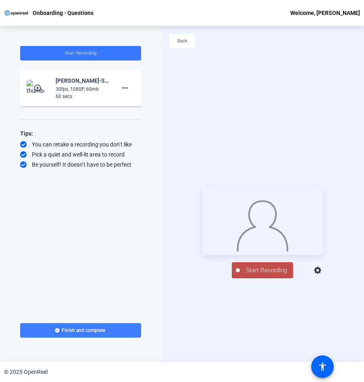
click at [106, 332] on span at bounding box center [80, 330] width 121 height 19
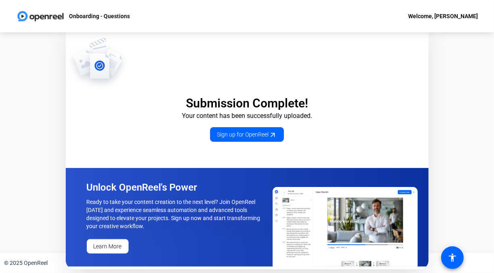
click at [294, 137] on div "Submission Complete! Your content has been successfully uploaded. Sign up for O…" at bounding box center [247, 89] width 363 height 105
click at [25, 219] on div "Submission Complete! Your content has been successfully uploaded. Sign up for O…" at bounding box center [247, 142] width 494 height 220
click at [259, 132] on span "Sign up for OpenReel" at bounding box center [247, 134] width 60 height 8
click at [230, 102] on p "Submission Complete!" at bounding box center [247, 103] width 363 height 15
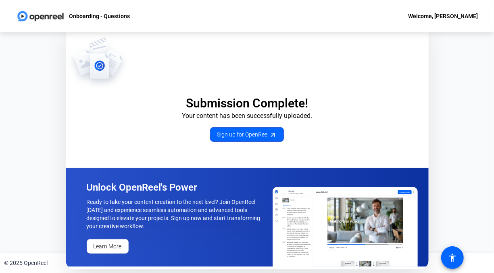
click at [364, 16] on div "Welcome, Samantha Brown" at bounding box center [443, 16] width 70 height 10
click at [41, 15] on div at bounding box center [247, 136] width 494 height 273
click at [54, 241] on div "Submission Complete! Your content has been successfully uploaded. Sign up for O…" at bounding box center [247, 142] width 494 height 220
click at [364, 223] on div "Submission Complete! Your content has been successfully uploaded. Sign up for O…" at bounding box center [247, 142] width 494 height 220
drag, startPoint x: 0, startPoint y: 3, endPoint x: 138, endPoint y: 53, distance: 146.8
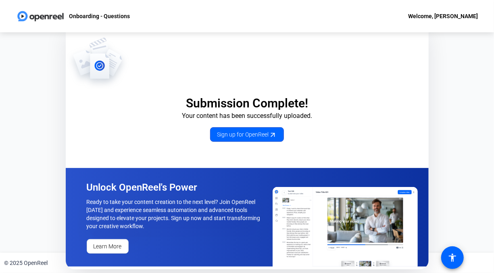
click at [138, 53] on div "Submission Complete! Your content has been successfully uploaded. Sign up for O…" at bounding box center [247, 89] width 363 height 105
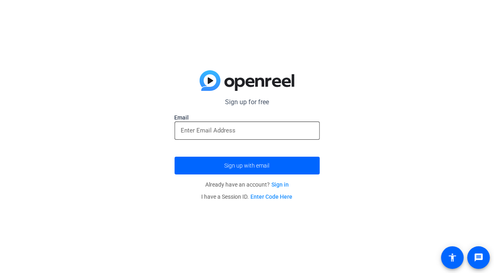
drag, startPoint x: 0, startPoint y: 0, endPoint x: 259, endPoint y: 132, distance: 290.7
click at [259, 132] on input "email" at bounding box center [247, 130] width 132 height 10
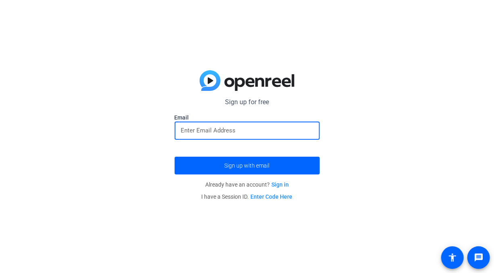
type input "[PERSON_NAME][EMAIL_ADDRESS][PERSON_NAME][DOMAIN_NAME]"
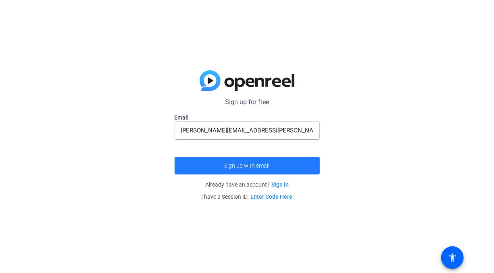
click at [259, 165] on span "Sign up with email" at bounding box center [247, 165] width 45 height 0
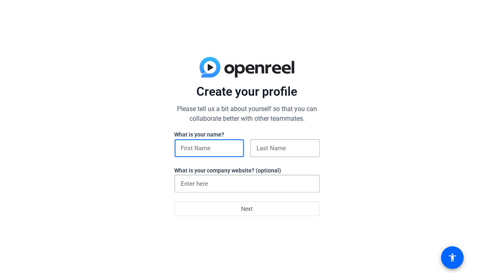
click at [217, 146] on input at bounding box center [209, 148] width 56 height 10
type input "[PERSON_NAME]"
type input "Brown"
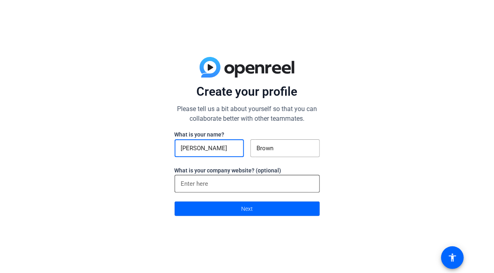
click at [229, 186] on input at bounding box center [247, 184] width 132 height 10
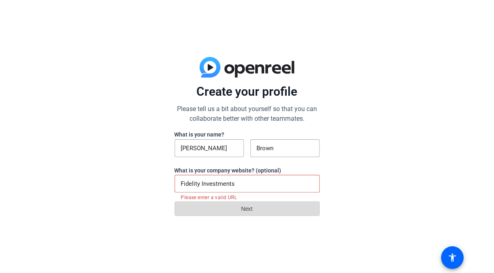
click at [252, 211] on span "Next" at bounding box center [247, 208] width 12 height 15
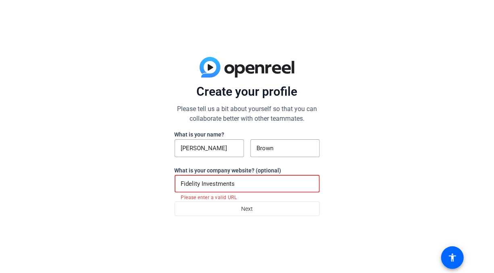
click at [248, 187] on input "Fidelity Investments" at bounding box center [247, 184] width 132 height 10
click at [171, 216] on div "Create your profile Please tell us a bit about yourself so that you can collabo…" at bounding box center [247, 136] width 494 height 273
click at [240, 185] on input "Fidelity Investments" at bounding box center [247, 184] width 132 height 10
click at [166, 208] on div "Create your profile Please tell us a bit about yourself so that you can collabo…" at bounding box center [247, 136] width 494 height 273
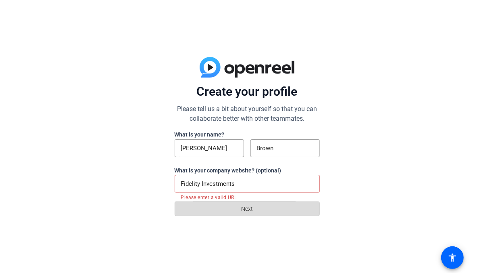
click at [205, 205] on span at bounding box center [247, 208] width 144 height 19
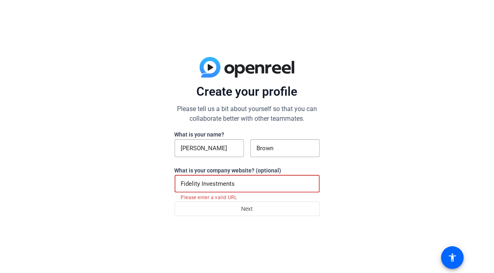
click at [238, 186] on input "Fidelity Investments" at bounding box center [247, 184] width 132 height 10
type input "F"
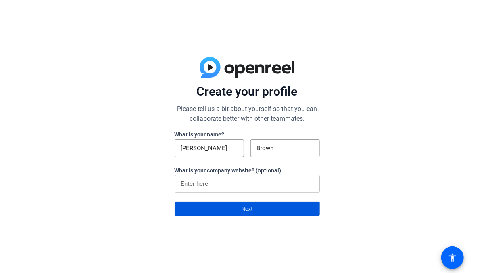
click at [264, 211] on span at bounding box center [247, 208] width 144 height 19
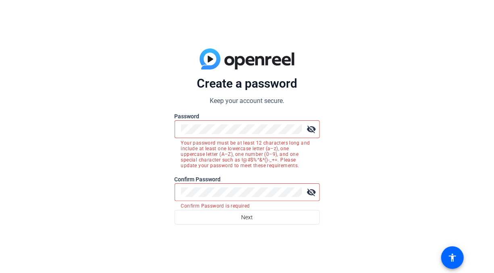
click at [250, 137] on div at bounding box center [241, 129] width 121 height 18
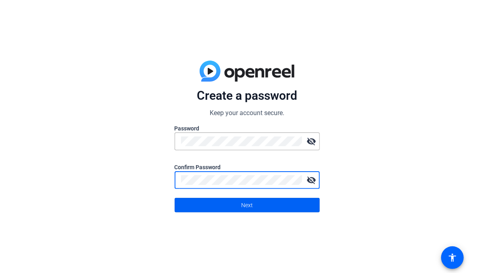
click at [264, 204] on span at bounding box center [247, 204] width 144 height 19
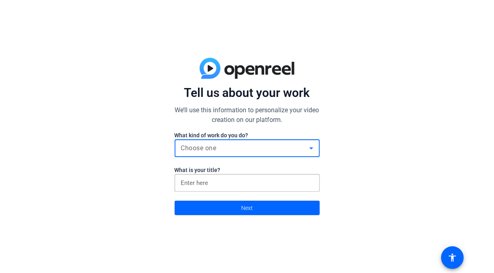
click at [269, 149] on div "Choose one" at bounding box center [245, 148] width 128 height 10
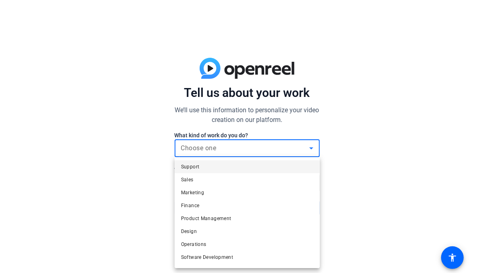
drag, startPoint x: 259, startPoint y: 220, endPoint x: 204, endPoint y: 219, distance: 54.5
click at [204, 219] on span "Product Management" at bounding box center [206, 218] width 50 height 10
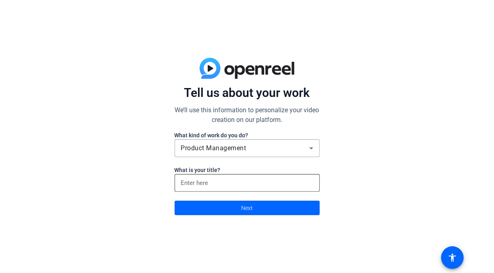
click at [213, 190] on div at bounding box center [247, 183] width 132 height 18
click at [213, 189] on div at bounding box center [247, 183] width 132 height 18
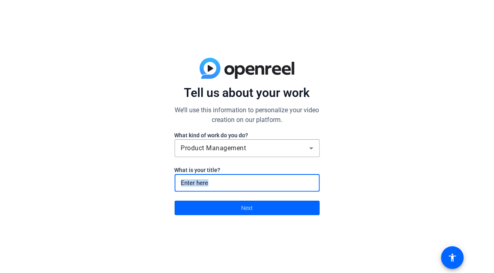
click at [213, 189] on div at bounding box center [247, 183] width 132 height 18
type input "Chapter Leader"
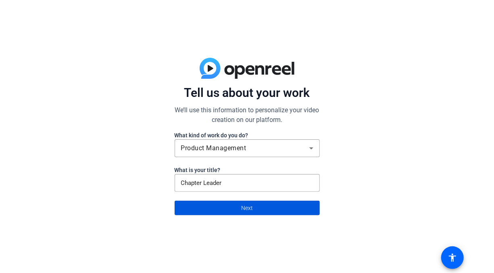
click at [222, 208] on span at bounding box center [247, 207] width 144 height 19
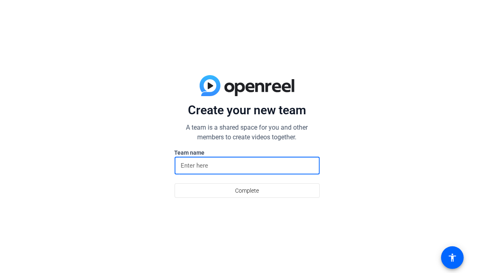
click at [220, 167] on input at bounding box center [247, 166] width 132 height 10
click at [236, 189] on span "Complete" at bounding box center [247, 190] width 24 height 15
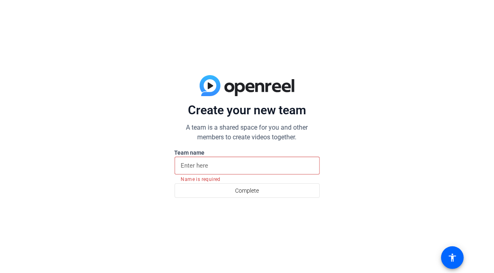
click at [213, 156] on label "Team name" at bounding box center [247, 152] width 145 height 8
click at [210, 167] on input at bounding box center [247, 166] width 132 height 10
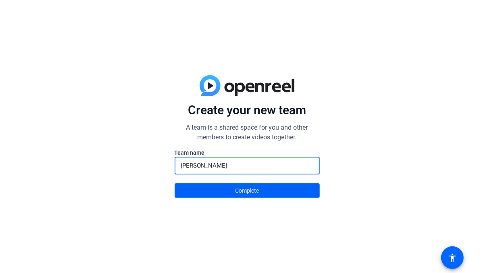
type input "[PERSON_NAME]"
click at [253, 194] on span "Complete" at bounding box center [247, 190] width 24 height 15
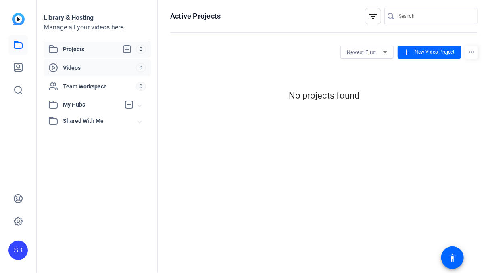
click at [106, 67] on span "Videos" at bounding box center [99, 68] width 73 height 8
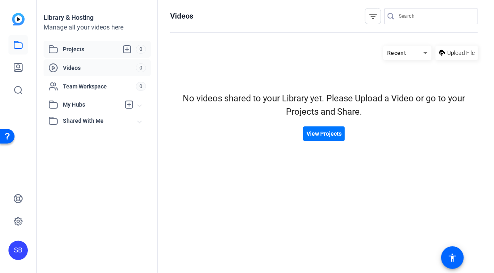
click at [106, 50] on span "Projects" at bounding box center [99, 49] width 73 height 10
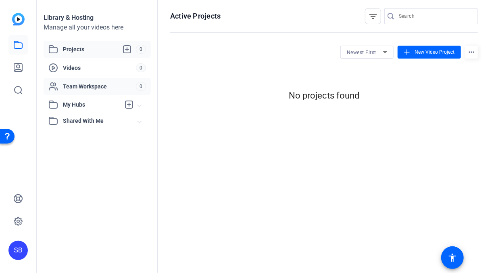
click at [110, 87] on span "Team Workspace" at bounding box center [99, 86] width 73 height 8
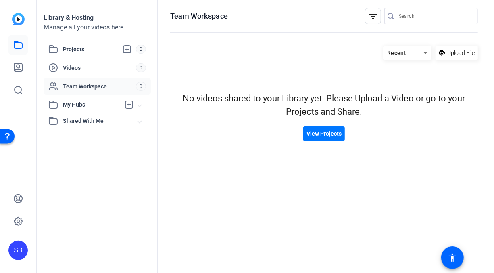
click at [94, 104] on span "My Hubs" at bounding box center [91, 104] width 57 height 8
